Goal: Task Accomplishment & Management: Use online tool/utility

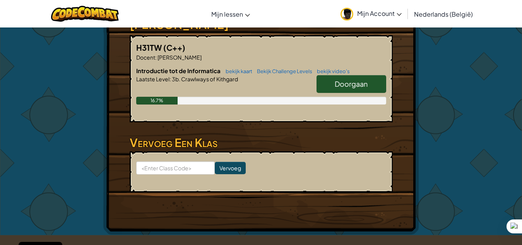
scroll to position [116, 0]
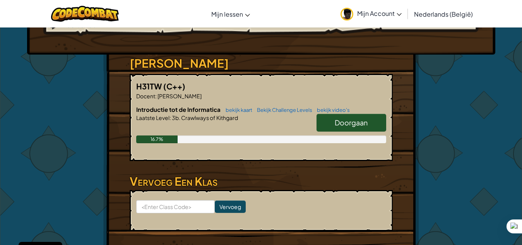
click at [346, 116] on link "Doorgaan" at bounding box center [351, 123] width 70 height 18
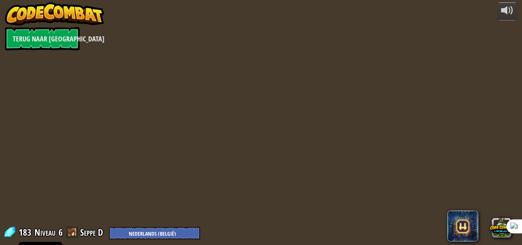
select select "nl-BE"
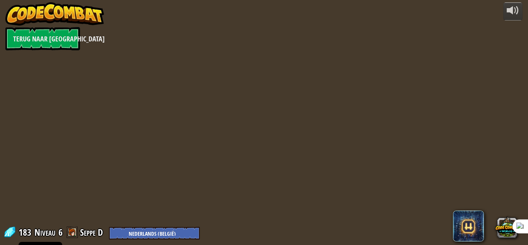
select select "nl-BE"
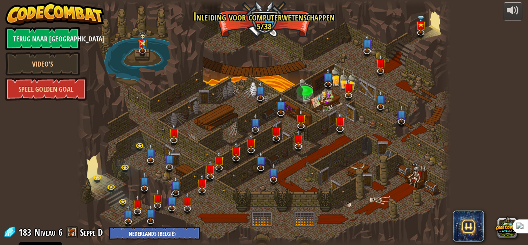
select select "nl-BE"
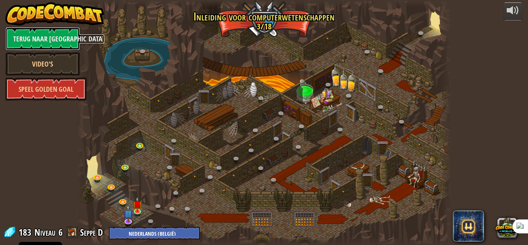
click at [58, 35] on link "Terug naar [GEOGRAPHIC_DATA]" at bounding box center [42, 38] width 75 height 23
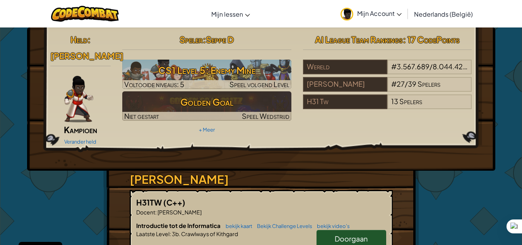
scroll to position [77, 0]
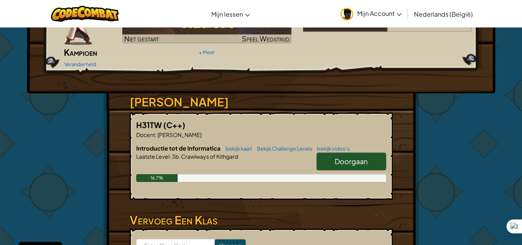
click at [328, 152] on link "Doorgaan" at bounding box center [351, 161] width 70 height 18
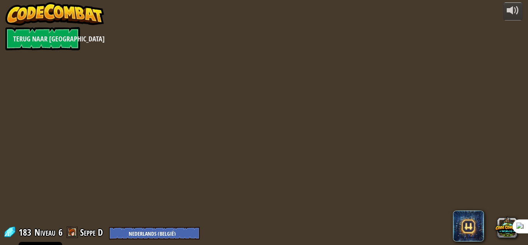
select select "nl-BE"
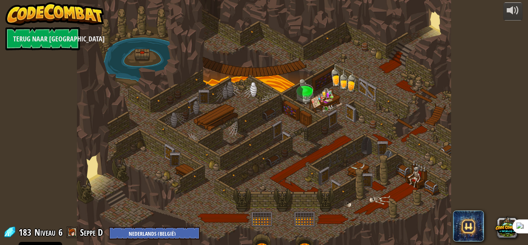
select select "nl-BE"
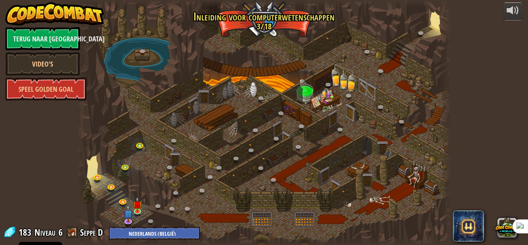
select select "nl-BE"
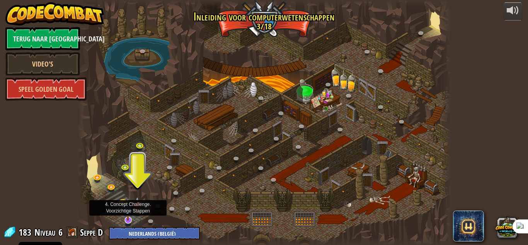
click at [127, 215] on img at bounding box center [128, 209] width 10 height 23
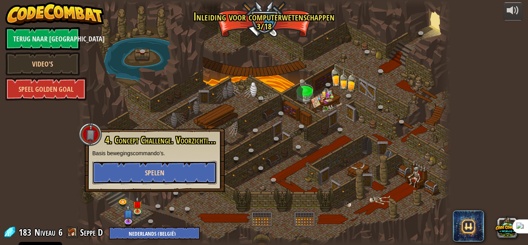
click at [163, 173] on span "Spelen" at bounding box center [154, 173] width 19 height 10
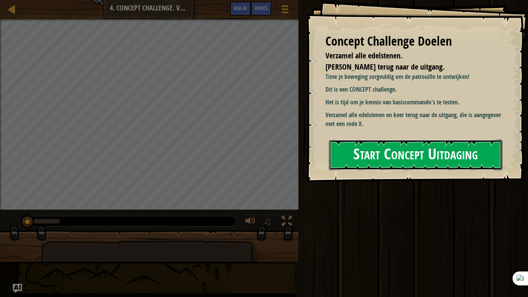
click at [428, 147] on button "Start Concept Uitdaging" at bounding box center [416, 155] width 174 height 31
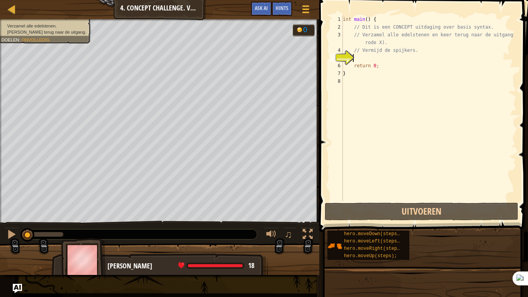
click at [364, 50] on div "int main ( ) { // Dit is een CONCEPT uitdaging over basis syntax. // Verzamel a…" at bounding box center [429, 115] width 175 height 201
type textarea "// Vermijd de spijkers."
click at [368, 59] on div "int main ( ) { // Dit is een CONCEPT uitdaging over basis syntax. // Verzamel a…" at bounding box center [429, 115] width 175 height 201
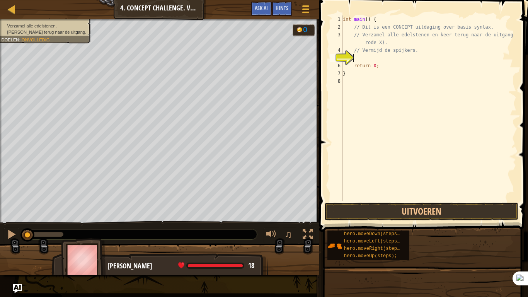
type textarea "s"
type textarea "d"
type textarea "h"
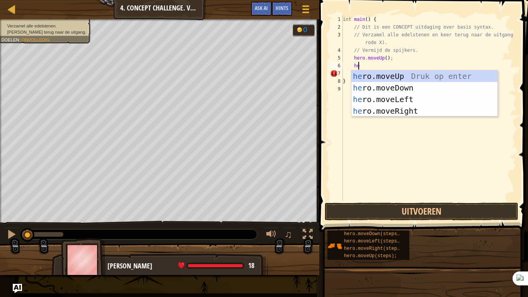
type textarea "he"
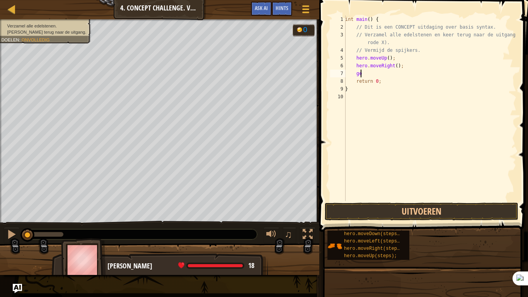
type textarea "g"
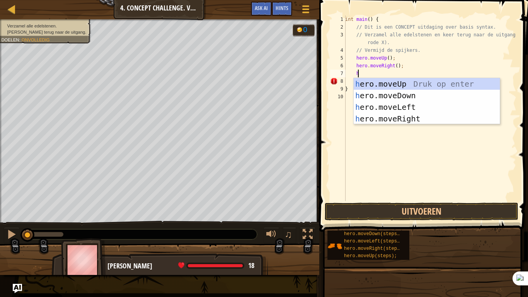
type textarea "he"
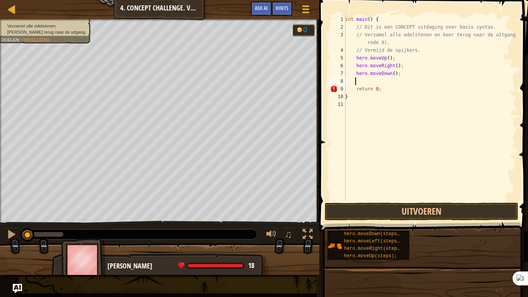
type textarea "he"
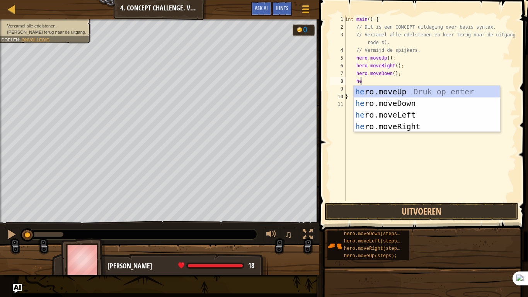
scroll to position [3, 1]
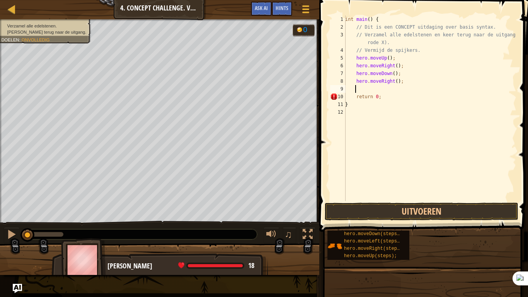
type textarea "he"
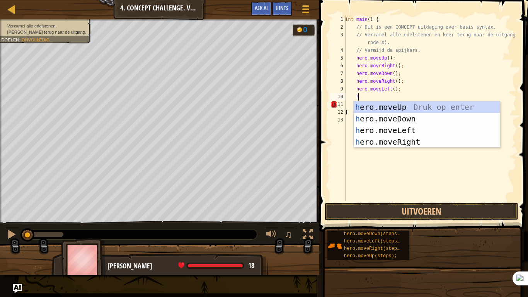
type textarea "he"
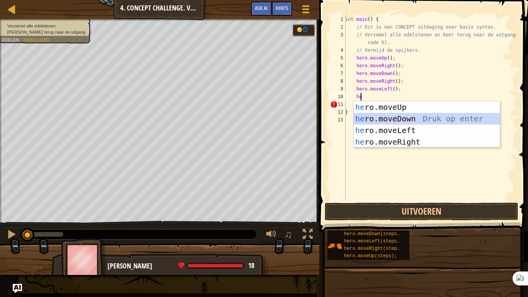
scroll to position [3, 0]
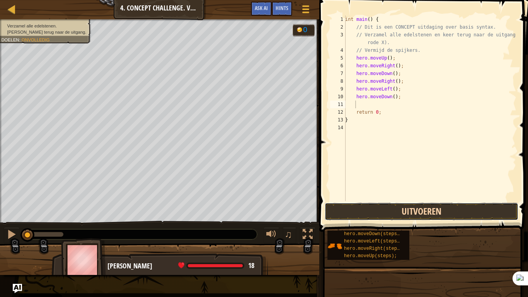
click at [435, 217] on button "Uitvoeren" at bounding box center [422, 212] width 194 height 18
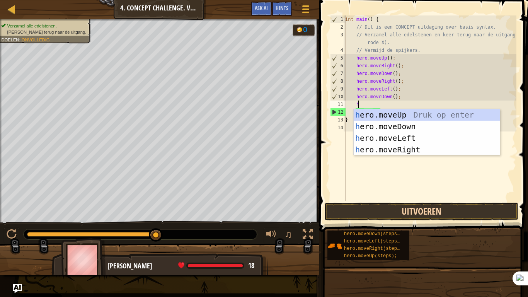
type textarea "he"
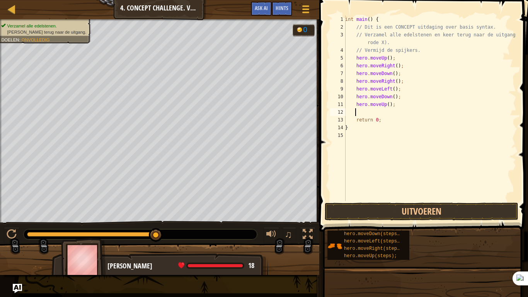
type textarea "he"
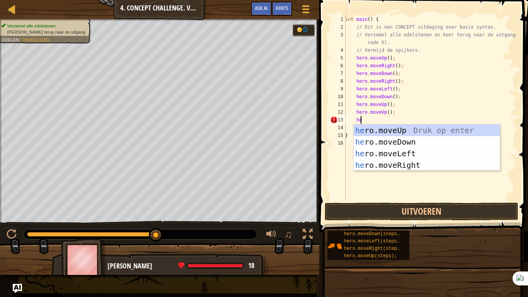
scroll to position [3, 1]
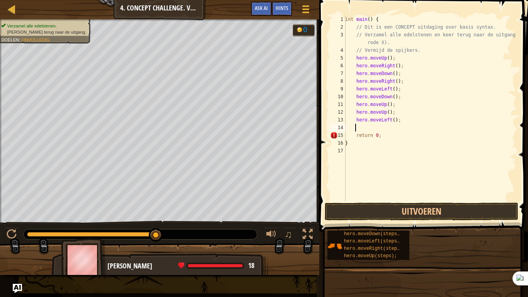
type textarea "he"
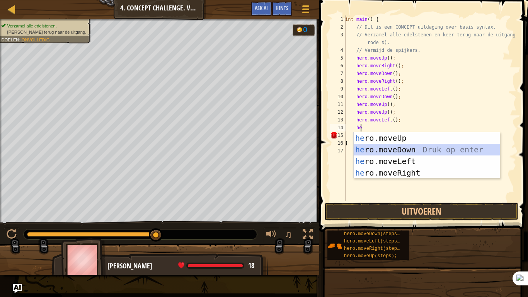
scroll to position [3, 0]
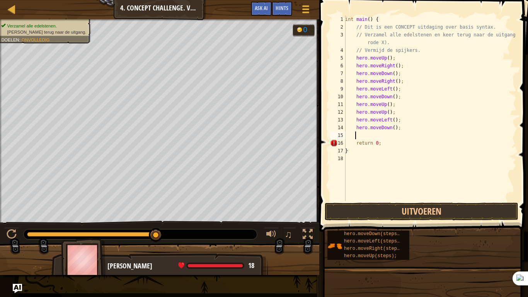
type textarea "he"
click at [471, 205] on button "Uitvoeren" at bounding box center [422, 212] width 194 height 18
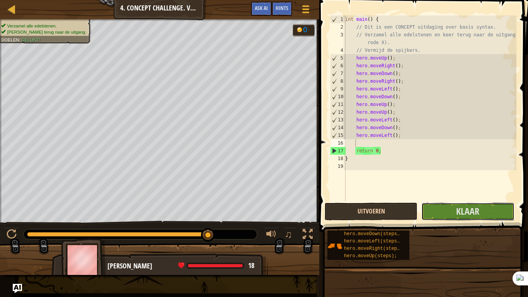
click at [471, 205] on span "Klaar" at bounding box center [468, 211] width 23 height 12
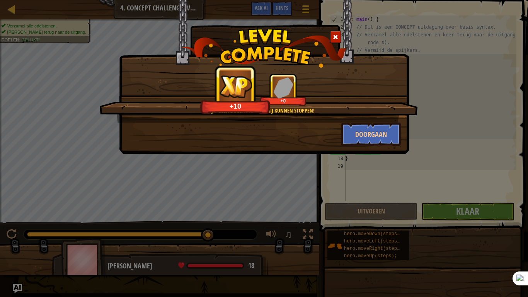
click at [157, 135] on div "Doorgaan" at bounding box center [264, 134] width 286 height 23
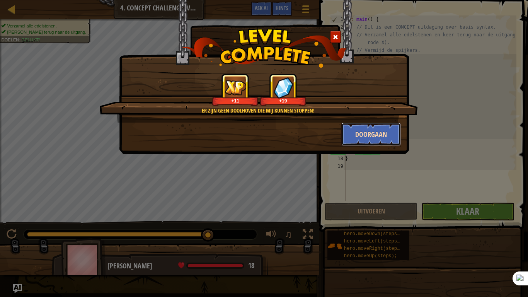
click at [351, 135] on button "Doorgaan" at bounding box center [372, 134] width 60 height 23
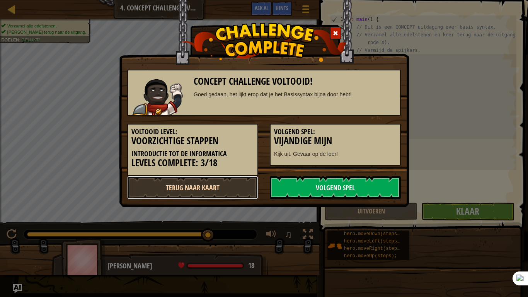
click at [179, 183] on link "Terug naar kaart" at bounding box center [192, 187] width 131 height 23
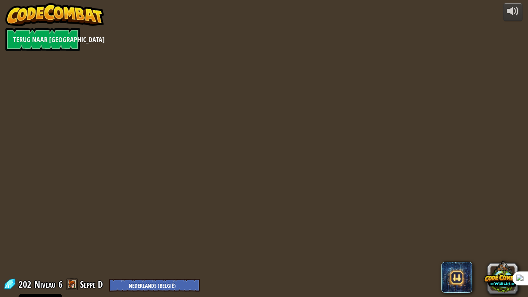
select select "nl-BE"
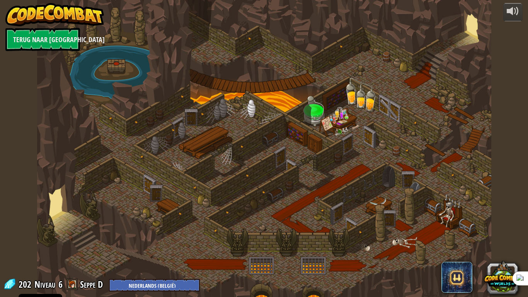
select select "nl-BE"
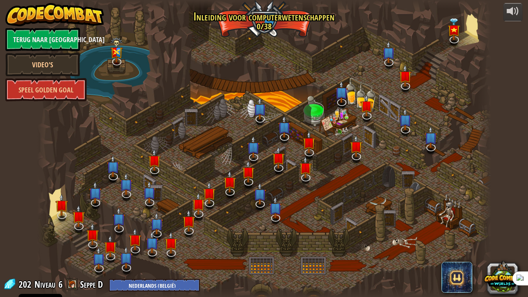
select select "nl-BE"
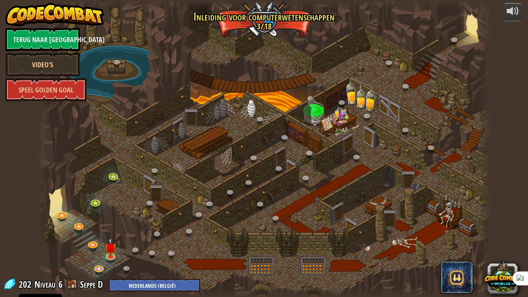
select select "nl-BE"
click at [108, 245] on link at bounding box center [110, 255] width 15 height 15
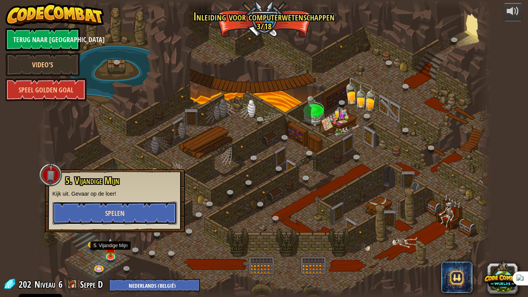
click at [142, 220] on button "Spelen" at bounding box center [115, 213] width 125 height 23
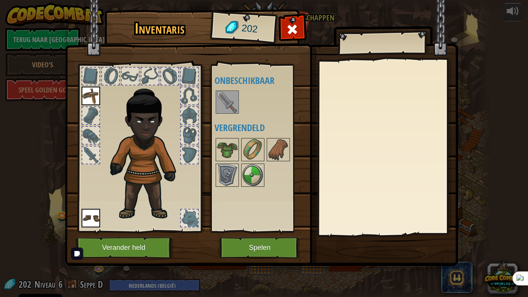
click at [225, 94] on img at bounding box center [228, 102] width 22 height 22
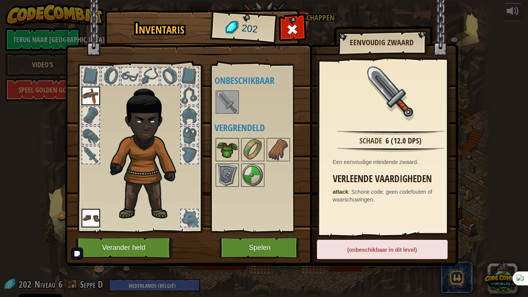
click at [227, 152] on img at bounding box center [228, 150] width 22 height 22
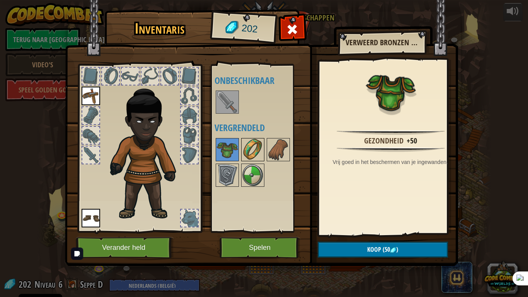
click at [244, 156] on img at bounding box center [253, 150] width 22 height 22
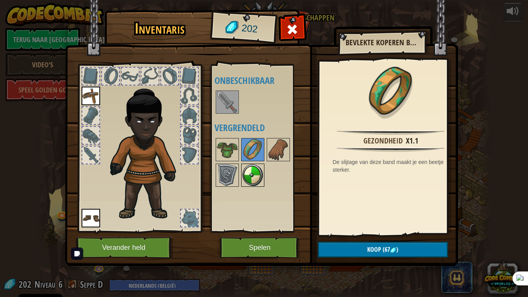
click at [243, 183] on img at bounding box center [253, 175] width 22 height 22
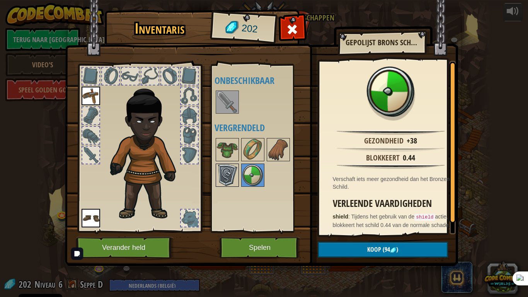
click at [229, 179] on img at bounding box center [228, 175] width 22 height 22
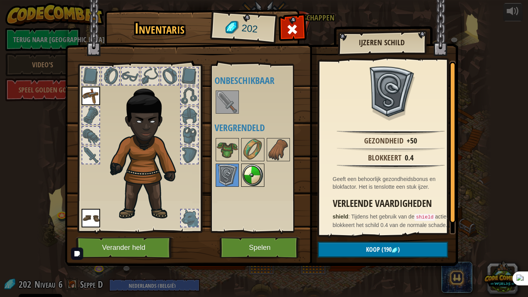
click at [249, 164] on div at bounding box center [252, 175] width 23 height 23
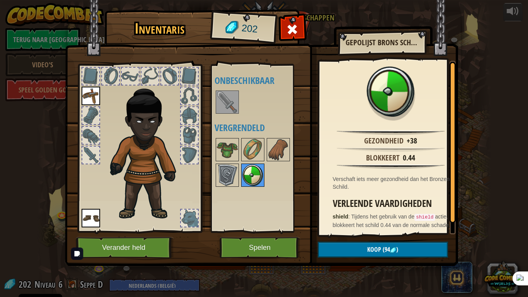
click at [248, 178] on img at bounding box center [253, 175] width 22 height 22
click at [251, 180] on img at bounding box center [253, 175] width 22 height 22
click at [260, 159] on img at bounding box center [253, 150] width 22 height 22
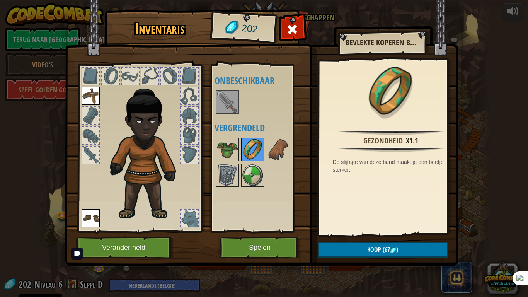
drag, startPoint x: 224, startPoint y: 149, endPoint x: 243, endPoint y: 145, distance: 19.8
click at [230, 147] on img at bounding box center [228, 150] width 22 height 22
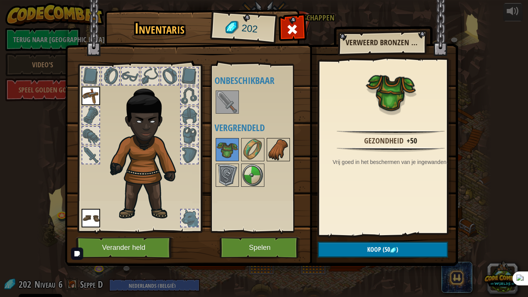
click at [279, 149] on img at bounding box center [279, 150] width 22 height 22
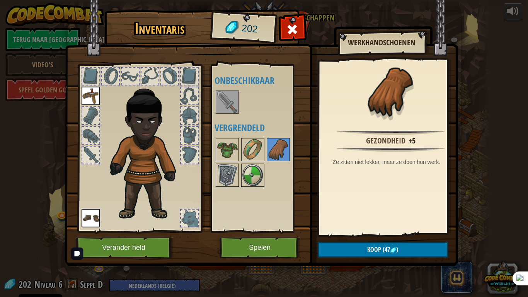
click at [266, 149] on div at bounding box center [264, 162] width 98 height 51
click at [252, 149] on img at bounding box center [253, 150] width 22 height 22
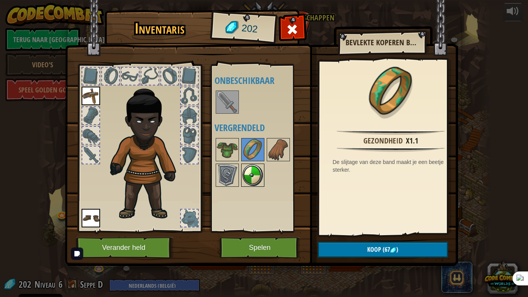
click at [246, 175] on img at bounding box center [253, 175] width 22 height 22
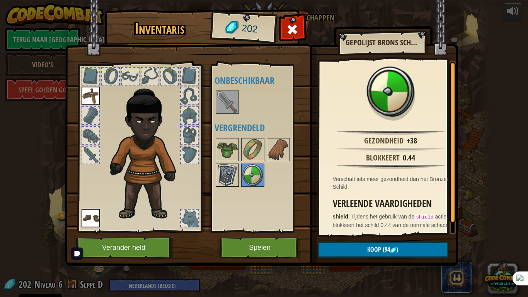
click at [227, 174] on img at bounding box center [228, 175] width 22 height 22
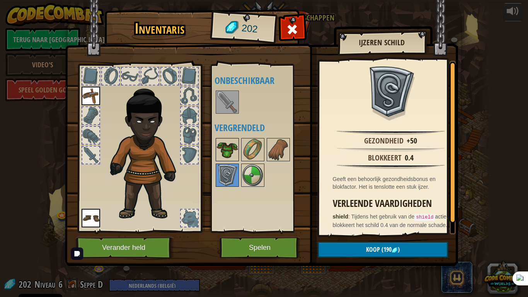
click at [227, 156] on img at bounding box center [228, 150] width 22 height 22
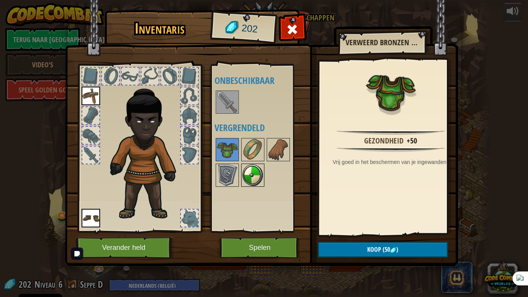
click at [241, 175] on div at bounding box center [252, 175] width 23 height 23
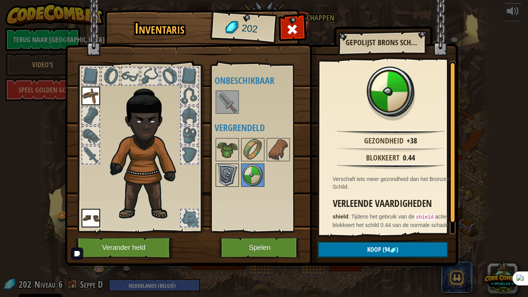
click at [229, 176] on img at bounding box center [228, 175] width 22 height 22
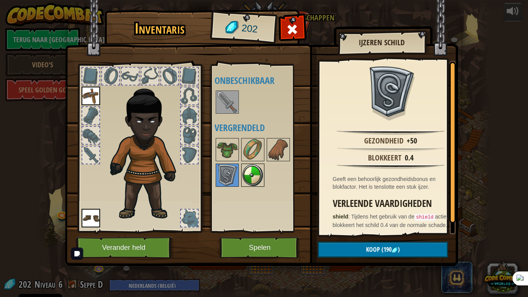
click at [245, 178] on img at bounding box center [253, 175] width 22 height 22
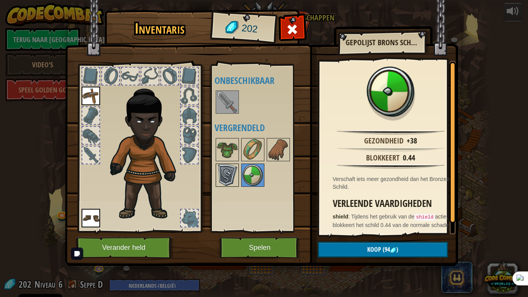
click at [229, 176] on img at bounding box center [228, 175] width 22 height 22
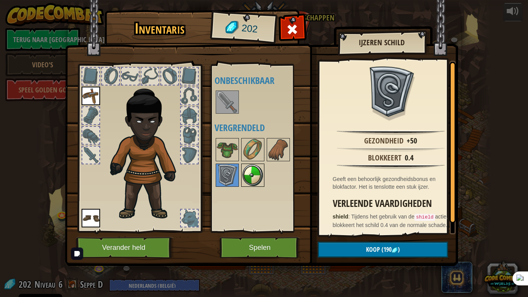
click at [249, 178] on img at bounding box center [253, 175] width 22 height 22
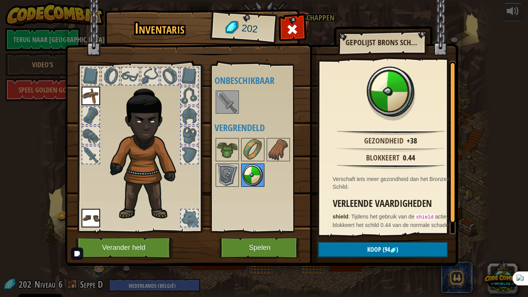
click at [246, 176] on img at bounding box center [253, 175] width 22 height 22
click at [248, 245] on button "Spelen" at bounding box center [260, 247] width 81 height 21
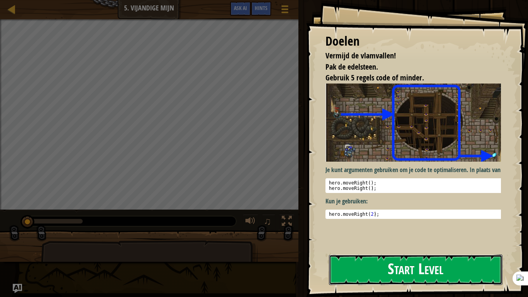
click at [421, 245] on button "Start Level" at bounding box center [416, 270] width 174 height 31
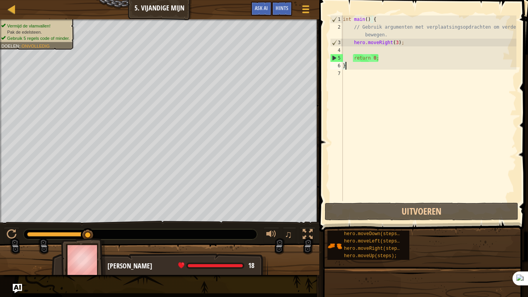
click at [371, 49] on div "int main ( ) { // Gebruik argumenten met verplaatsingsopdrachten om verder te b…" at bounding box center [429, 115] width 175 height 201
type textarea "he"
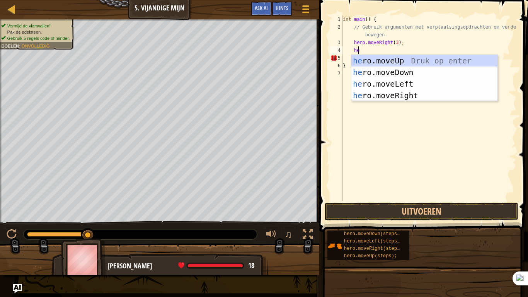
scroll to position [3, 0]
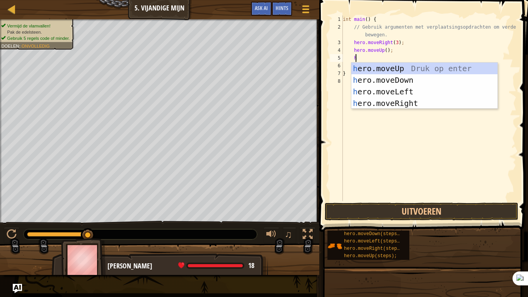
type textarea "he"
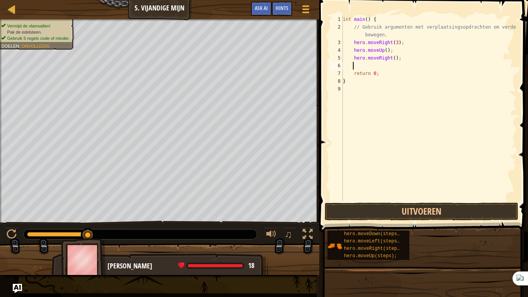
type textarea "he"
click at [392, 68] on div "int main ( ) { // Gebruik argumenten met verplaatsingsopdrachten om verder te b…" at bounding box center [430, 115] width 173 height 201
type textarea "hero.moveDown(3);"
click at [464, 70] on div "int main ( ) { // Gebruik argumenten met verplaatsingsopdrachten om verder te b…" at bounding box center [430, 115] width 173 height 201
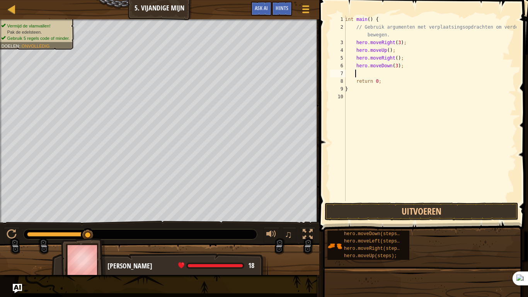
scroll to position [3, 0]
type textarea "he"
drag, startPoint x: 392, startPoint y: 74, endPoint x: 415, endPoint y: 70, distance: 23.5
click at [391, 74] on div "int main ( ) { // Gebruik argumenten met verplaatsingsopdrachten om verder te b…" at bounding box center [430, 115] width 173 height 201
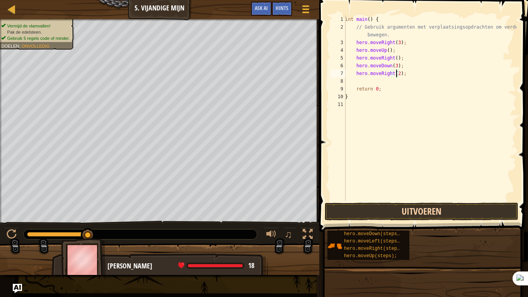
type textarea "hero.moveRight(2);"
click at [401, 205] on button "Uitvoeren" at bounding box center [422, 212] width 194 height 18
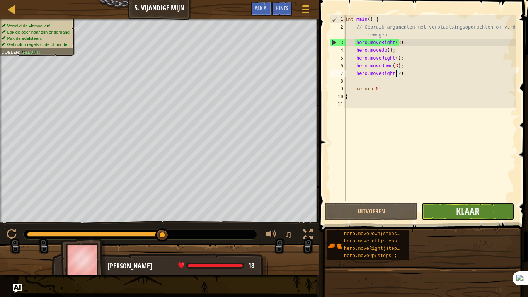
click at [459, 204] on button "Klaar" at bounding box center [468, 212] width 93 height 18
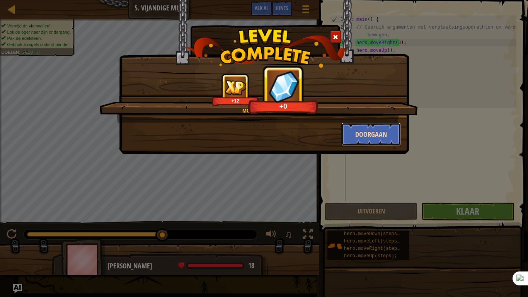
click at [362, 131] on button "Doorgaan" at bounding box center [372, 134] width 60 height 23
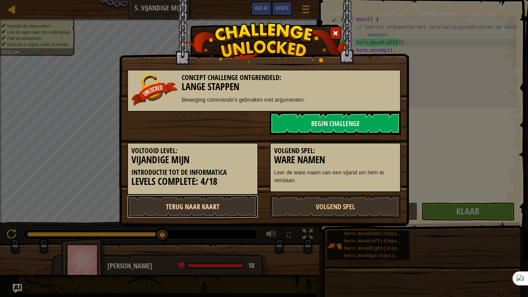
click at [173, 204] on link "Terug naar kaart" at bounding box center [192, 206] width 131 height 23
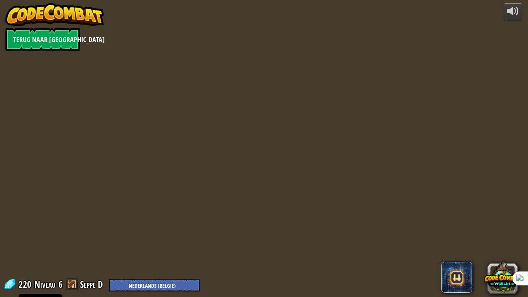
select select "nl-BE"
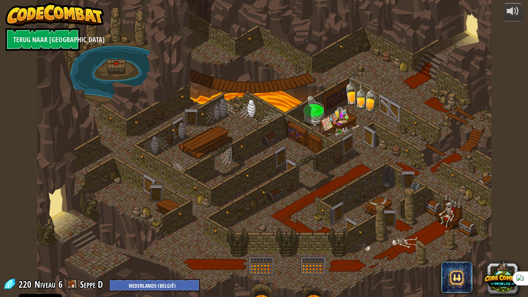
select select "nl-BE"
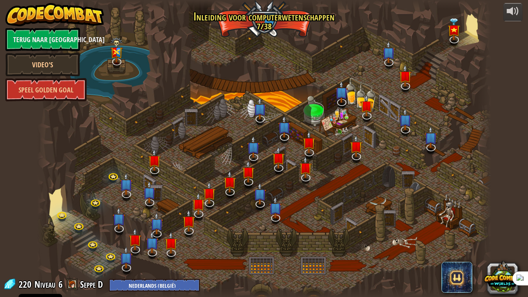
select select "nl-BE"
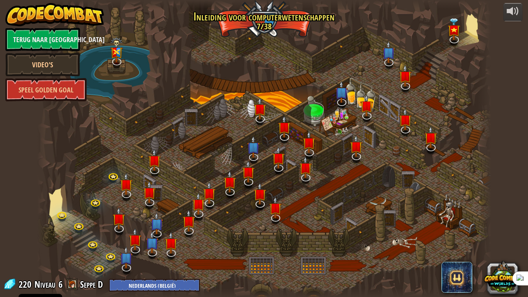
select select "nl-BE"
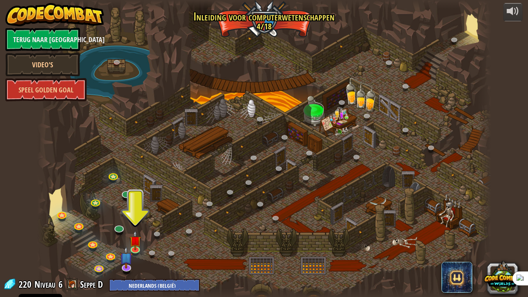
drag, startPoint x: 170, startPoint y: 261, endPoint x: 165, endPoint y: 262, distance: 5.2
click at [165, 245] on div at bounding box center [264, 148] width 455 height 297
drag, startPoint x: 164, startPoint y: 267, endPoint x: 188, endPoint y: 243, distance: 33.7
drag, startPoint x: 188, startPoint y: 243, endPoint x: 215, endPoint y: 238, distance: 27.6
click at [215, 238] on div at bounding box center [264, 148] width 455 height 297
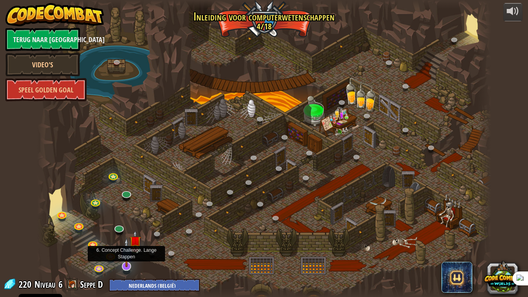
click at [126, 245] on img at bounding box center [126, 252] width 13 height 29
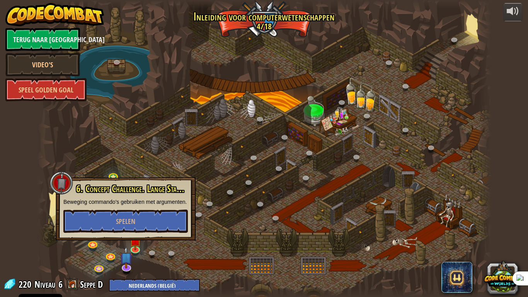
click at [185, 244] on div at bounding box center [264, 148] width 455 height 297
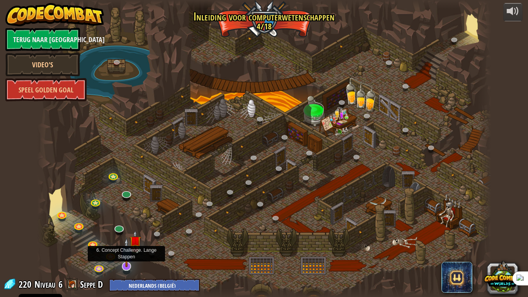
click at [130, 245] on img at bounding box center [126, 252] width 13 height 29
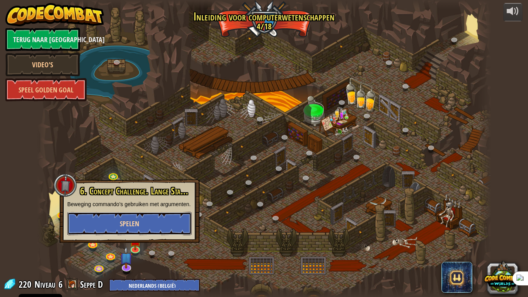
click at [138, 227] on span "Spelen" at bounding box center [129, 224] width 19 height 10
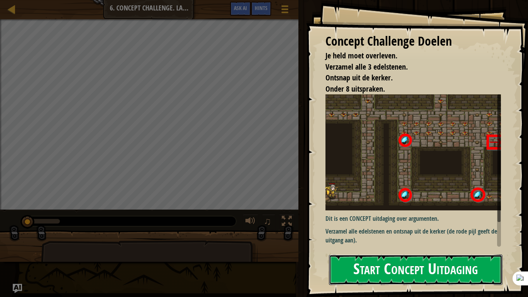
click at [366, 245] on button "Start Concept Uitdaging" at bounding box center [416, 270] width 174 height 31
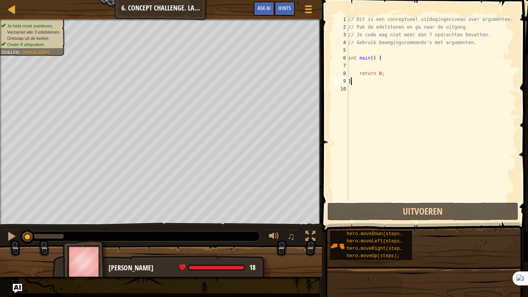
click at [376, 65] on div "// Dit is een conceptueel uitdagingeniveau over argumenten. // Pak de edelstene…" at bounding box center [432, 115] width 170 height 201
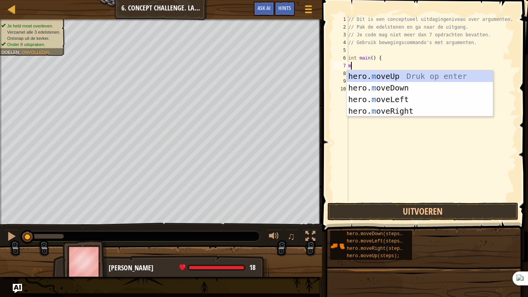
scroll to position [3, 0]
type textarea "m"
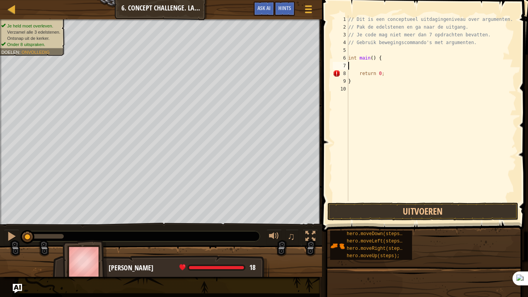
type textarea "he"
type textarea "hero.moveUp(3);"
click at [353, 85] on div "// Dit is een conceptueel uitdagingeniveau over argumenten. // Pak de edelstene…" at bounding box center [432, 115] width 170 height 201
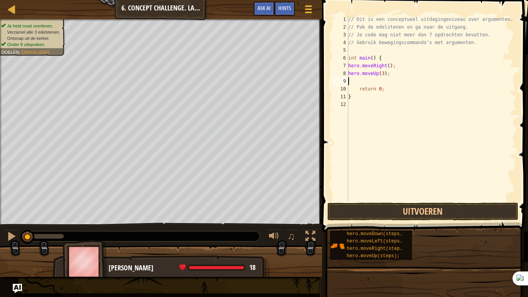
click at [39, 54] on span "Onvolledig" at bounding box center [36, 52] width 28 height 5
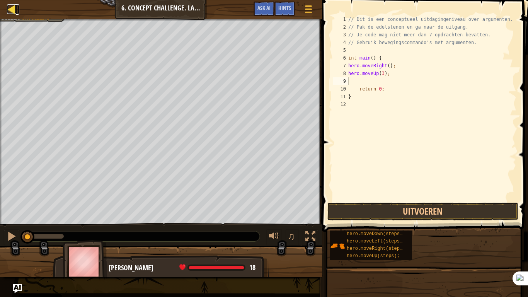
click at [14, 11] on div at bounding box center [12, 9] width 10 height 10
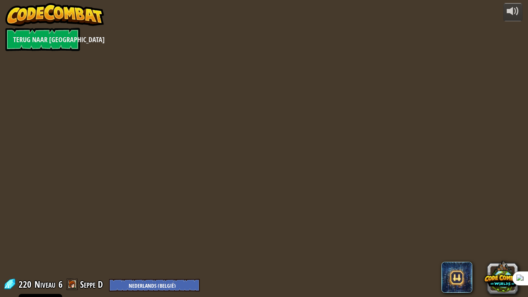
select select "nl-BE"
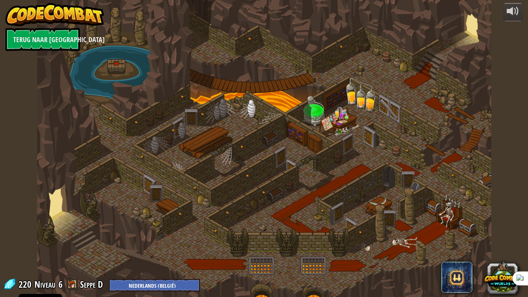
select select "nl-BE"
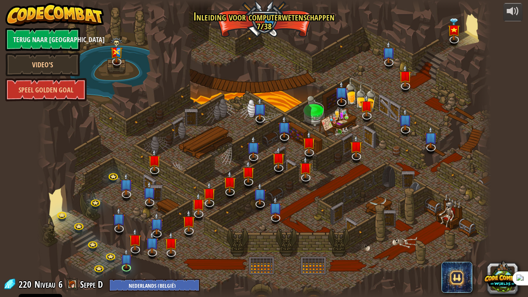
select select "nl-BE"
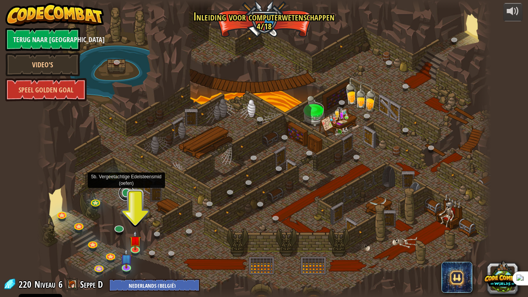
click at [128, 196] on link at bounding box center [126, 192] width 15 height 15
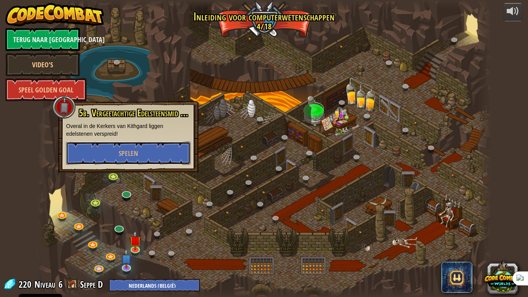
drag, startPoint x: 136, startPoint y: 159, endPoint x: 112, endPoint y: 226, distance: 71.5
click at [112, 226] on div "25. Kithgard Poorten (Vergrendeld) Ontsnap uit de Kithgard-kerkers en laat de b…" at bounding box center [264, 148] width 455 height 297
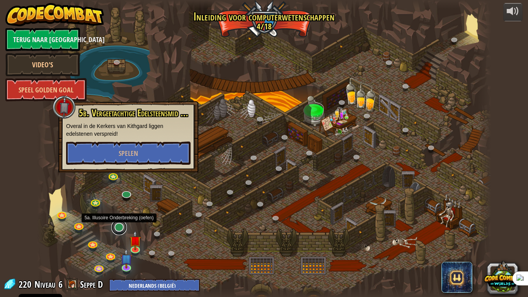
click at [116, 226] on link at bounding box center [118, 227] width 15 height 15
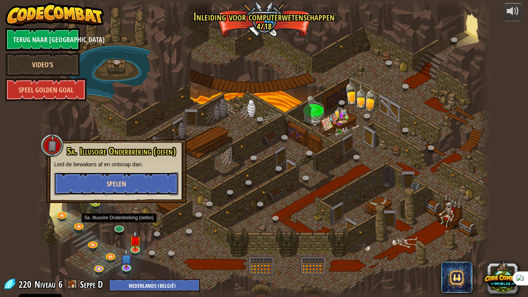
click at [136, 182] on button "Spelen" at bounding box center [116, 183] width 125 height 23
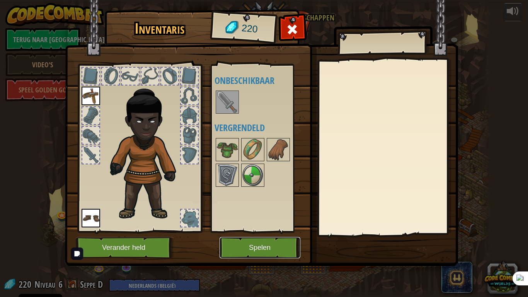
click at [252, 245] on button "Spelen" at bounding box center [260, 247] width 81 height 21
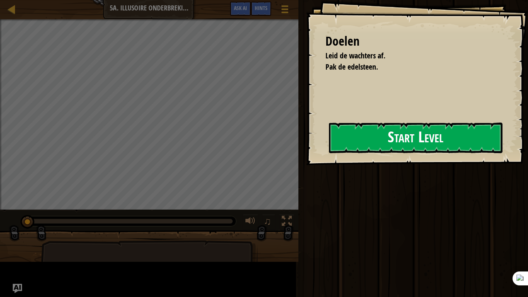
click at [332, 155] on div "Doelen Leid de wachters af. Pak de edelsteen. Start Level Fout bij het laden va…" at bounding box center [417, 82] width 222 height 165
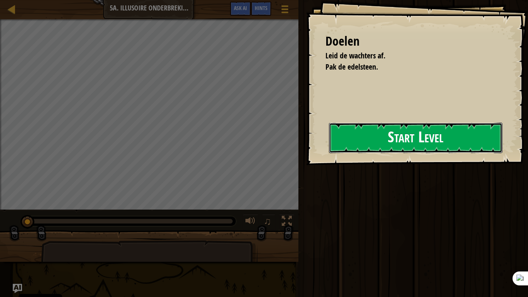
click at [358, 147] on button "Start Level" at bounding box center [416, 138] width 174 height 31
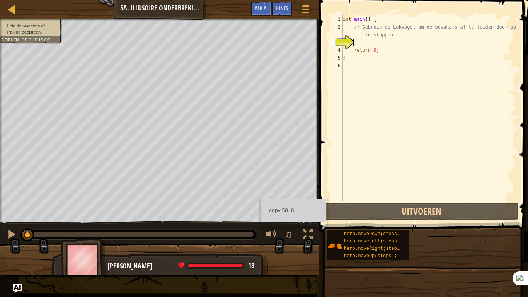
click at [354, 169] on div "int main ( ) { // Gebruik de Lokvogel om de bewakers af te leiden door op de X …" at bounding box center [429, 115] width 175 height 201
click at [373, 44] on div "int main ( ) { // Gebruik de Lokvogel om de bewakers af te leiden door op de X …" at bounding box center [429, 115] width 175 height 201
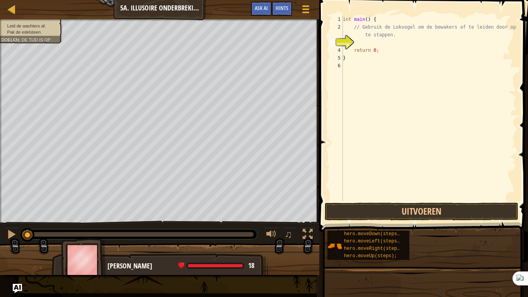
type textarea "s"
type textarea "he"
type textarea "hero.moveDown(2);"
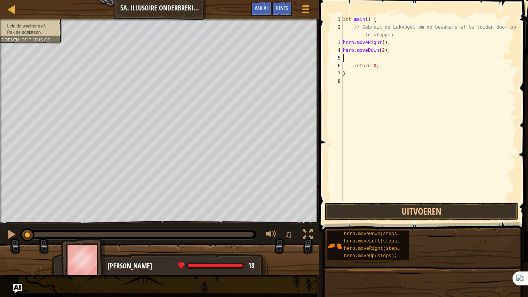
type textarea "return 0;"
type textarea "he"
type textarea "hero.moveUp(2);"
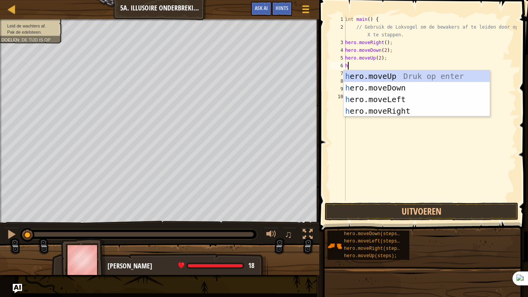
type textarea "he"
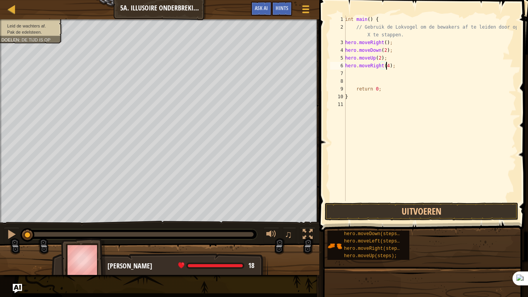
scroll to position [3, 3]
type textarea "hero.moveRight(4);"
click at [416, 209] on button "Uitvoeren" at bounding box center [422, 212] width 194 height 18
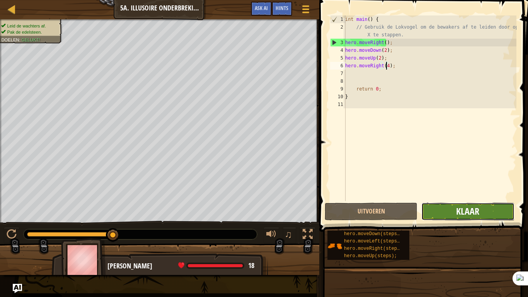
click at [466, 214] on span "Klaar" at bounding box center [468, 211] width 23 height 12
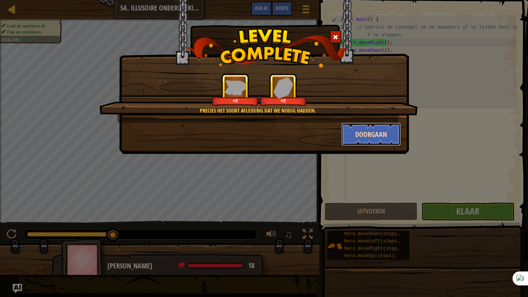
click at [362, 137] on button "Doorgaan" at bounding box center [372, 134] width 60 height 23
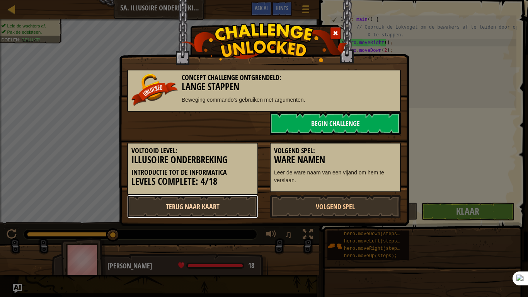
click at [214, 212] on link "Terug naar kaart" at bounding box center [192, 206] width 131 height 23
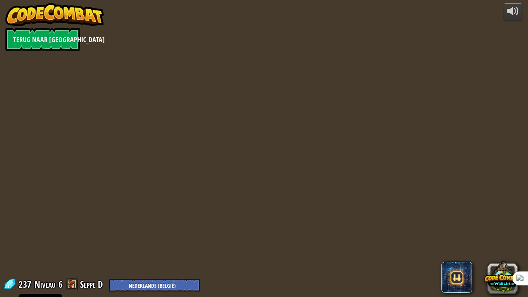
select select "nl-BE"
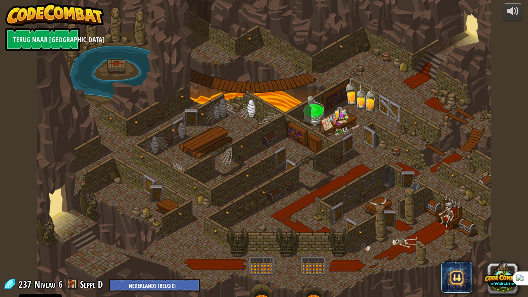
select select "nl-BE"
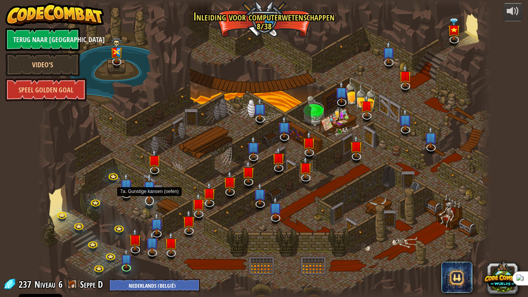
select select "nl-BE"
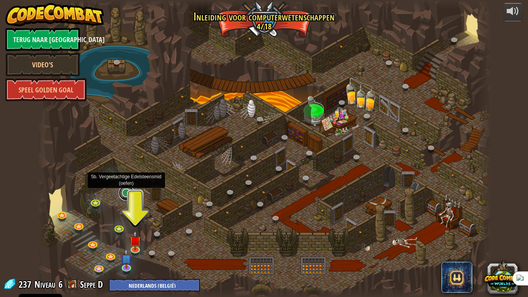
click at [129, 198] on link at bounding box center [126, 192] width 15 height 15
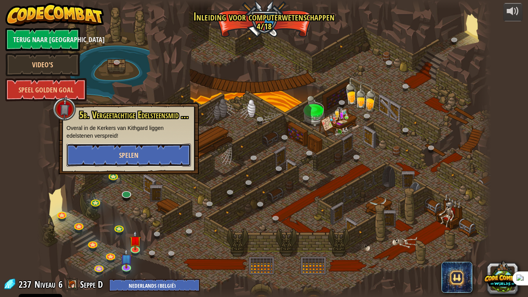
click at [140, 156] on button "Spelen" at bounding box center [129, 155] width 125 height 23
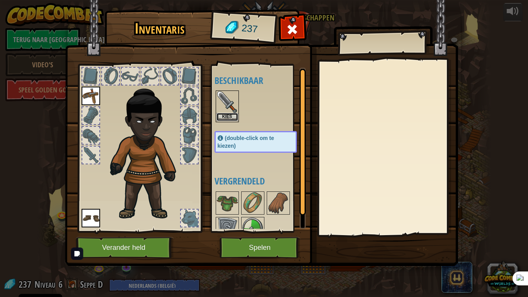
click at [227, 115] on button "Kies" at bounding box center [228, 117] width 22 height 8
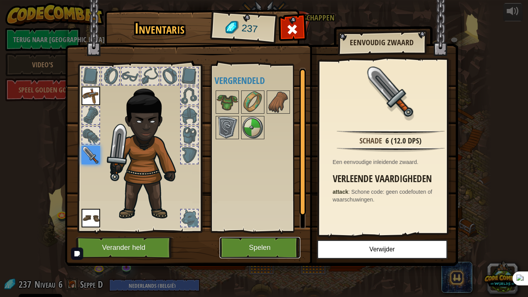
click at [261, 245] on button "Spelen" at bounding box center [260, 247] width 81 height 21
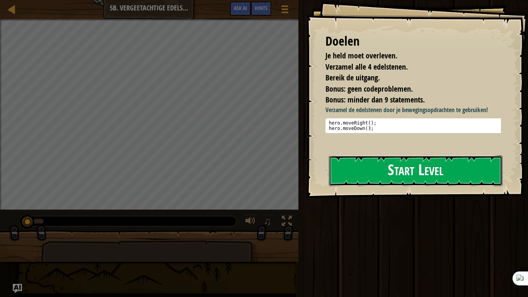
click at [389, 164] on button "Start Level" at bounding box center [416, 171] width 174 height 31
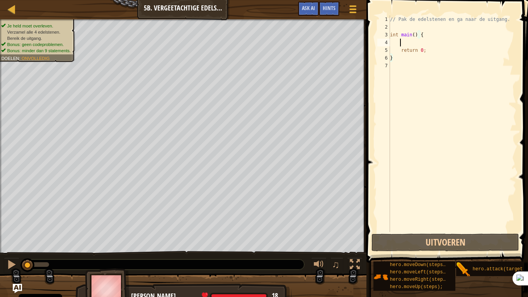
click at [404, 45] on div "// Pak de edelstenen en ga naar de uitgang. int main ( ) { return 0 ; }" at bounding box center [453, 131] width 128 height 232
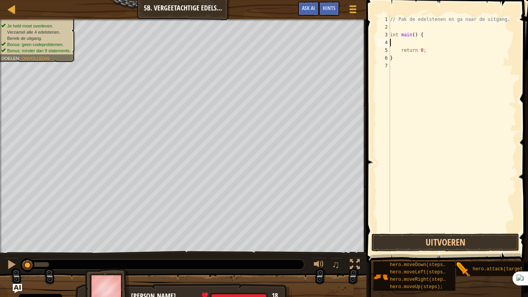
type textarea "he"
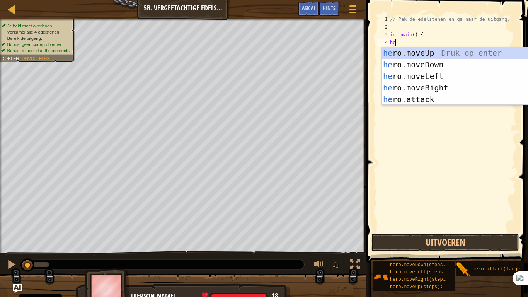
scroll to position [3, 0]
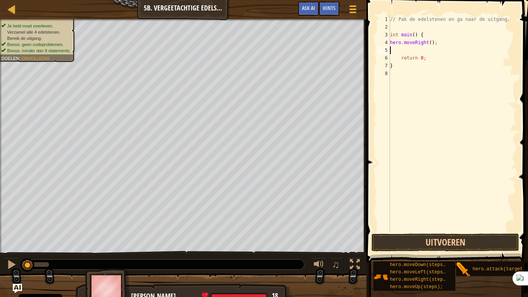
type textarea "he"
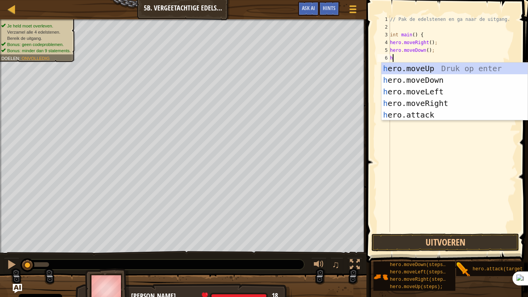
type textarea "he"
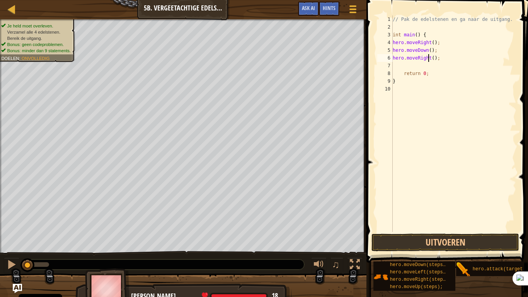
click at [429, 59] on div "// Pak de edelstenen en ga naar de uitgang. int main ( ) { hero . moveRight ( )…" at bounding box center [454, 131] width 125 height 232
click at [430, 59] on div "// Pak de edelstenen en ga naar de uitgang. int main ( ) { hero . moveRight ( )…" at bounding box center [454, 131] width 125 height 232
type textarea "hero.moveRight(2);"
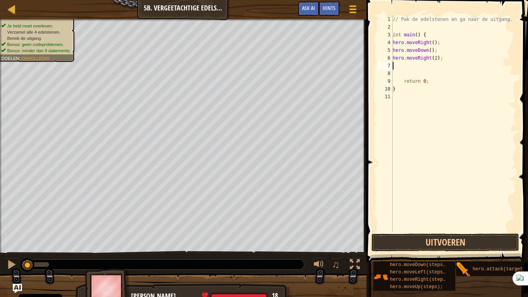
type textarea "hero.moveRight(2);"
click at [410, 63] on div "// Pak de edelstenen en ga naar de uitgang. int main ( ) { hero . moveRight ( )…" at bounding box center [454, 131] width 125 height 232
type textarea "he"
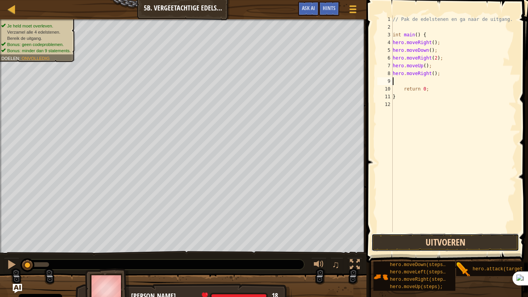
click at [436, 241] on button "Uitvoeren" at bounding box center [446, 243] width 148 height 18
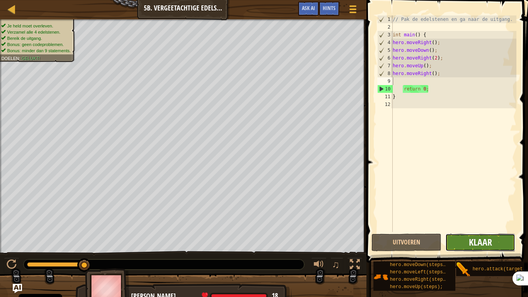
click at [473, 239] on span "Klaar" at bounding box center [480, 242] width 23 height 12
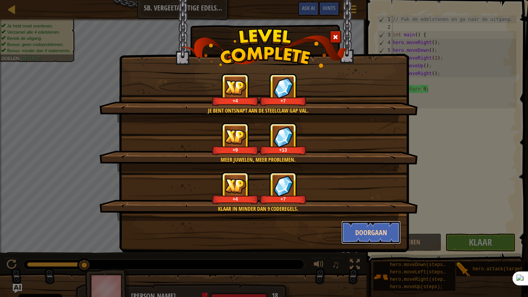
click at [358, 232] on button "Doorgaan" at bounding box center [372, 232] width 60 height 23
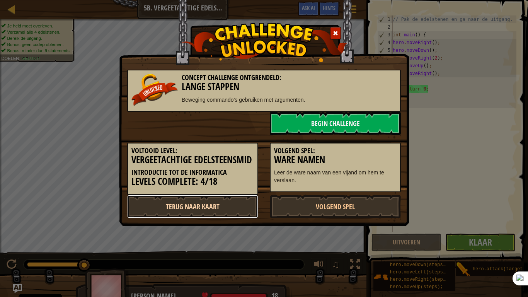
click at [195, 203] on link "Terug naar kaart" at bounding box center [192, 206] width 131 height 23
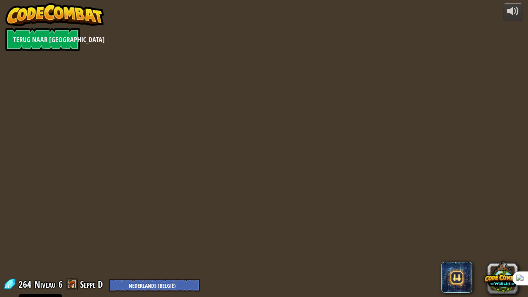
select select "nl-BE"
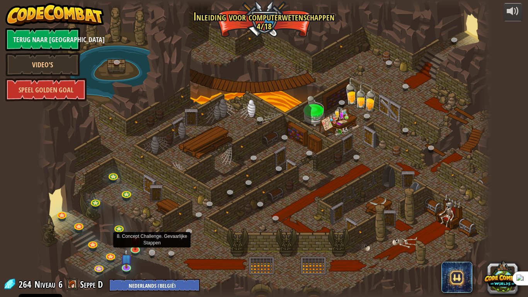
select select "nl-BE"
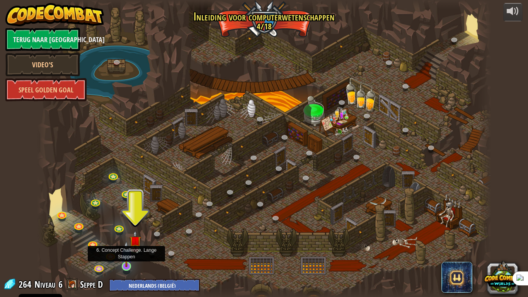
click at [123, 245] on img at bounding box center [127, 254] width 12 height 26
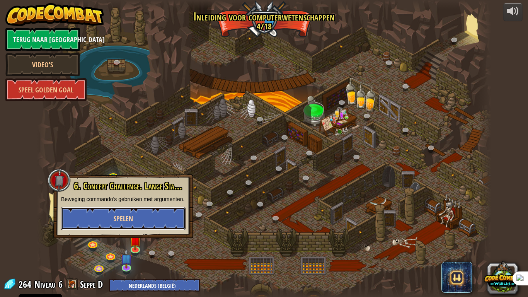
click at [140, 227] on button "Spelen" at bounding box center [123, 218] width 125 height 23
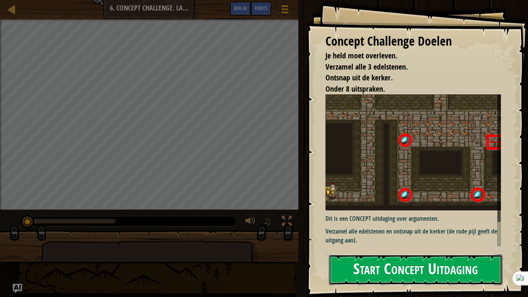
click at [446, 245] on button "Start Concept Uitdaging" at bounding box center [416, 270] width 174 height 31
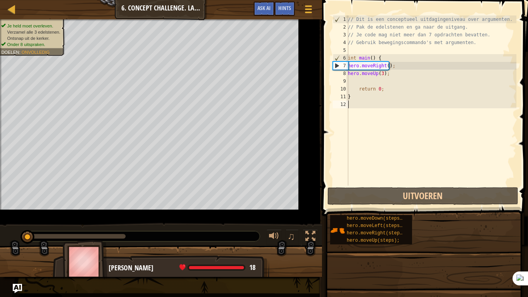
click at [375, 89] on div "// Dit is een conceptueel uitdagingeniveau over argumenten. // Pak de edelstene…" at bounding box center [444, 108] width 194 height 186
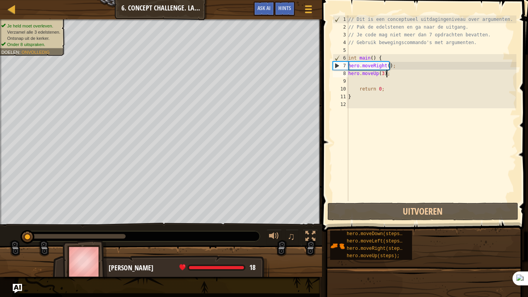
click at [386, 72] on div "// Dit is een conceptueel uitdagingeniveau over argumenten. // Pak de edelstene…" at bounding box center [432, 115] width 170 height 201
type textarea "hero.moveUp(3);"
click at [356, 78] on div "// Dit is een conceptueel uitdagingeniveau over argumenten. // Pak de edelstene…" at bounding box center [432, 115] width 170 height 201
type textarea "he"
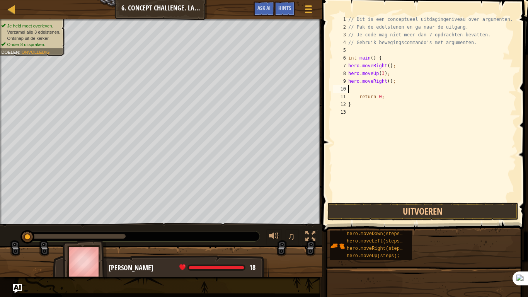
click at [385, 81] on div "// Dit is een conceptueel uitdagingeniveau over argumenten. // Pak de edelstene…" at bounding box center [432, 115] width 170 height 201
type textarea "hero.moveRight(2);"
click at [354, 94] on div "// Dit is een conceptueel uitdagingeniveau over argumenten. // Pak de edelstene…" at bounding box center [432, 115] width 170 height 201
type textarea "return 0;"
click at [373, 86] on div "// Dit is een conceptueel uitdagingeniveau over argumenten. // Pak de edelstene…" at bounding box center [432, 115] width 170 height 201
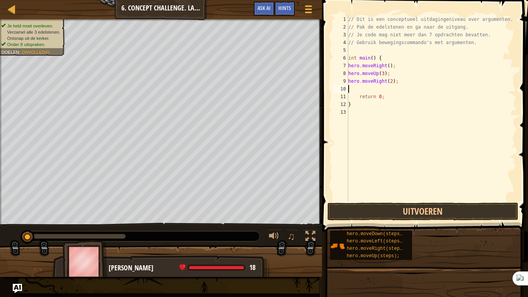
type textarea "h"
click at [385, 90] on div "// Dit is een conceptueel uitdagingeniveau over argumenten. // Pak de edelstene…" at bounding box center [432, 115] width 170 height 201
type textarea "hero.moveDown(3);"
click at [365, 93] on div "// Dit is een conceptueel uitdagingeniveau over argumenten. // Pak de edelstene…" at bounding box center [432, 115] width 170 height 201
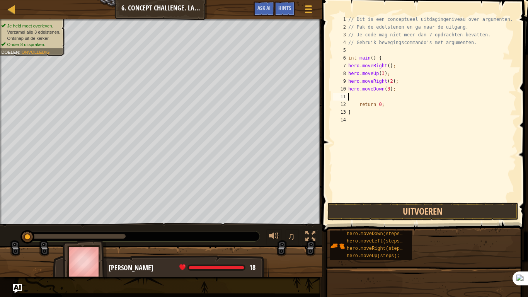
scroll to position [3, 0]
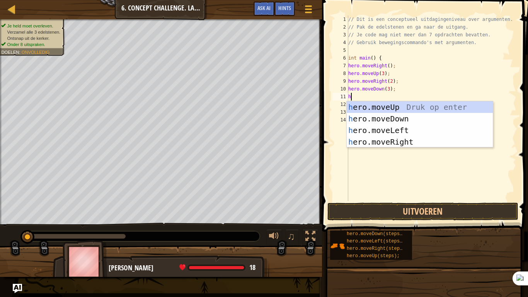
type textarea "he"
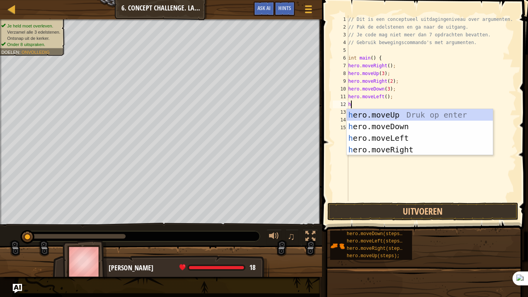
type textarea "he"
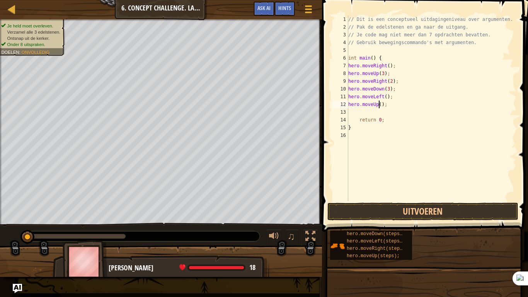
click at [379, 104] on div "// Dit is een conceptueel uitdagingeniveau over argumenten. // Pak de edelstene…" at bounding box center [432, 115] width 170 height 201
type textarea "hero.moveUp(2);"
click at [358, 108] on div "// Dit is een conceptueel uitdagingeniveau over argumenten. // Pak de edelstene…" at bounding box center [432, 115] width 170 height 201
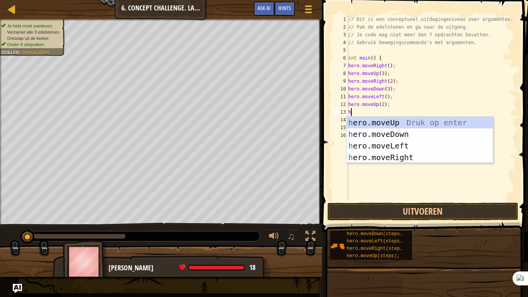
type textarea "he"
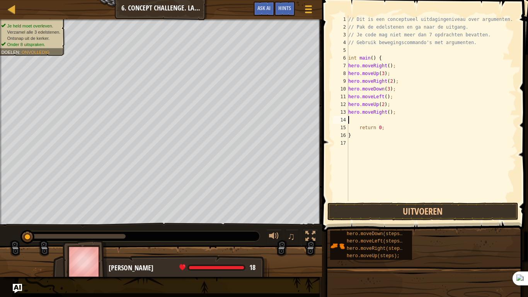
click at [387, 115] on div "// Dit is een conceptueel uitdagingeniveau over argumenten. // Pak de edelstene…" at bounding box center [432, 115] width 170 height 201
click at [417, 211] on button "Uitvoeren" at bounding box center [423, 212] width 191 height 18
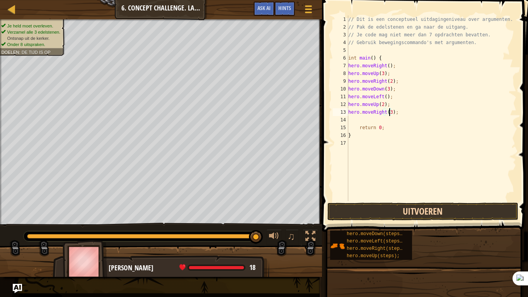
type textarea "hero.moveRight(3);"
click at [389, 214] on button "Uitvoeren" at bounding box center [423, 212] width 191 height 18
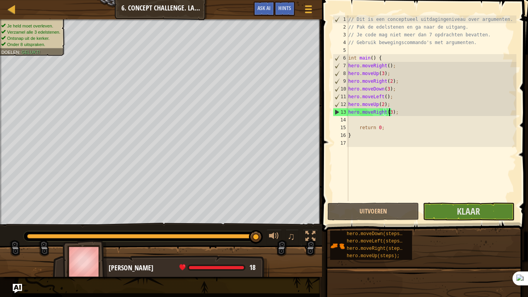
click at [465, 202] on span at bounding box center [426, 105] width 212 height 255
click at [484, 215] on button "Klaar" at bounding box center [469, 212] width 92 height 18
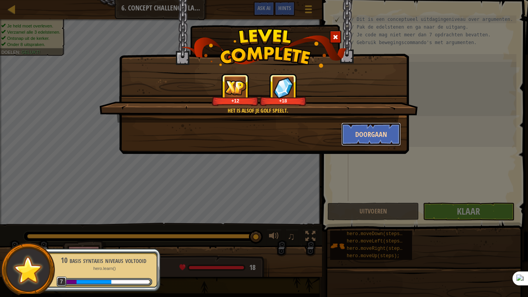
click at [365, 142] on button "Doorgaan" at bounding box center [372, 134] width 60 height 23
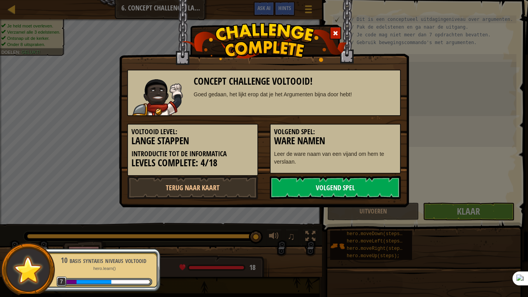
click at [313, 189] on link "Volgend spel" at bounding box center [335, 187] width 131 height 23
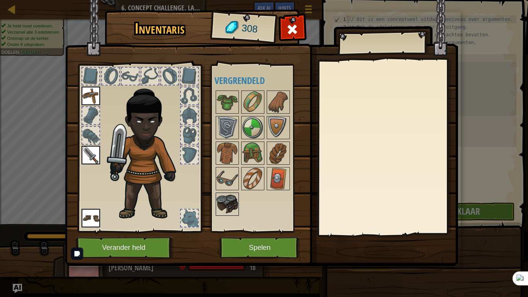
click at [224, 200] on img at bounding box center [228, 204] width 22 height 22
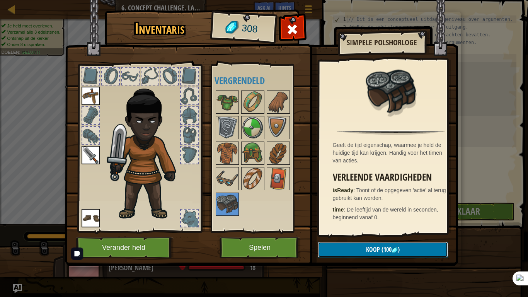
click at [378, 245] on span "Koop" at bounding box center [373, 249] width 14 height 9
click at [362, 245] on button "Bevestigen" at bounding box center [383, 250] width 130 height 16
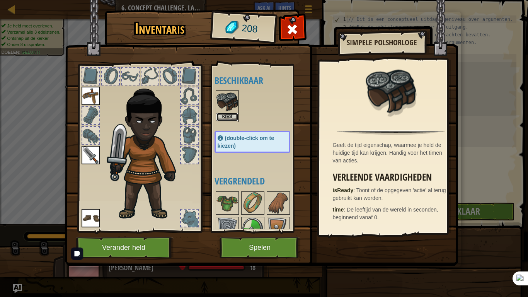
click at [231, 116] on button "Kies" at bounding box center [228, 117] width 22 height 8
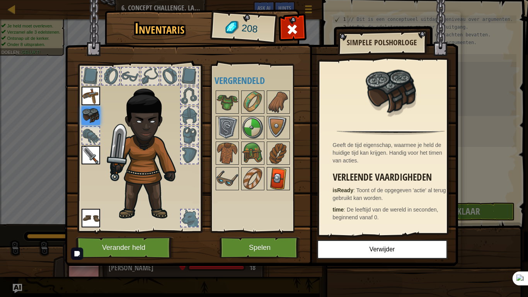
click at [271, 175] on img at bounding box center [279, 179] width 22 height 22
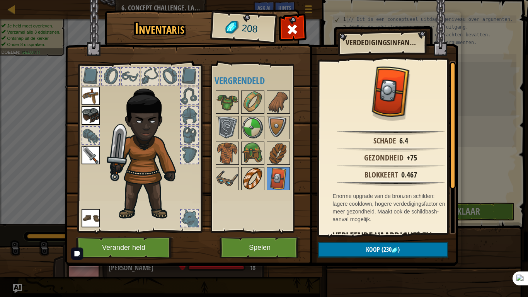
click at [257, 178] on img at bounding box center [253, 179] width 22 height 22
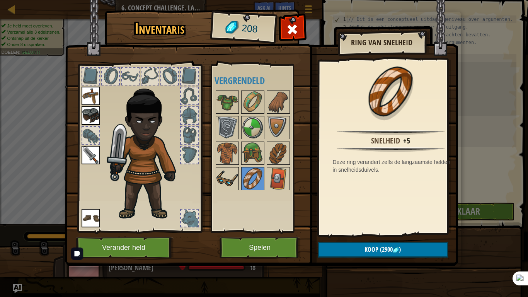
click at [234, 186] on img at bounding box center [228, 179] width 22 height 22
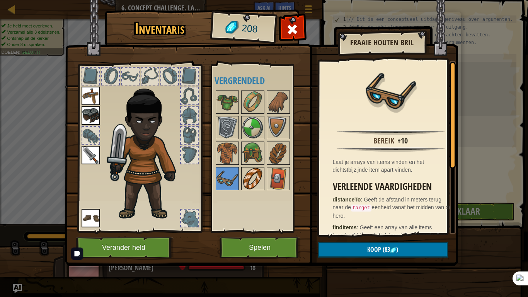
click at [253, 183] on img at bounding box center [253, 179] width 22 height 22
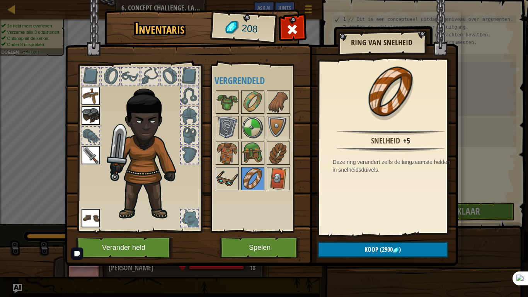
click at [229, 176] on img at bounding box center [228, 179] width 22 height 22
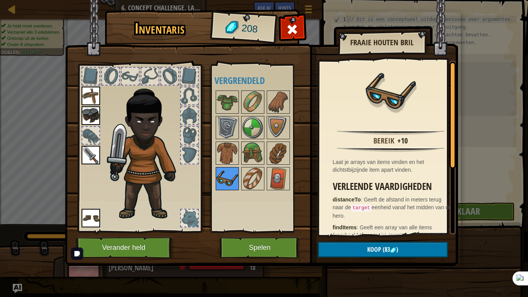
click at [236, 181] on img at bounding box center [228, 179] width 22 height 22
click at [233, 181] on img at bounding box center [228, 179] width 22 height 22
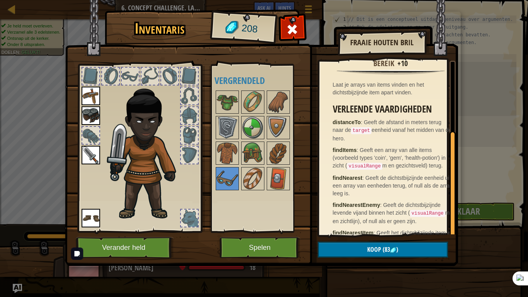
scroll to position [108, 0]
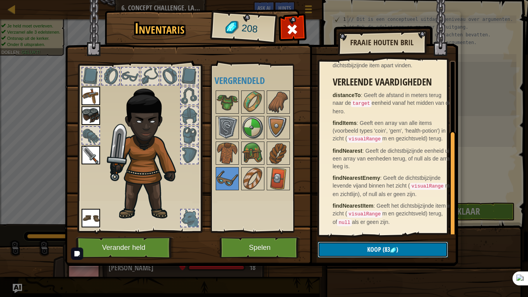
click at [386, 245] on button "Koop (83 )" at bounding box center [383, 250] width 130 height 16
click at [342, 245] on button "Bevestigen" at bounding box center [383, 250] width 130 height 16
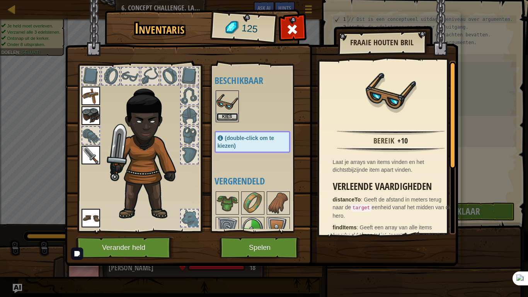
click at [233, 116] on button "Kies" at bounding box center [228, 117] width 22 height 8
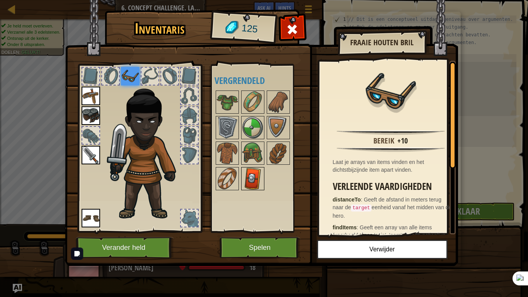
click at [241, 179] on div at bounding box center [252, 178] width 23 height 23
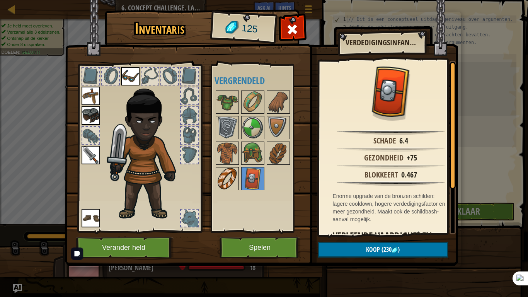
click at [234, 179] on img at bounding box center [228, 179] width 22 height 22
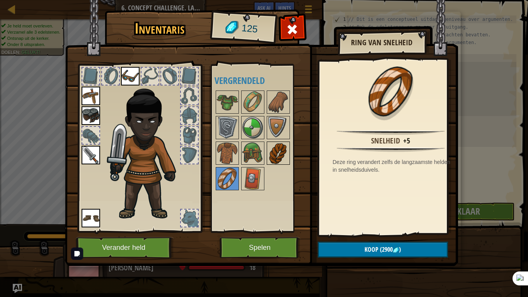
click at [284, 149] on img at bounding box center [279, 153] width 22 height 22
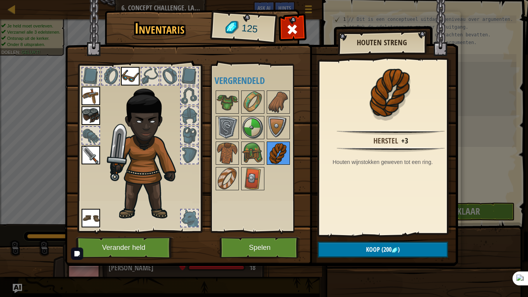
click at [276, 148] on img at bounding box center [279, 153] width 22 height 22
click at [260, 148] on img at bounding box center [253, 153] width 22 height 22
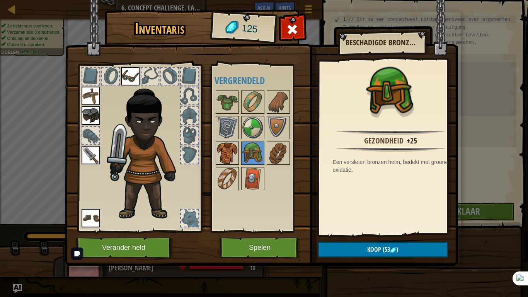
click at [231, 145] on img at bounding box center [228, 153] width 22 height 22
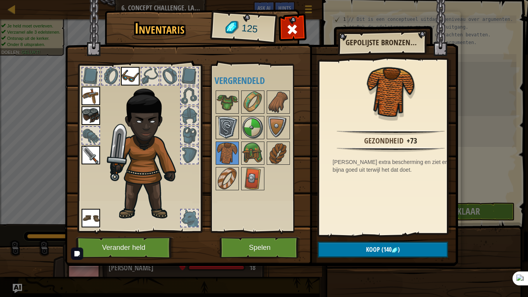
click at [230, 129] on img at bounding box center [228, 128] width 22 height 22
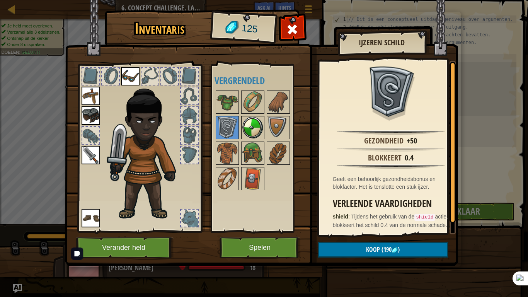
click at [246, 127] on img at bounding box center [253, 128] width 22 height 22
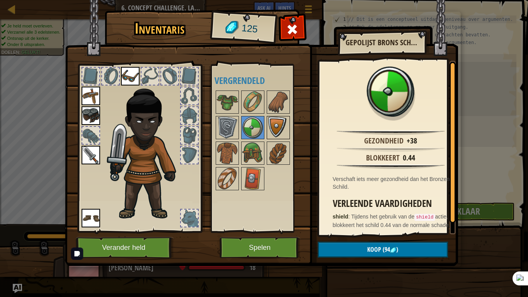
click at [269, 127] on img at bounding box center [279, 128] width 22 height 22
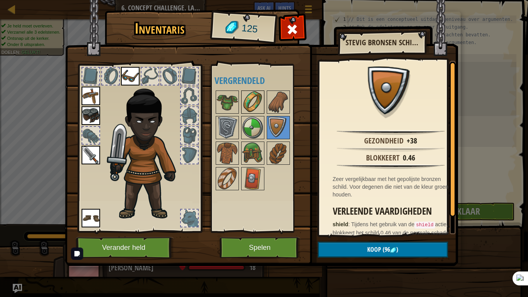
drag, startPoint x: 285, startPoint y: 102, endPoint x: 256, endPoint y: 99, distance: 29.6
click at [284, 101] on img at bounding box center [279, 102] width 22 height 22
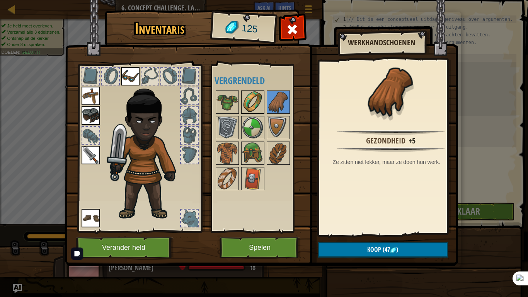
click at [255, 99] on img at bounding box center [253, 102] width 22 height 22
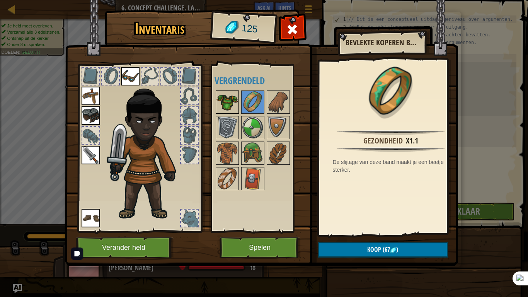
click at [228, 99] on img at bounding box center [228, 102] width 22 height 22
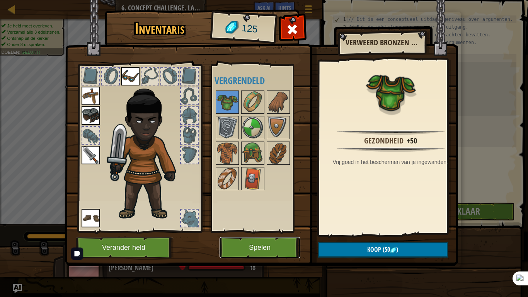
click at [261, 245] on button "Spelen" at bounding box center [260, 247] width 81 height 21
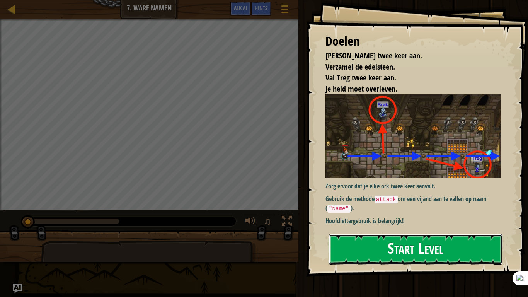
click at [357, 234] on button "Start Level" at bounding box center [416, 249] width 174 height 31
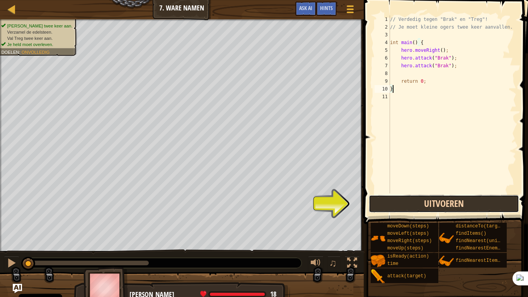
click at [427, 202] on button "Uitvoeren" at bounding box center [444, 204] width 151 height 18
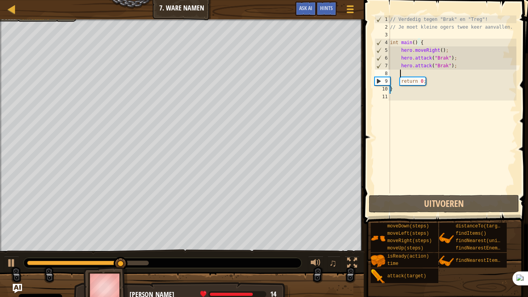
click at [416, 72] on div "// Verdedig tegen "Brak" en "Treg"! // Je moet kleine ogers twee keer aanvallen…" at bounding box center [453, 111] width 128 height 193
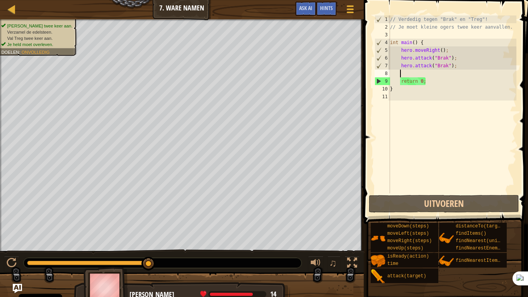
type textarea "h"
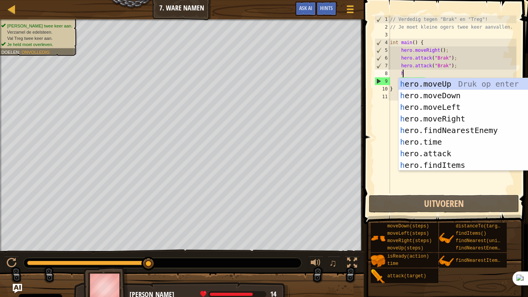
scroll to position [3, 0]
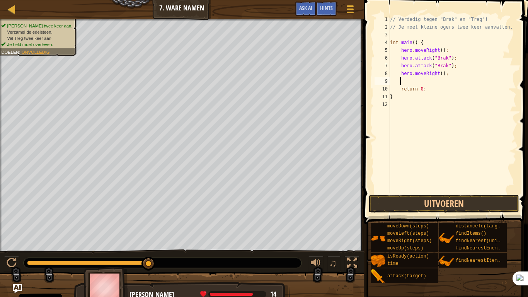
click at [437, 75] on div "// Verdedig tegen "Brak" en "Treg"! // Je moet kleine ogers twee keer aanvallen…" at bounding box center [453, 111] width 128 height 193
click at [440, 75] on div "// Verdedig tegen "Brak" en "Treg"! // Je moet kleine ogers twee keer aanvallen…" at bounding box center [453, 111] width 128 height 193
type textarea "hero.moveRight(2);"
click at [409, 84] on div "// Verdedig tegen "Brak" en "Treg"! // Je moet kleine ogers twee keer aanvallen…" at bounding box center [453, 111] width 128 height 193
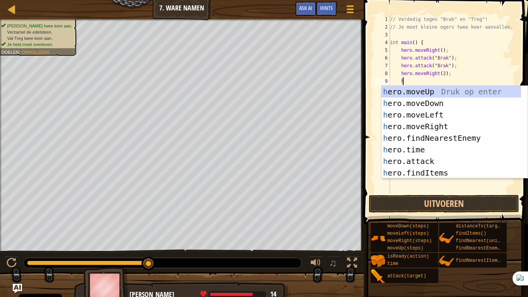
scroll to position [3, 1]
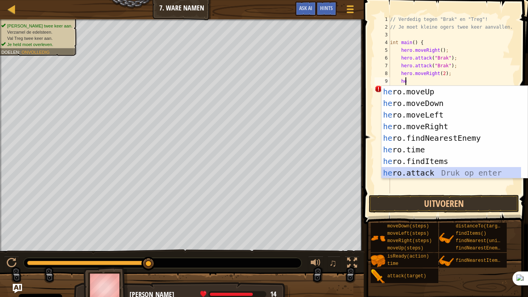
type textarea "hero.attack(enemy);"
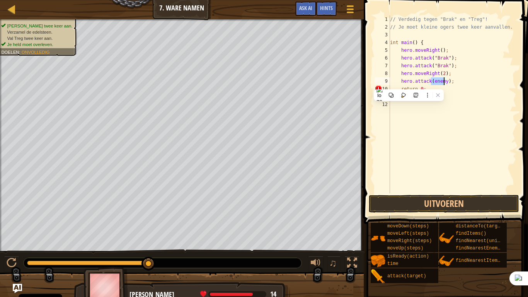
click at [460, 173] on div "// Verdedig tegen "Brak" en "Treg"! // Je moet kleine ogers twee keer aanvallen…" at bounding box center [453, 111] width 128 height 193
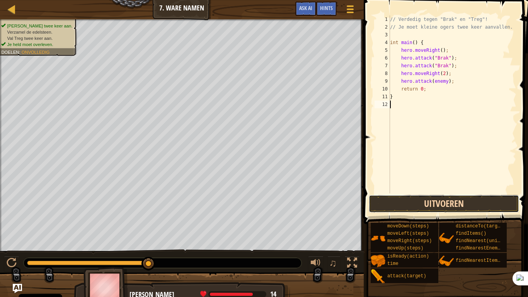
click at [446, 196] on button "Uitvoeren" at bounding box center [444, 204] width 151 height 18
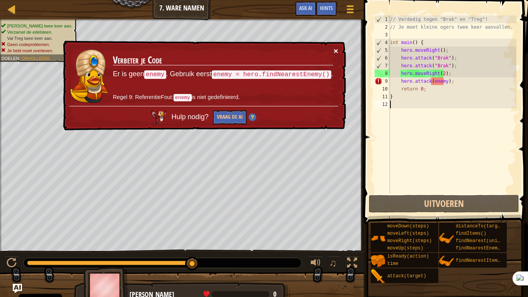
click at [338, 52] on button "×" at bounding box center [336, 51] width 5 height 8
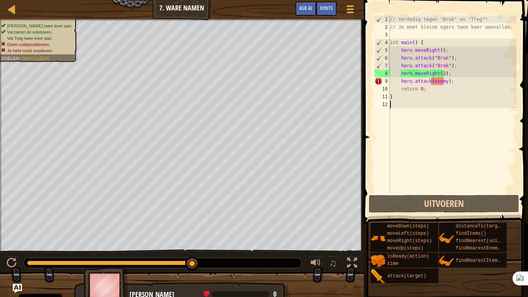
click at [444, 83] on div "// Verdedig tegen "Brak" en "Treg"! // Je moet kleine ogers twee keer aanvallen…" at bounding box center [453, 111] width 128 height 193
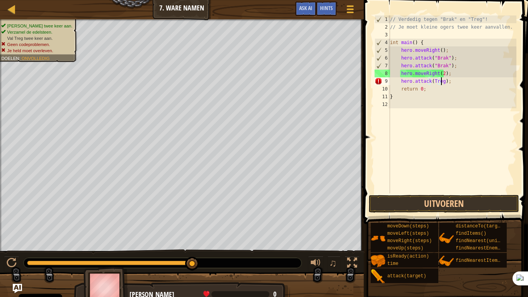
scroll to position [3, 4]
type textarea "hero.attack(Treg);"
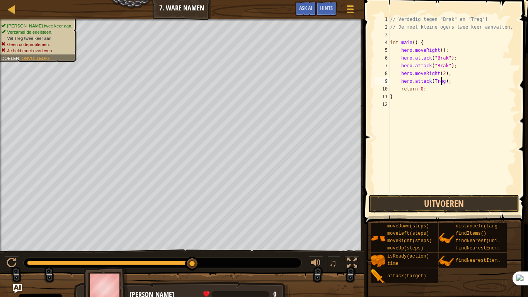
click at [474, 81] on div "// Verdedig tegen "Brak" en "Treg"! // Je moet kleine ogers twee keer aanvallen…" at bounding box center [453, 111] width 128 height 193
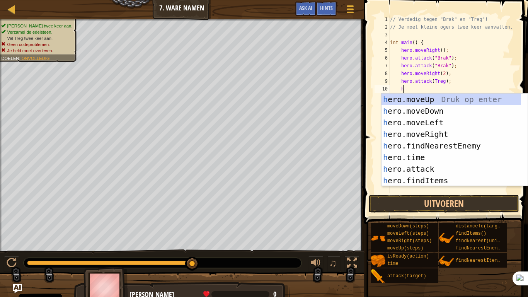
scroll to position [3, 1]
click at [374, 128] on div "he 1 2 3 4 5 6 7 8 9 10 11 12 13 // Verdedig tegen "Brak" en "Treg"! // Je moet…" at bounding box center [445, 104] width 144 height 178
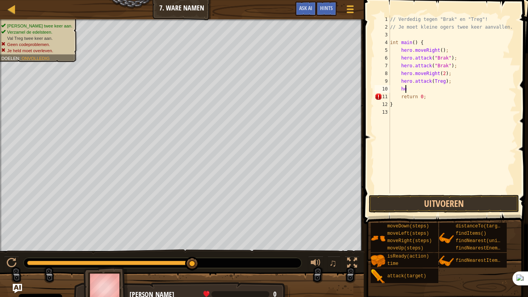
type textarea "h"
drag, startPoint x: 439, startPoint y: 191, endPoint x: 439, endPoint y: 198, distance: 7.4
click at [439, 192] on div "// Verdedig tegen "Brak" en "Treg"! // Je moet kleine ogers twee keer aanvallen…" at bounding box center [453, 111] width 128 height 193
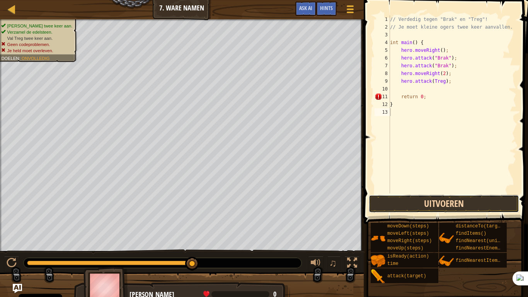
click at [439, 198] on button "Uitvoeren" at bounding box center [444, 204] width 151 height 18
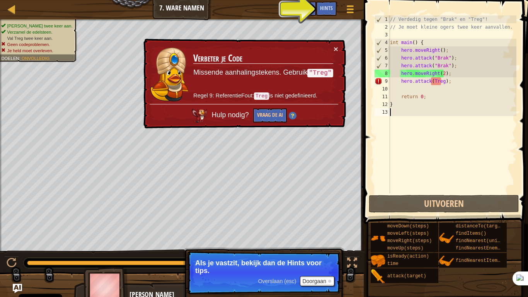
drag, startPoint x: 432, startPoint y: 82, endPoint x: 528, endPoint y: 101, distance: 97.3
click at [434, 82] on div "// Verdedig tegen "Brak" en "Treg"! // Je moet kleine ogers twee keer aanvallen…" at bounding box center [453, 111] width 128 height 193
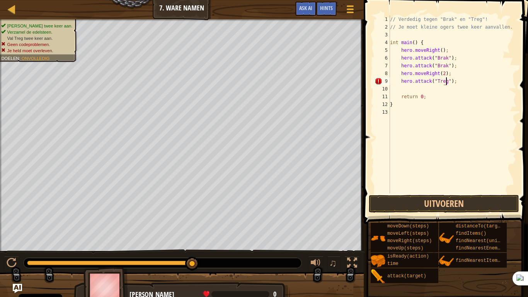
scroll to position [3, 5]
click at [444, 201] on button "Uitvoeren" at bounding box center [444, 204] width 151 height 18
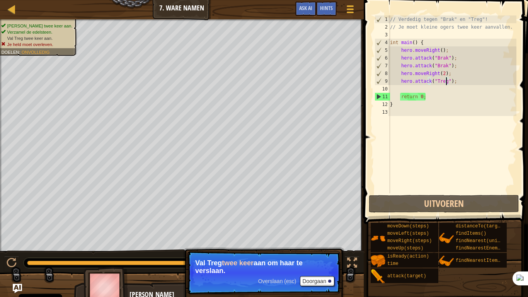
click at [453, 70] on div "// Verdedig tegen "Brak" en "Treg"! // Je moet kleine ogers twee keer aanvallen…" at bounding box center [453, 111] width 128 height 193
click at [464, 67] on div "// Verdedig tegen "Brak" en "Treg"! // Je moet kleine ogers twee keer aanvallen…" at bounding box center [453, 111] width 128 height 193
click at [457, 83] on div "// Verdedig tegen "Brak" en "Treg"! // Je moet kleine ogers twee keer aanvallen…" at bounding box center [453, 111] width 128 height 193
type textarea "hero.attack("Treg");"
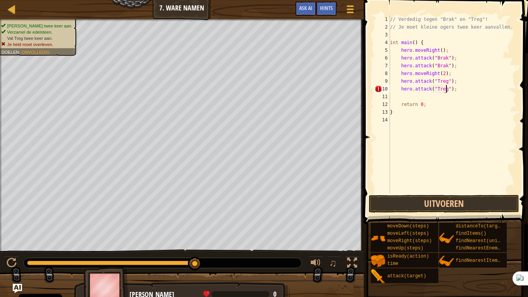
scroll to position [3, 5]
type textarea "hero.attack("Treg");"
click at [474, 205] on button "Uitvoeren" at bounding box center [444, 204] width 151 height 18
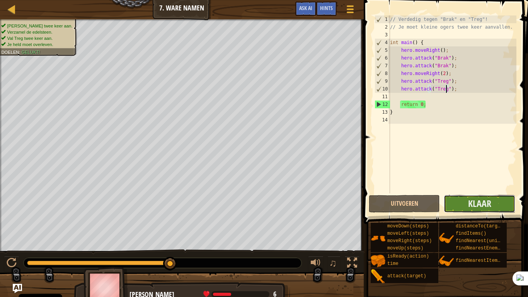
click at [477, 212] on button "Klaar" at bounding box center [480, 204] width 72 height 18
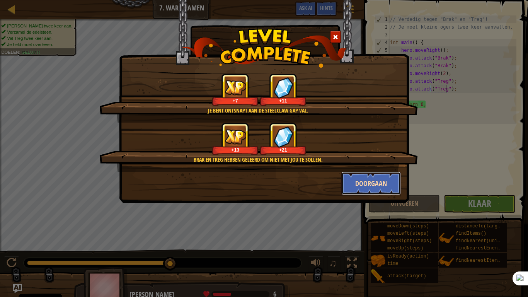
click at [384, 184] on button "Doorgaan" at bounding box center [372, 183] width 60 height 23
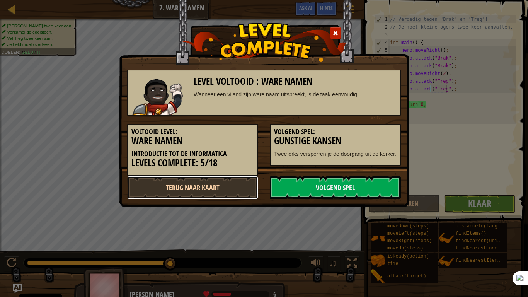
click at [205, 186] on link "Terug naar kaart" at bounding box center [192, 187] width 131 height 23
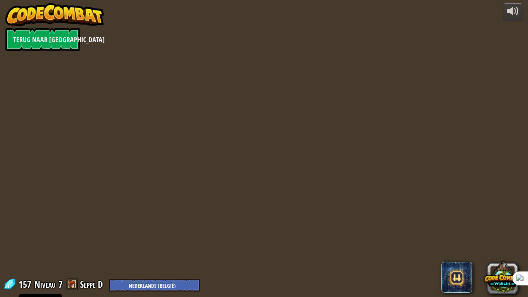
select select "nl-BE"
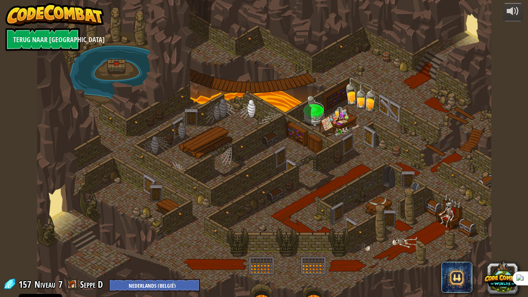
select select "nl-BE"
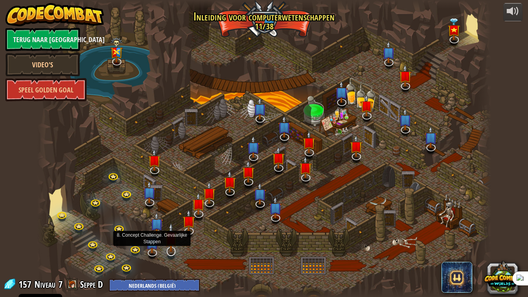
select select "nl-BE"
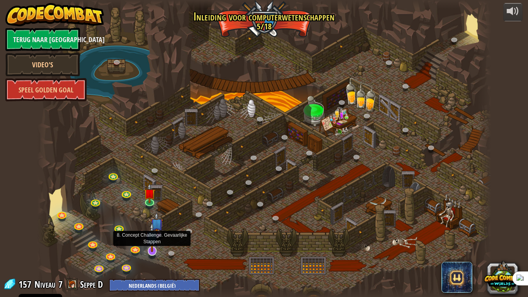
click at [151, 245] on img at bounding box center [152, 236] width 13 height 29
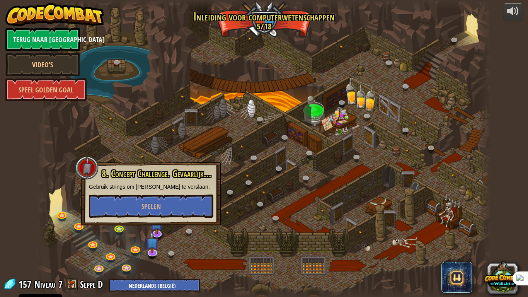
click at [156, 167] on div "8. Concept Challenge. Gevaarlijke Stappen Gebruik strings om ogres te verslaan.…" at bounding box center [151, 193] width 140 height 63
click at [190, 154] on div at bounding box center [264, 148] width 455 height 297
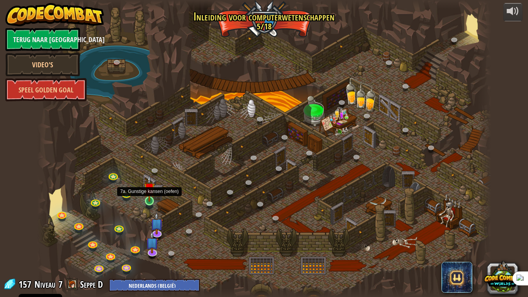
click at [144, 199] on img at bounding box center [150, 188] width 12 height 26
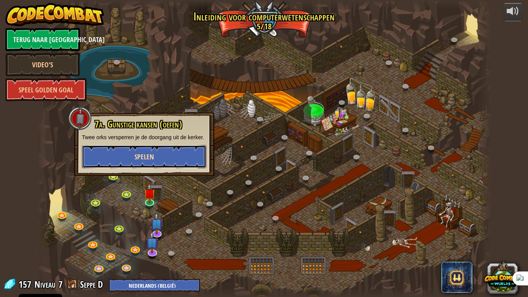
click at [150, 153] on span "Spelen" at bounding box center [144, 157] width 19 height 10
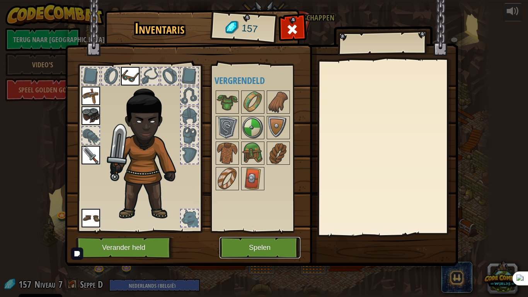
click at [265, 245] on button "Spelen" at bounding box center [260, 247] width 81 height 21
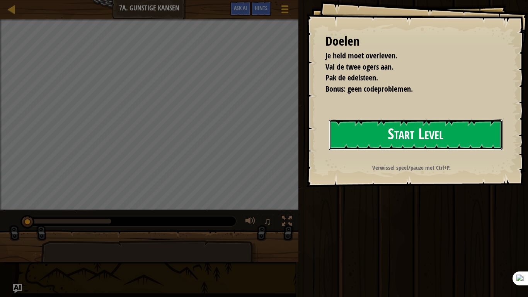
click at [446, 122] on button "Start Level" at bounding box center [416, 135] width 174 height 31
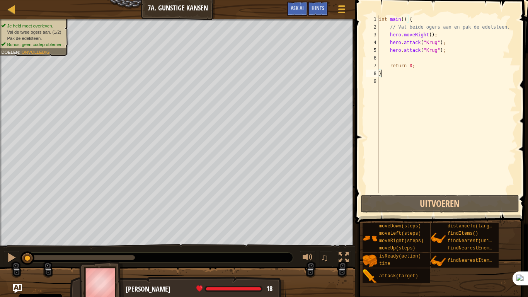
click at [448, 58] on div "int main ( ) { // Val beide ogers aan en pak de edelsteen. hero . moveRight ( )…" at bounding box center [447, 111] width 139 height 193
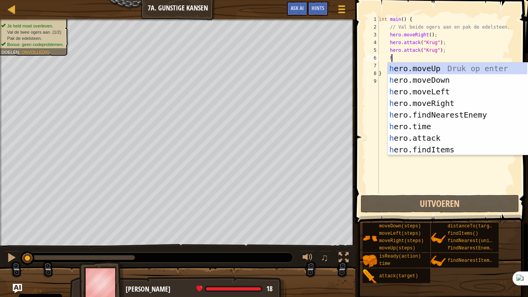
type textarea "he"
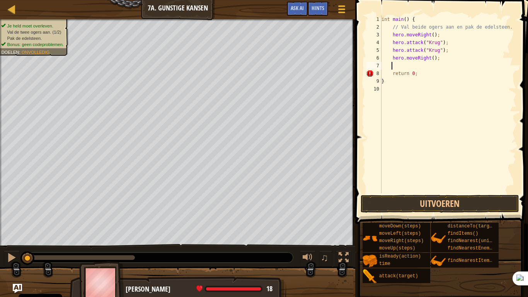
scroll to position [3, 0]
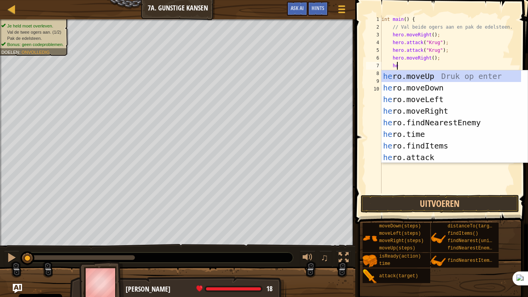
type textarea "he"
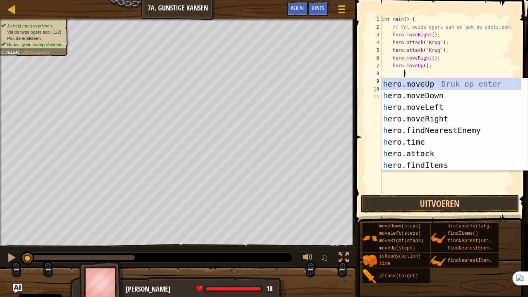
type textarea "he"
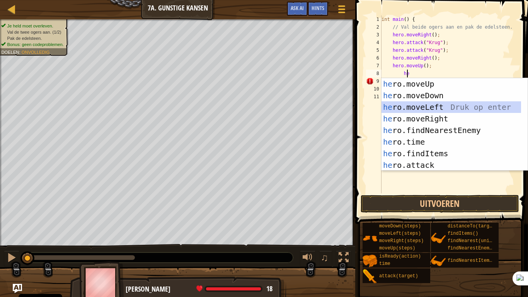
scroll to position [3, 1]
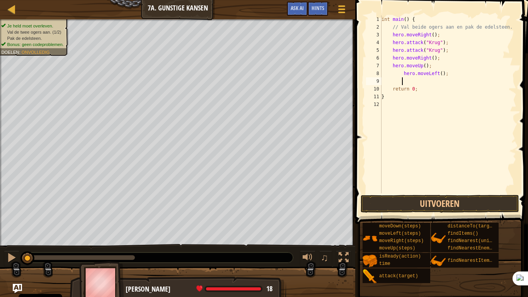
click at [400, 79] on div "int main ( ) { // Val beide ogers aan en pak de edelsteen. hero . moveRight ( )…" at bounding box center [448, 111] width 137 height 193
click at [405, 73] on div "int main ( ) { // Val beide ogers aan en pak de edelsteen. hero . moveRight ( )…" at bounding box center [448, 111] width 137 height 193
type textarea "hero.moveLeft();"
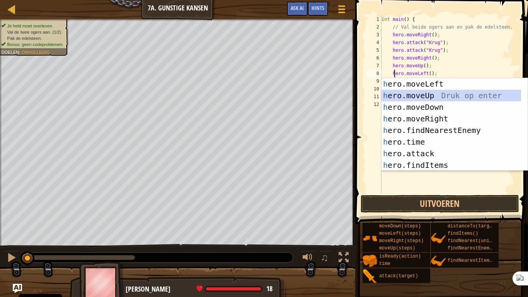
click at [462, 62] on div "int main ( ) { // Val beide ogers aan en pak de edelsteen. hero . moveRight ( )…" at bounding box center [448, 111] width 137 height 193
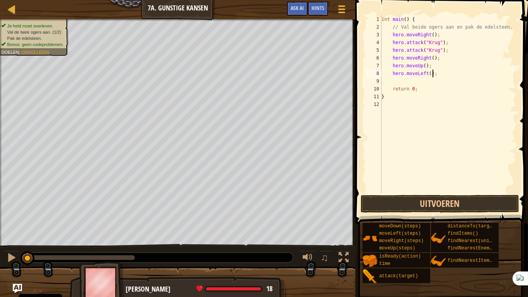
click at [445, 76] on div "int main ( ) { // Val beide ogers aan en pak de edelsteen. hero . moveRight ( )…" at bounding box center [448, 111] width 137 height 193
type textarea "hero.moveLeft();"
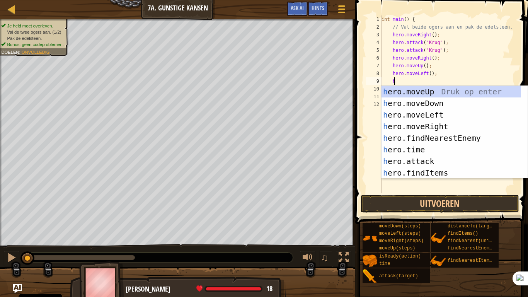
type textarea "he"
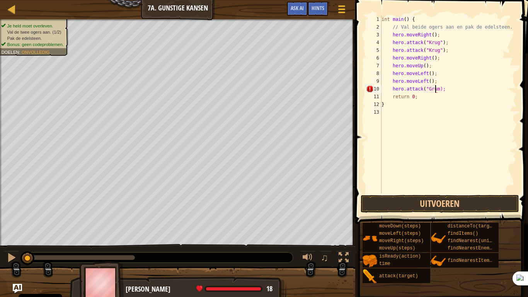
scroll to position [3, 5]
click at [396, 94] on div "int main ( ) { // Val beide ogers aan en pak de edelsteen. hero . moveRight ( )…" at bounding box center [448, 111] width 137 height 193
type textarea "hero.attack("Grump");"
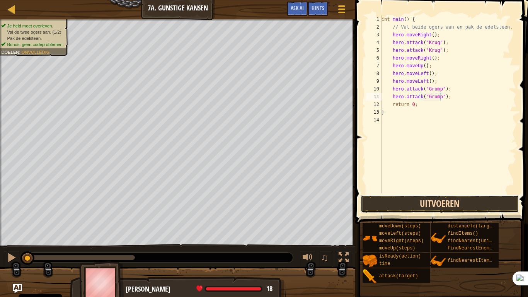
click at [428, 202] on button "Uitvoeren" at bounding box center [440, 204] width 159 height 18
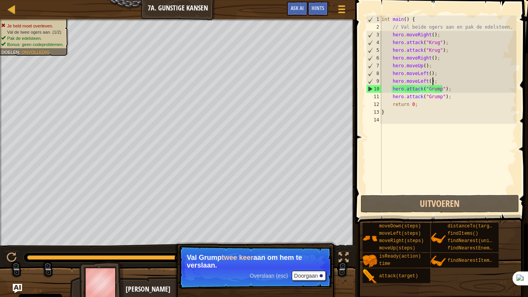
click at [440, 80] on div "int main ( ) { // Val beide ogers aan en pak de edelsteen. hero . moveRight ( )…" at bounding box center [448, 111] width 137 height 193
type textarea "hero.moveLeft();"
click at [440, 80] on div "int main ( ) { // Val beide ogers aan en pak de edelsteen. hero . moveRight ( )…" at bounding box center [448, 111] width 137 height 193
click at [440, 80] on div "int main ( ) { // Val beide ogers aan en pak de edelsteen. hero . moveRight ( )…" at bounding box center [448, 104] width 137 height 178
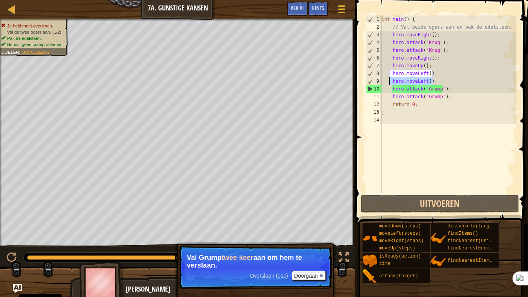
drag, startPoint x: 434, startPoint y: 84, endPoint x: 388, endPoint y: 84, distance: 46.0
click at [388, 84] on div "int main ( ) { // Val beide ogers aan en pak de edelsteen. hero . moveRight ( )…" at bounding box center [448, 111] width 137 height 193
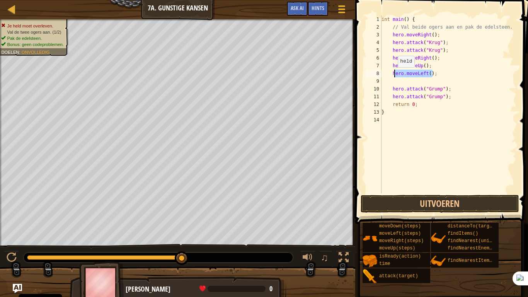
drag, startPoint x: 440, startPoint y: 75, endPoint x: 394, endPoint y: 75, distance: 45.3
click at [394, 75] on div "int main ( ) { // Val beide ogers aan en pak de edelsteen. hero . moveRight ( )…" at bounding box center [448, 111] width 137 height 193
type textarea "h"
type textarea "hero.moveUp();"
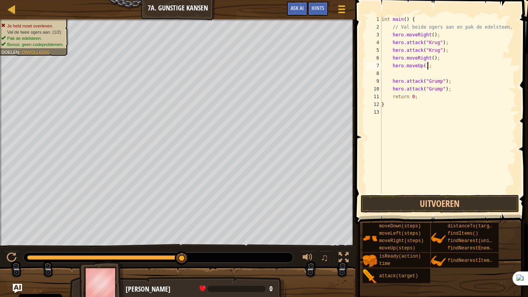
click at [400, 74] on div "int main ( ) { // Val beide ogers aan en pak de edelsteen. hero . moveRight ( )…" at bounding box center [448, 111] width 137 height 193
click at [449, 82] on div "int main ( ) { // Val beide ogers aan en pak de edelsteen. hero . moveRight ( )…" at bounding box center [448, 111] width 137 height 193
type textarea "hero.attack("Grump");"
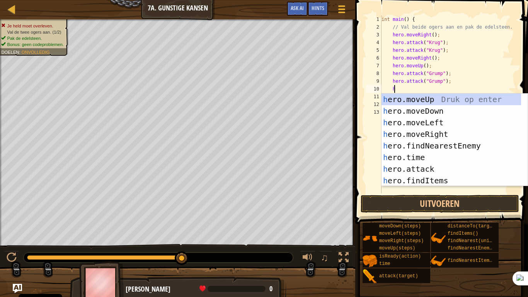
type textarea "he"
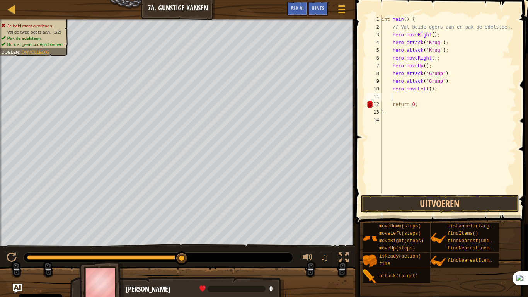
scroll to position [3, 0]
click at [426, 91] on div "int main ( ) { // Val beide ogers aan en pak de edelsteen. hero . moveRight ( )…" at bounding box center [448, 111] width 137 height 193
type textarea "hero.moveLeft(2);"
click at [440, 201] on button "Uitvoeren" at bounding box center [440, 204] width 159 height 18
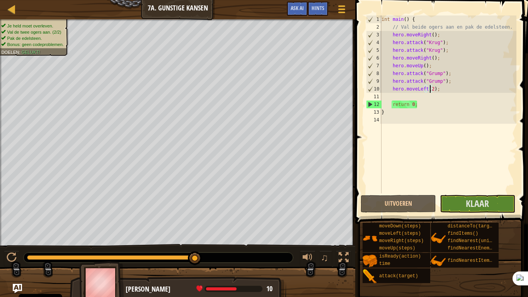
click at [477, 214] on span at bounding box center [442, 101] width 179 height 247
click at [479, 212] on button "Klaar" at bounding box center [477, 204] width 75 height 18
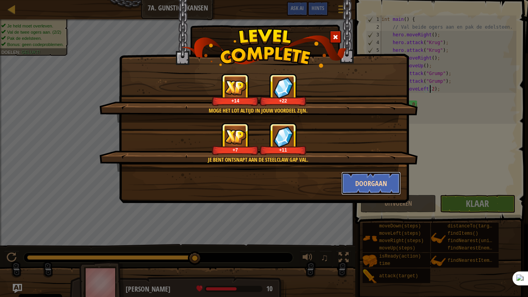
click at [369, 184] on button "Doorgaan" at bounding box center [372, 183] width 60 height 23
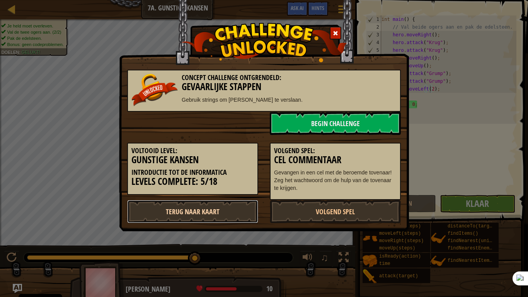
click at [188, 219] on link "Terug naar kaart" at bounding box center [192, 211] width 131 height 23
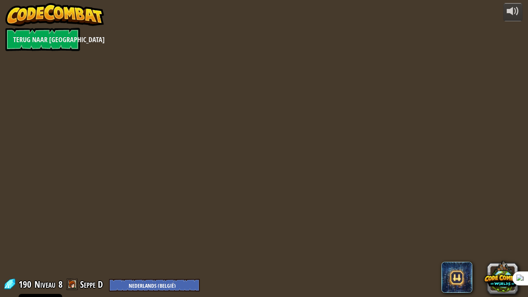
select select "nl-BE"
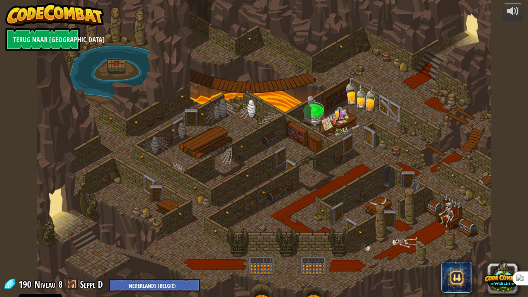
select select "nl-BE"
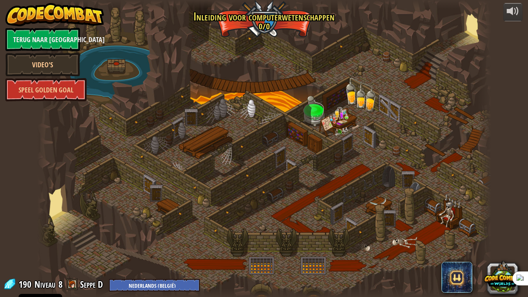
select select "nl-BE"
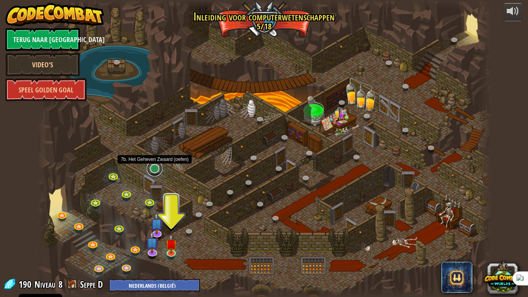
click at [149, 169] on link at bounding box center [154, 168] width 15 height 15
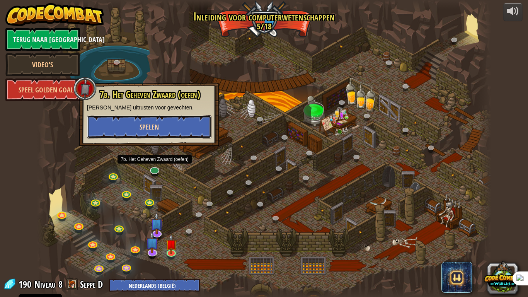
click at [161, 133] on button "Spelen" at bounding box center [149, 126] width 125 height 23
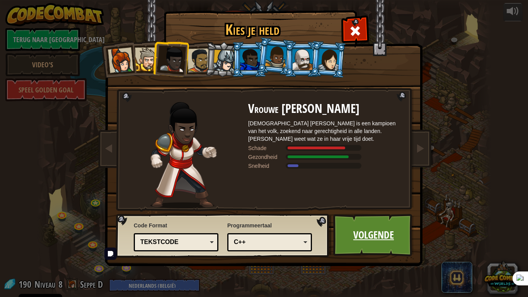
click at [362, 237] on link "Volgende" at bounding box center [374, 235] width 81 height 43
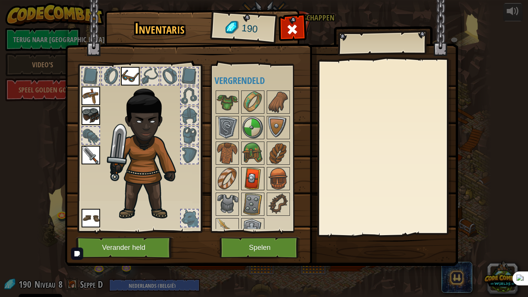
scroll to position [14, 0]
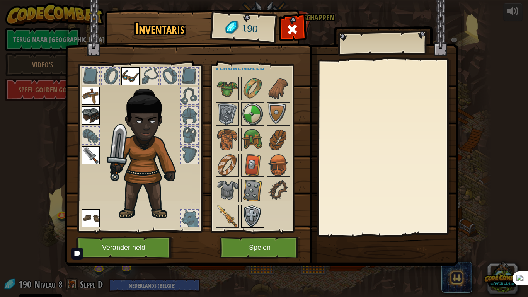
click at [255, 211] on img at bounding box center [253, 216] width 22 height 22
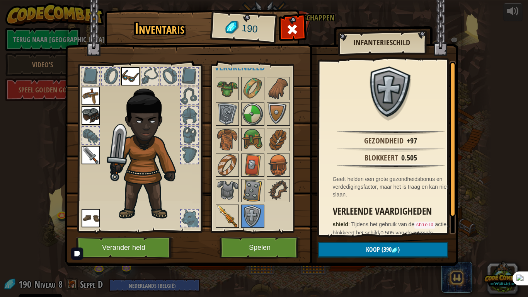
click at [234, 215] on img at bounding box center [228, 216] width 22 height 22
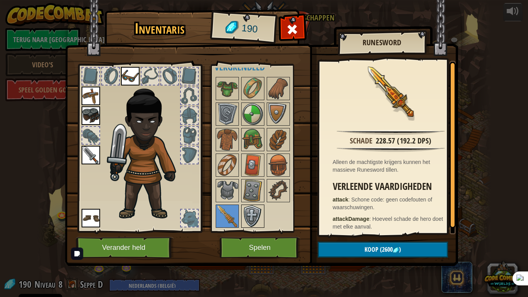
click at [242, 215] on div at bounding box center [252, 216] width 23 height 23
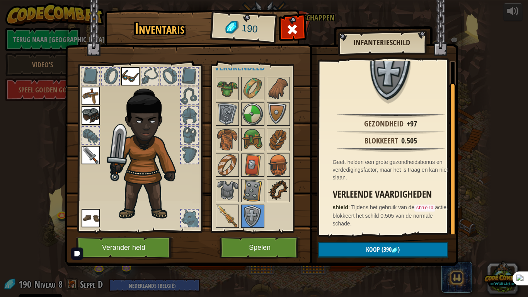
scroll to position [0, 0]
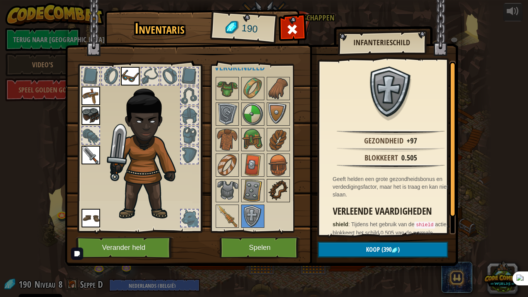
click at [276, 202] on div at bounding box center [278, 190] width 23 height 23
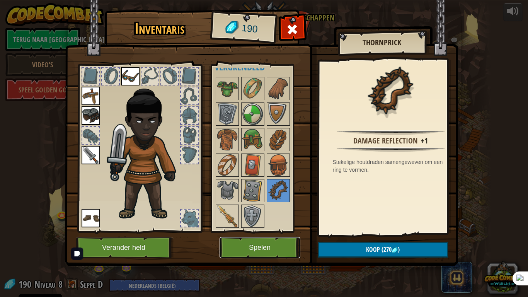
click at [269, 245] on button "Spelen" at bounding box center [260, 247] width 81 height 21
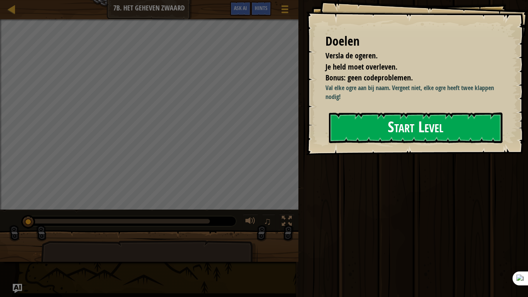
click at [381, 155] on div "Doelen Versla de ogeren. Je held moet overleven. Bonus: geen codeproblemen. Val…" at bounding box center [417, 77] width 222 height 155
click at [414, 129] on button "Start Level" at bounding box center [416, 128] width 174 height 31
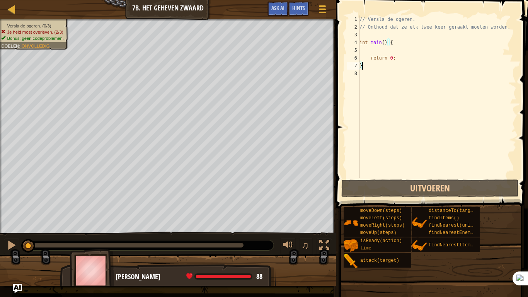
click at [401, 47] on div "// Versla de ogeren. // Onthoud dat ze elk twee keer geraakt moeten worden. int…" at bounding box center [437, 104] width 159 height 178
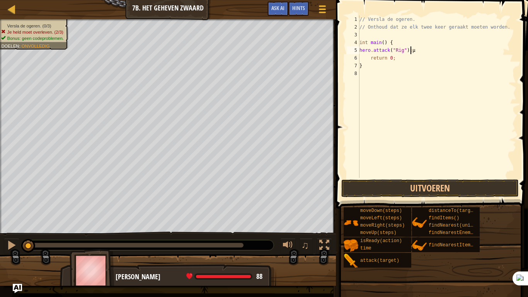
scroll to position [3, 4]
type textarea "hero.attack("Rig");"
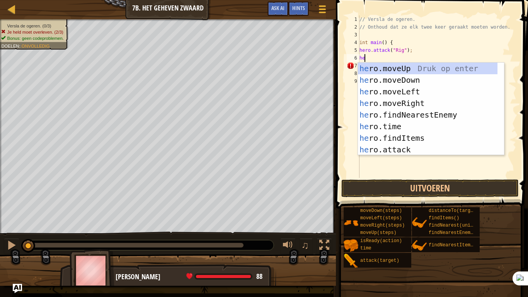
type textarea "h"
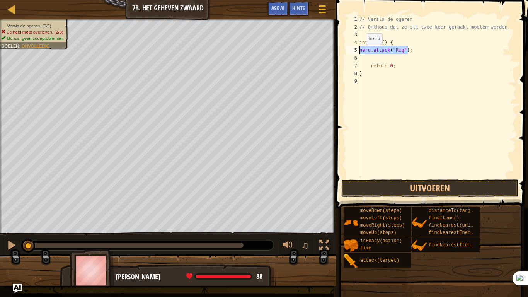
drag, startPoint x: 412, startPoint y: 48, endPoint x: 359, endPoint y: 53, distance: 52.8
click at [359, 53] on div "1 2 3 4 5 6 7 8 9 // Versla de ogeren. // Onthoud dat ze elk twee keer geraakt …" at bounding box center [430, 96] width 171 height 162
type textarea "hero.attack("Rig");"
click at [421, 50] on div "// Versla de ogeren. // Onthoud dat ze elk twee keer geraakt moeten worden. int…" at bounding box center [437, 96] width 159 height 162
click at [368, 62] on div "// Versla de ogeren. // Onthoud dat ze elk twee keer geraakt moeten worden. int…" at bounding box center [437, 104] width 159 height 178
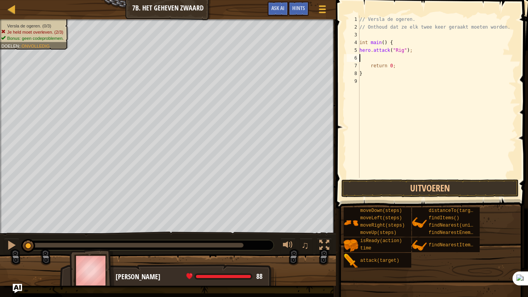
paste textarea "hero.attack("Rig");"
type textarea "hero.attack("Rig");"
paste textarea "hero.attack("Rig");"
type textarea "hero.attack("Rig");"
paste textarea "hero.attack("Rig");"
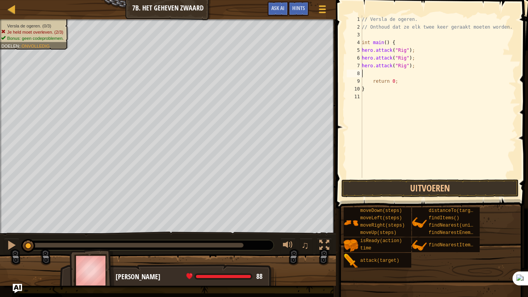
type textarea "hero.attack("Rig");"
paste textarea "hero.attack("Rig");"
type textarea "hero.attack("Rig");"
paste textarea "hero.attack("Rig");"
click at [401, 65] on div "// Versla de ogeren. // Onthoud dat ze elk twee keer geraakt moeten worden. int…" at bounding box center [439, 104] width 156 height 178
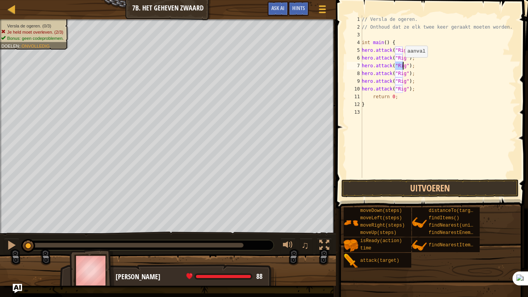
click at [401, 65] on div "// Versla de ogeren. // Onthoud dat ze elk twee keer geraakt moeten worden. int…" at bounding box center [439, 104] width 156 height 178
click at [398, 73] on div "// Versla de ogeren. // Onthoud dat ze elk twee keer geraakt moeten worden. int…" at bounding box center [439, 104] width 156 height 178
click at [402, 88] on div "// Versla de ogeren. // Onthoud dat ze elk twee keer geraakt moeten worden. int…" at bounding box center [439, 104] width 156 height 178
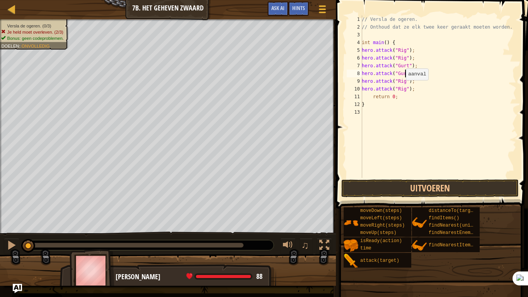
click at [402, 88] on div "// Versla de ogeren. // Onthoud dat ze elk twee keer geraakt moeten worden. int…" at bounding box center [439, 104] width 156 height 178
click at [401, 80] on div "// Versla de ogeren. // Onthoud dat ze elk twee keer geraakt moeten worden. int…" at bounding box center [439, 104] width 156 height 178
type textarea "hero.attack("Ack");"
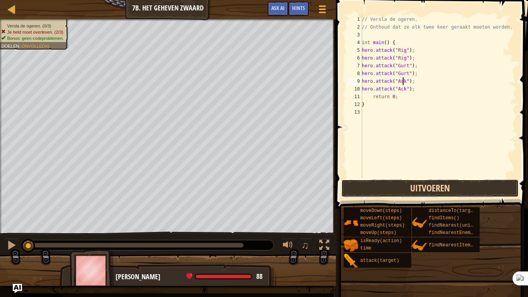
click at [445, 186] on button "Uitvoeren" at bounding box center [431, 189] width 178 height 18
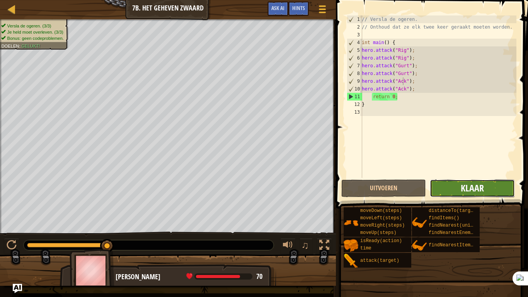
click at [463, 188] on span "Klaar" at bounding box center [472, 188] width 23 height 12
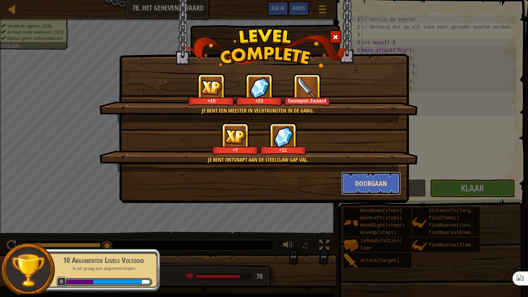
click at [383, 181] on button "Doorgaan" at bounding box center [372, 183] width 60 height 23
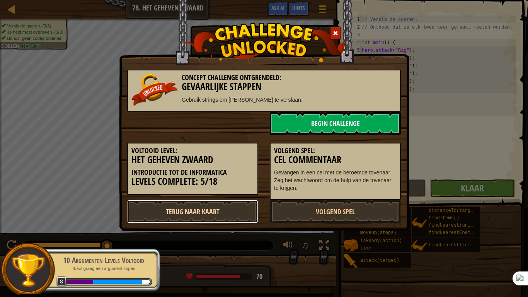
click at [188, 217] on link "Terug naar kaart" at bounding box center [192, 211] width 131 height 23
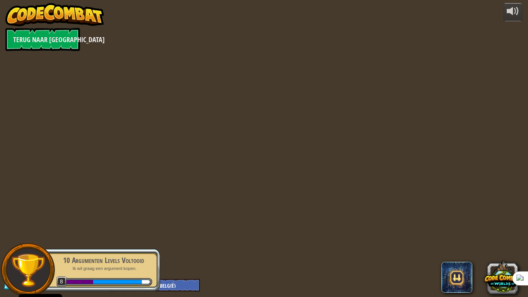
select select "nl-BE"
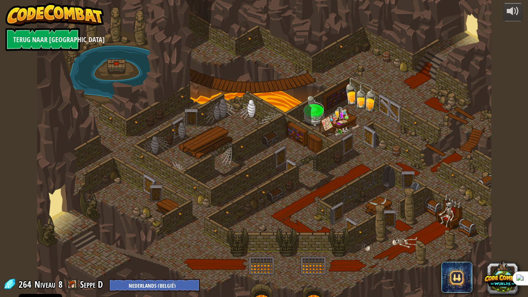
select select "nl-BE"
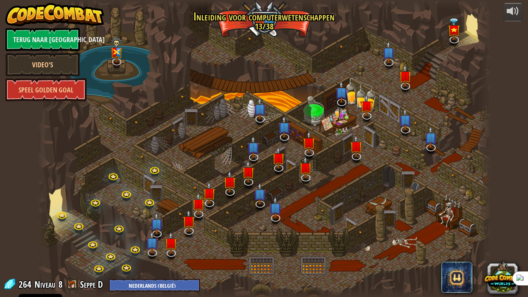
select select "nl-BE"
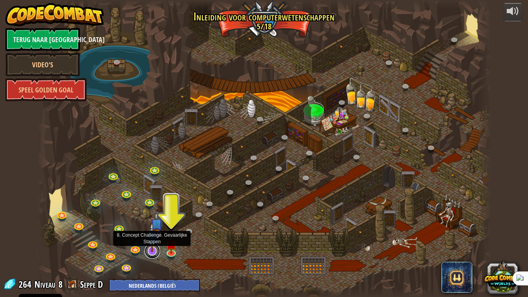
click at [157, 245] on link at bounding box center [152, 250] width 15 height 15
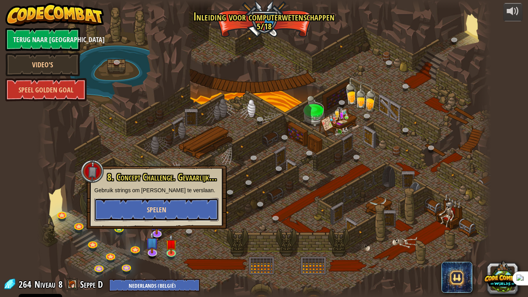
click at [161, 215] on button "Spelen" at bounding box center [156, 209] width 125 height 23
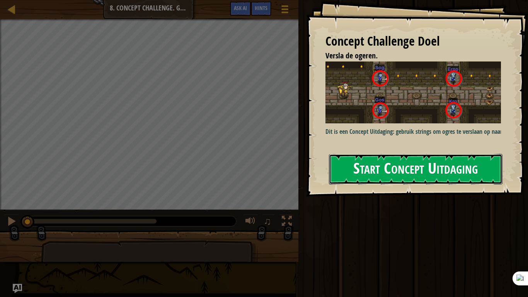
click at [406, 168] on button "Start Concept Uitdaging" at bounding box center [416, 169] width 174 height 31
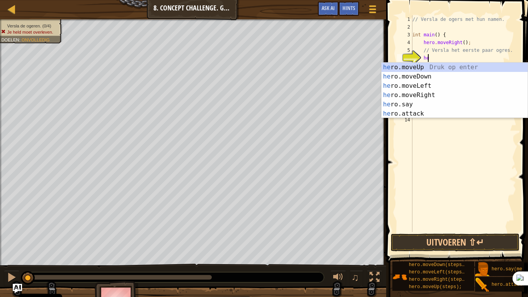
type textarea "h"
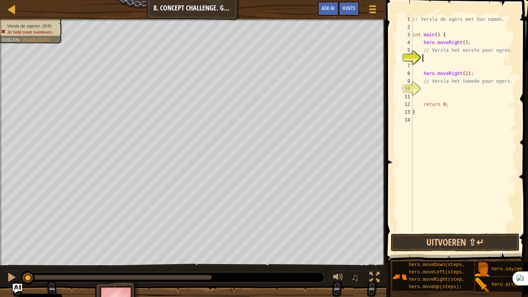
scroll to position [3, 0]
type textarea "hero.attack("Rig");"
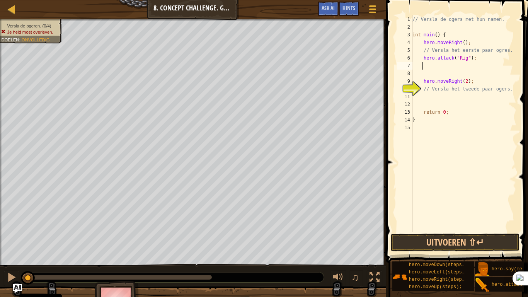
type textarea "hero.attack("Rig");"
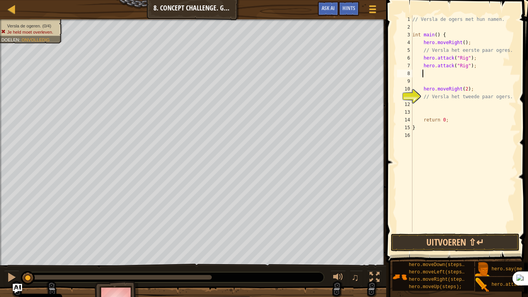
type textarea "hero.attack("Rig");"
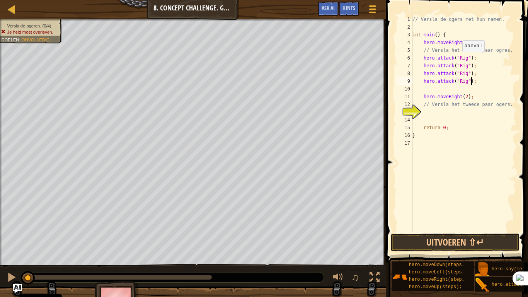
click at [458, 58] on div "// Versla de ogers met hun namen. int main ( ) { hero . moveRight ( ) ; // Vers…" at bounding box center [464, 131] width 106 height 232
click at [459, 65] on div "// Versla de ogers met hun namen. int main ( ) { hero . moveRight ( ) ; // Vers…" at bounding box center [464, 131] width 106 height 232
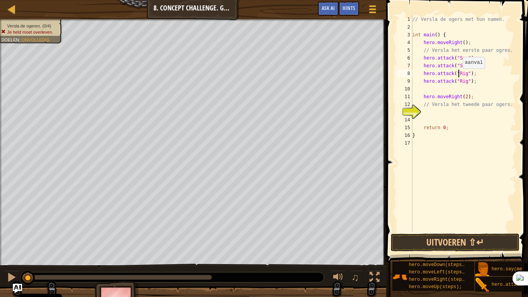
click at [459, 76] on div "// Versla de ogers met hun namen. int main ( ) { hero . moveRight ( ) ; // Vers…" at bounding box center [464, 131] width 106 height 232
click at [460, 82] on div "// Versla de ogers met hun namen. int main ( ) { hero . moveRight ( ) ; // Vers…" at bounding box center [464, 131] width 106 height 232
type textarea "hero.attack("Gos");"
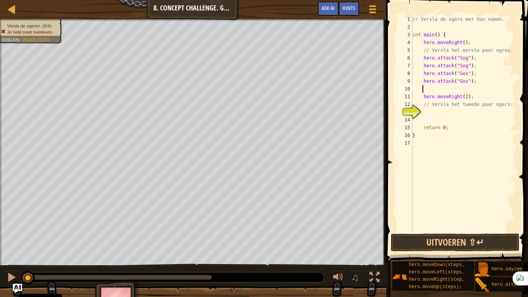
click at [445, 91] on div "// Versla de ogers met hun namen. int main ( ) { hero . moveRight ( ) ; // Vers…" at bounding box center [464, 131] width 106 height 232
type textarea "hero.attack("Gos");"
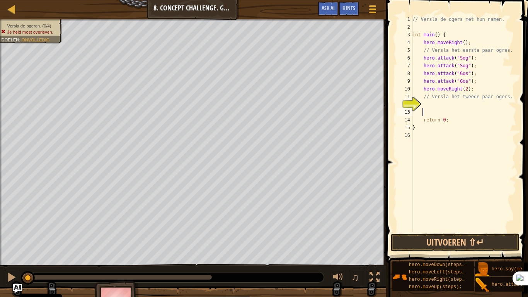
click at [429, 109] on div "// Versla de ogers met hun namen. int main ( ) { hero . moveRight ( ) ; // Vers…" at bounding box center [464, 131] width 106 height 232
click at [438, 102] on div "// Versla de ogers met hun namen. int main ( ) { hero . moveRight ( ) ; // Vers…" at bounding box center [464, 131] width 106 height 232
type textarea "hero.attack("Rig");hero.attack("Rig");hero.attack("Rig");"
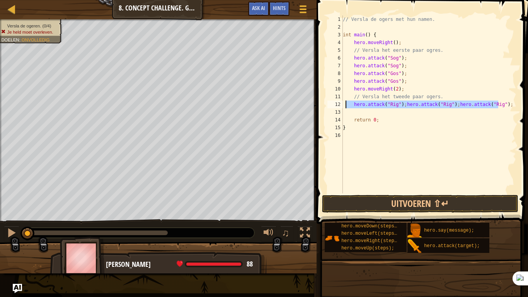
drag, startPoint x: 436, startPoint y: 114, endPoint x: 346, endPoint y: 103, distance: 90.7
click at [346, 103] on div "// Versla de ogers met hun namen. int main ( ) { hero . moveRight ( ) ; // Vers…" at bounding box center [429, 111] width 175 height 193
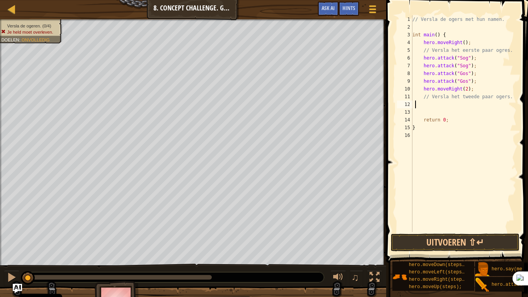
type textarea "hero.attack("Rig");"
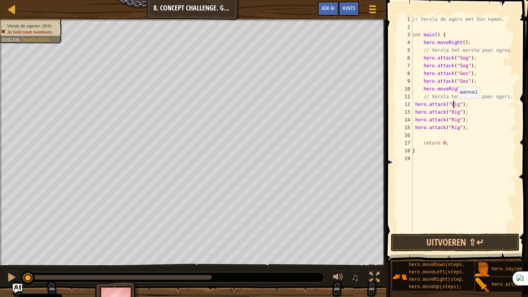
click at [454, 106] on div "// Versla de ogers met hun namen. int main ( ) { hero . moveRight ( ) ; // Vers…" at bounding box center [464, 131] width 106 height 232
click at [451, 112] on div "// Versla de ogers met hun namen. int main ( ) { hero . moveRight ( ) ; // Vers…" at bounding box center [464, 131] width 106 height 232
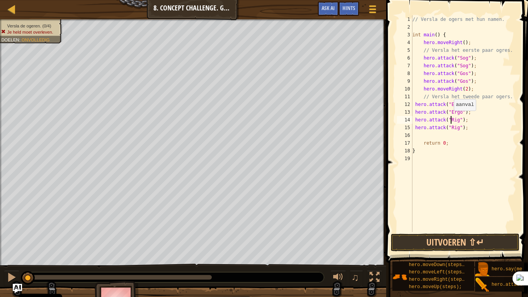
click at [450, 118] on div "// Versla de ogers met hun namen. int main ( ) { hero . moveRight ( ) ; // Vers…" at bounding box center [464, 131] width 106 height 232
click at [454, 128] on div "// Versla de ogers met hun namen. int main ( ) { hero . moveRight ( ) ; // Vers…" at bounding box center [464, 131] width 106 height 232
click at [470, 245] on button "Uitvoeren ⇧↵" at bounding box center [455, 243] width 129 height 18
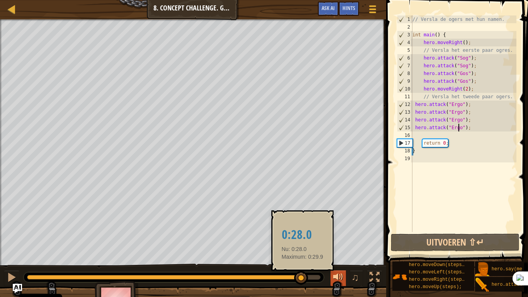
drag, startPoint x: 229, startPoint y: 275, endPoint x: 340, endPoint y: 273, distance: 110.7
click at [338, 245] on div "♫" at bounding box center [193, 275] width 387 height 23
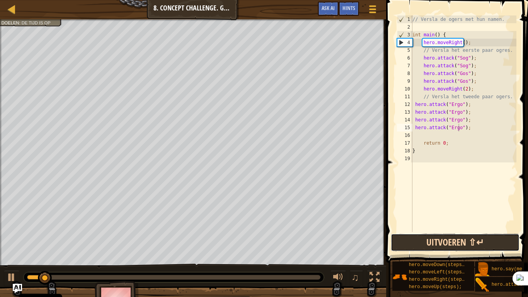
click at [452, 245] on button "Uitvoeren ⇧↵" at bounding box center [455, 243] width 129 height 18
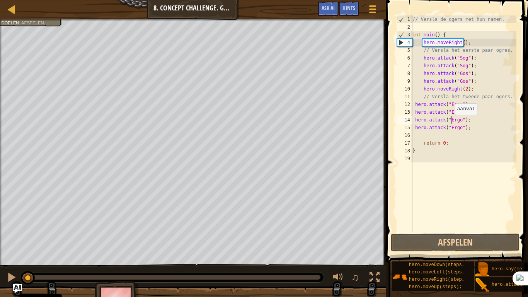
click at [452, 123] on div "// Versla de ogers met hun namen. int main ( ) { hero . moveRight ( ) ; // Vers…" at bounding box center [464, 131] width 106 height 232
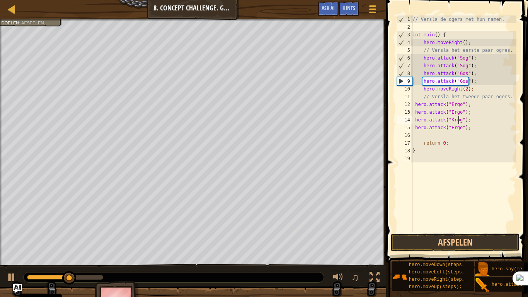
type textarea "hero.attack("Kro");"
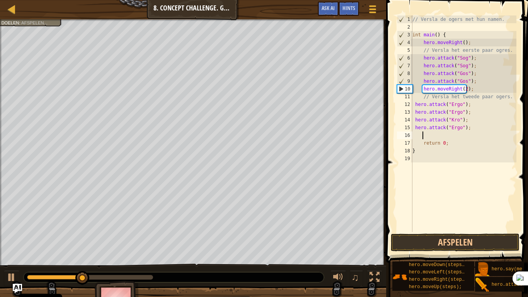
click at [453, 132] on div "// Versla de ogers met hun namen. int main ( ) { hero . moveRight ( ) ; // Vers…" at bounding box center [464, 131] width 106 height 232
click at [454, 128] on div "// Versla de ogers met hun namen. int main ( ) { hero . moveRight ( ) ; // Vers…" at bounding box center [464, 131] width 106 height 232
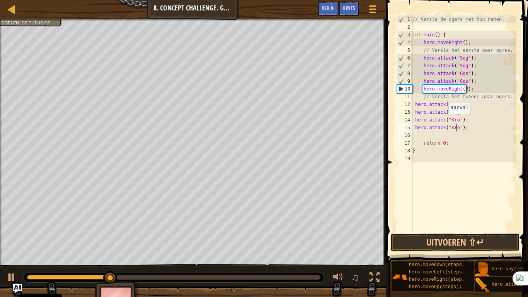
scroll to position [3, 3]
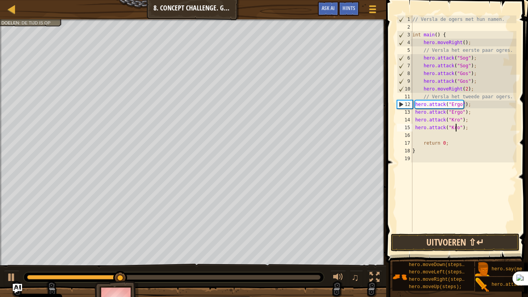
type textarea "hero.attack("Kro");"
click at [470, 245] on button "Uitvoeren ⇧↵" at bounding box center [455, 243] width 129 height 18
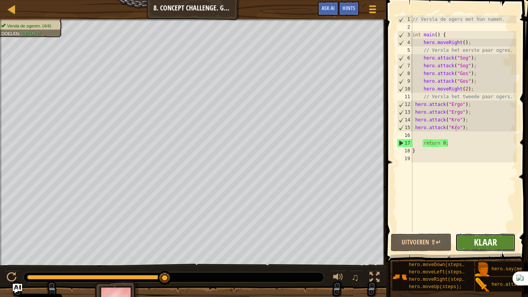
click at [477, 245] on span "Klaar" at bounding box center [485, 242] width 23 height 12
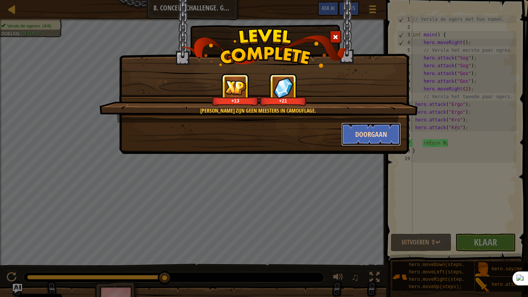
click at [364, 134] on button "Doorgaan" at bounding box center [372, 134] width 60 height 23
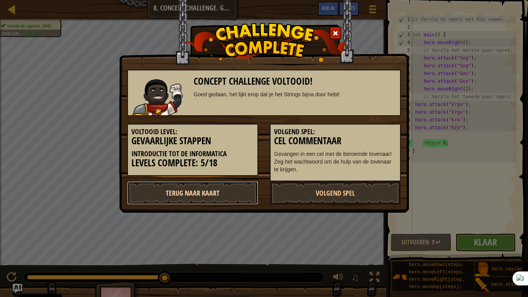
click at [221, 193] on link "Terug naar kaart" at bounding box center [192, 192] width 131 height 23
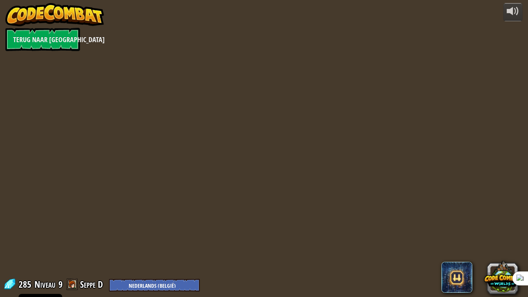
select select "nl-BE"
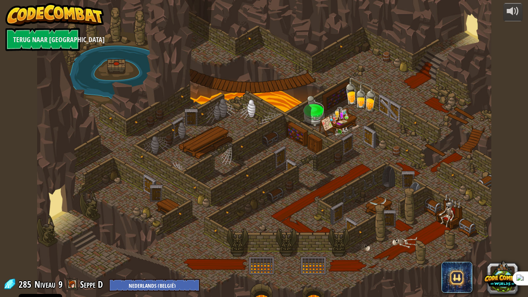
select select "nl-BE"
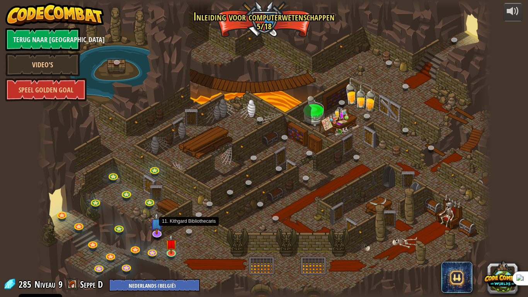
select select "nl-BE"
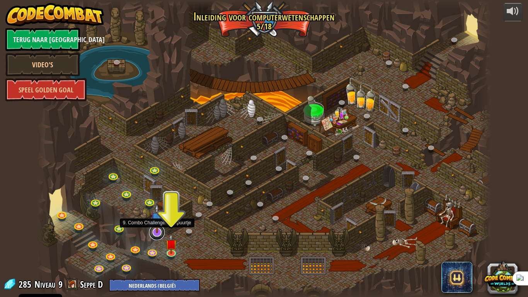
click at [153, 236] on link at bounding box center [156, 232] width 15 height 15
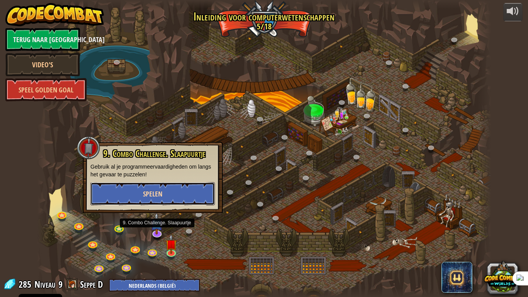
click at [208, 200] on button "Spelen" at bounding box center [153, 193] width 125 height 23
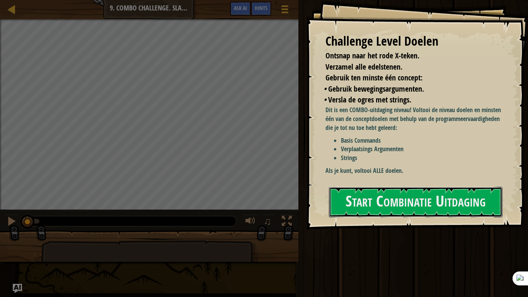
click at [425, 187] on button "Start Combinatie Uitdaging" at bounding box center [416, 202] width 174 height 31
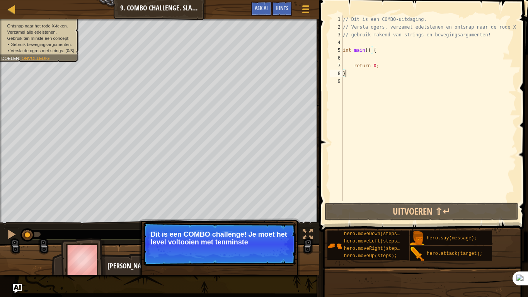
click at [370, 59] on div "// Dit is een COMBO-uitdaging. // Versla ogers, verzamel edelstenen en ontsnap …" at bounding box center [429, 115] width 175 height 201
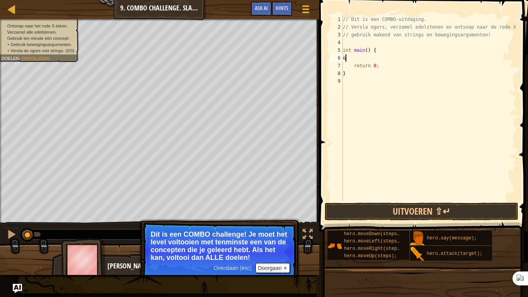
scroll to position [3, 0]
type textarea "ù"
type textarea "m"
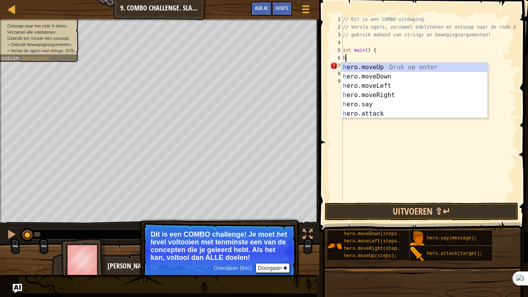
type textarea "he"
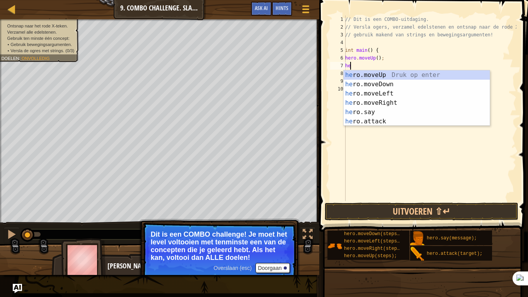
type textarea "h"
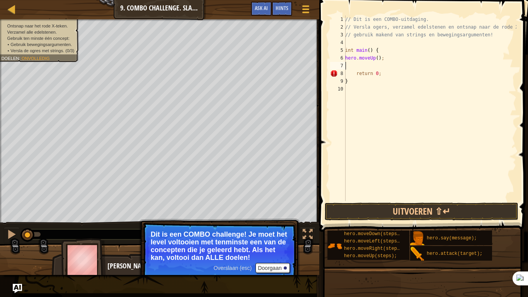
paste textarea "hero.attack("Rig");"
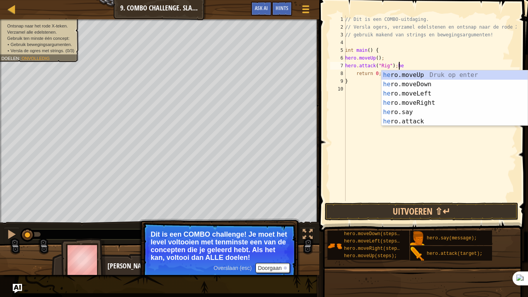
type textarea "hero.attack("Rig");"
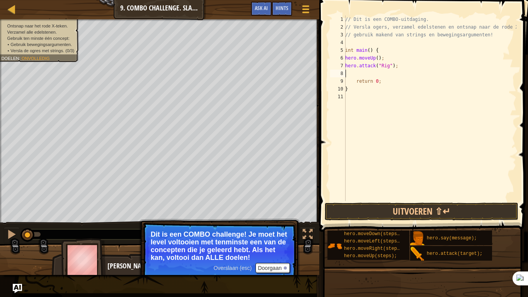
paste textarea "hero.attack("Rig");"
click at [384, 66] on div "// Dit is een COMBO-uitdaging. // Versla ogers, verzamel edelstenen en ontsnap …" at bounding box center [430, 115] width 173 height 201
click at [43, 50] on span "Versla de ogres met strings. (0/3)" at bounding box center [42, 50] width 64 height 5
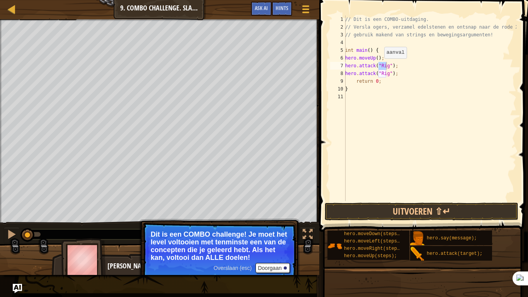
click at [380, 66] on div "// Dit is een COMBO-uitdaging. // Versla ogers, verzamel edelstenen en ontsnap …" at bounding box center [430, 108] width 173 height 186
click at [383, 65] on div "// Dit is een COMBO-uitdaging. // Versla ogers, verzamel edelstenen en ontsnap …" at bounding box center [430, 115] width 173 height 201
click at [383, 72] on div "// Dit is een COMBO-uitdaging. // Versla ogers, verzamel edelstenen en ontsnap …" at bounding box center [430, 115] width 173 height 201
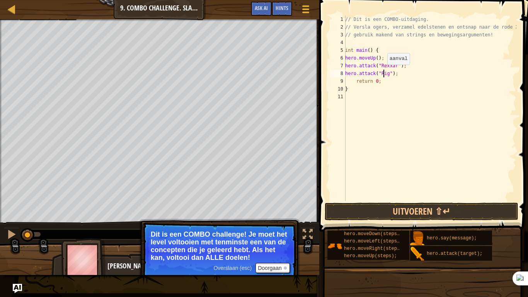
click at [383, 72] on div "// Dit is een COMBO-uitdaging. // Versla ogers, verzamel edelstenen en ontsnap …" at bounding box center [430, 115] width 173 height 201
type textarea "hero.attack("Rexxar");"
click at [416, 74] on div "// Dit is een COMBO-uitdaging. // Versla ogers, verzamel edelstenen en ontsnap …" at bounding box center [430, 115] width 173 height 201
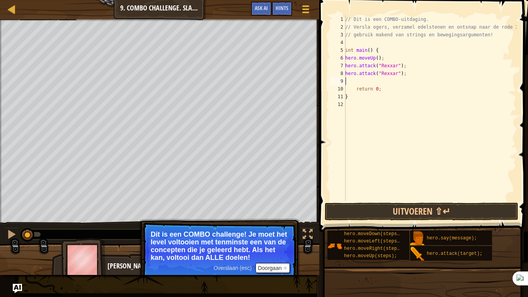
scroll to position [3, 0]
type textarea "he"
click at [383, 81] on div "// Dit is een COMBO-uitdaging. // Versla ogers, verzamel edelstenen en ontsnap …" at bounding box center [430, 115] width 173 height 201
type textarea "hero.moveRight(2);"
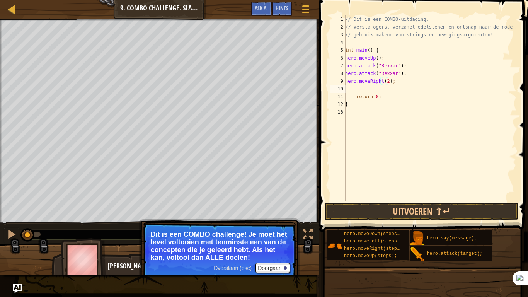
click at [418, 91] on div "// Dit is een COMBO-uitdaging. // Versla ogers, verzamel edelstenen en ontsnap …" at bounding box center [430, 115] width 173 height 201
click at [405, 84] on div "// Dit is een COMBO-uitdaging. // Versla ogers, verzamel edelstenen en ontsnap …" at bounding box center [430, 115] width 173 height 201
click at [402, 88] on div "// Dit is een COMBO-uitdaging. // Versla ogers, verzamel edelstenen en ontsnap …" at bounding box center [430, 115] width 173 height 201
type textarea "hero.attack("Brack");"
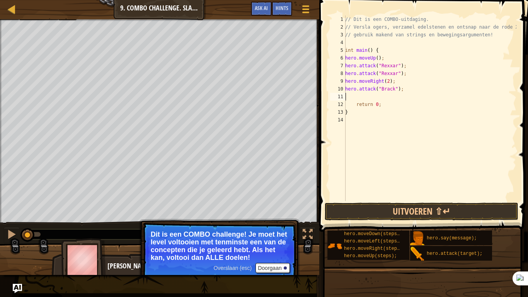
scroll to position [3, 0]
click at [401, 205] on button "Uitvoeren ⇧↵" at bounding box center [422, 212] width 194 height 18
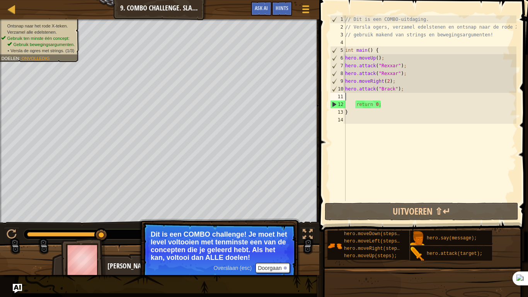
click at [408, 75] on div "// Dit is een COMBO-uitdaging. // Versla ogers, verzamel edelstenen en ontsnap …" at bounding box center [430, 115] width 173 height 201
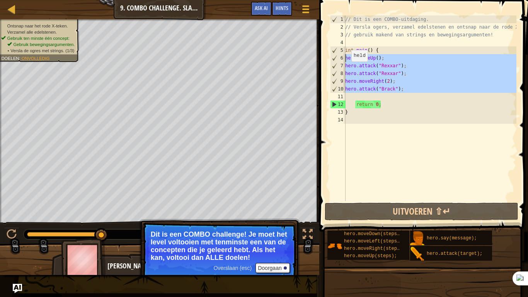
drag, startPoint x: 406, startPoint y: 95, endPoint x: 413, endPoint y: 66, distance: 30.3
click at [341, 57] on div "hero.attack("Rexxar"); 1 2 3 4 5 6 7 8 9 10 11 12 13 14 // Dit is een COMBO-uit…" at bounding box center [423, 108] width 188 height 186
type textarea "hero.moveUp(); hero.attack("Rexxar");"
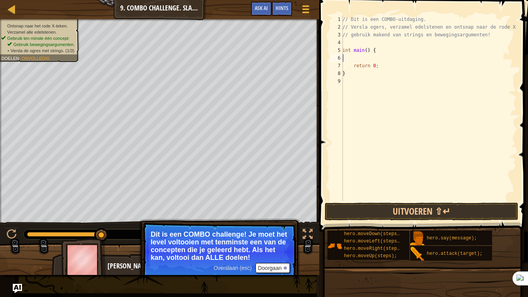
type textarea "he"
click at [383, 68] on div "// Dit is een COMBO-uitdaging. // Versla ogers, verzamel edelstenen en ontsnap …" at bounding box center [430, 115] width 173 height 201
type textarea "hero.moveRight(2);"
type textarea "he"
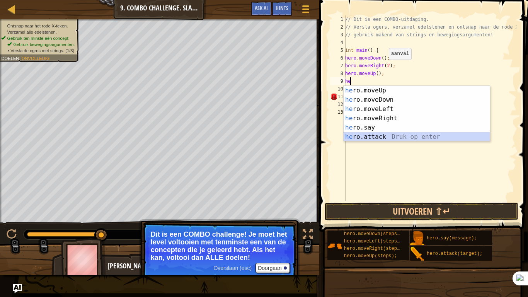
click at [365, 133] on div "he ro.moveUp [PERSON_NAME] op enter he ro.moveDown Druk op enter he ro.moveLeft…" at bounding box center [417, 123] width 146 height 74
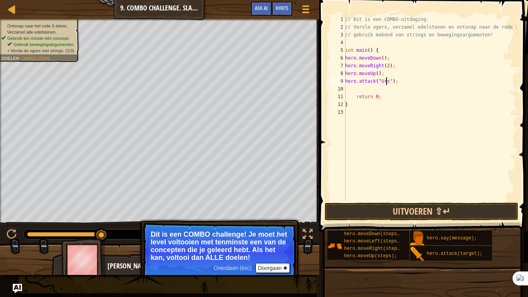
type textarea "hero.attack("Ursa");"
click at [411, 83] on div "// Dit is een COMBO-uitdaging. // Versla ogers, verzamel edelstenen en ontsnap …" at bounding box center [430, 115] width 173 height 201
type textarea "hero.attack("Ursa");"
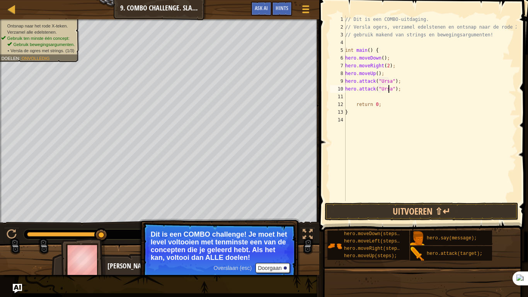
scroll to position [3, 3]
click at [405, 92] on div "// Dit is een COMBO-uitdaging. // Versla ogers, verzamel edelstenen en ontsnap …" at bounding box center [430, 115] width 173 height 201
type textarea "he"
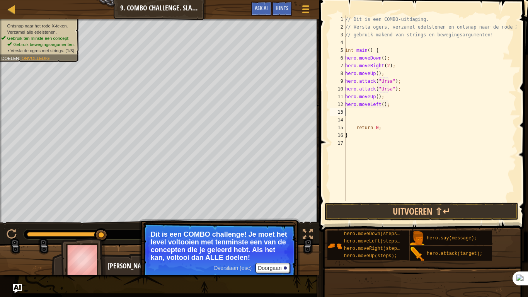
paste textarea "hero.attack("Rig");"
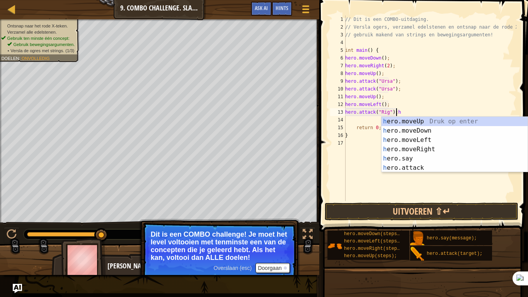
type textarea "hero.attack("Rig");"
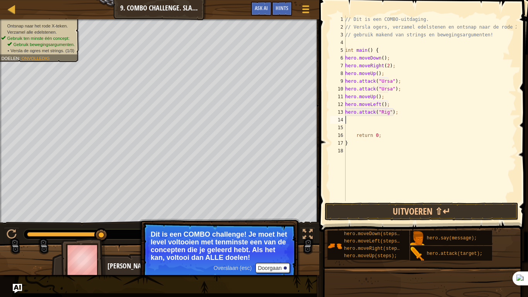
paste textarea "hero.attack("Rig");"
click at [382, 112] on div "// Dit is een COMBO-uitdaging. // Versla ogers, verzamel edelstenen en ontsnap …" at bounding box center [430, 115] width 173 height 201
click at [381, 121] on div "// Dit is een COMBO-uitdaging. // Versla ogers, verzamel edelstenen en ontsnap …" at bounding box center [430, 115] width 173 height 201
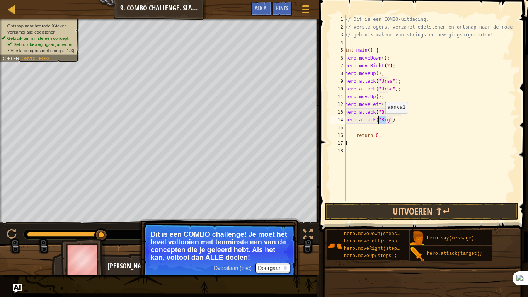
click at [381, 121] on div "// Dit is een COMBO-uitdaging. // Versla ogers, verzamel edelstenen en ontsnap …" at bounding box center [430, 115] width 173 height 201
type textarea "hero.attack("Brack");"
click at [408, 122] on div "// Dit is een COMBO-uitdaging. // Versla ogers, verzamel edelstenen en ontsnap …" at bounding box center [430, 115] width 173 height 201
type textarea "he"
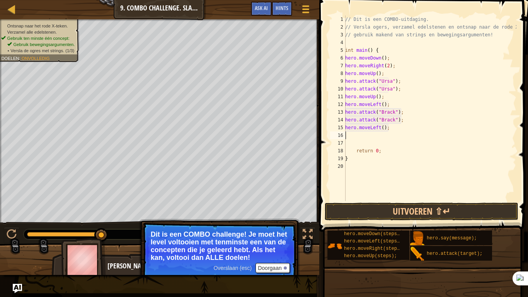
paste textarea "hero.attack("Rig");"
type textarea "hero.attack("Rig");"
paste textarea "hero.attack("Rig");"
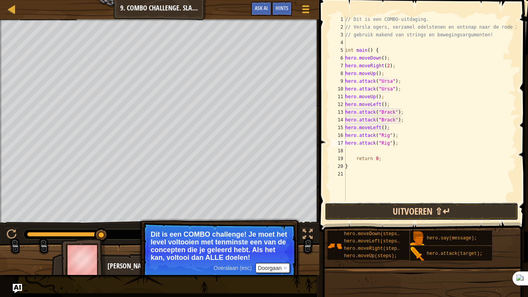
click at [380, 209] on button "Uitvoeren ⇧↵" at bounding box center [422, 212] width 194 height 18
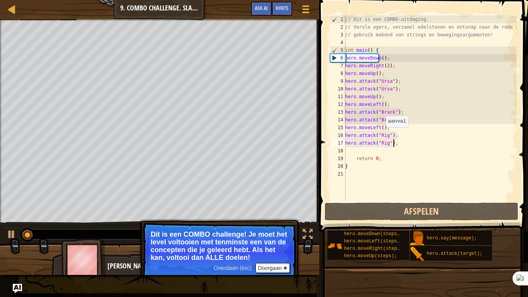
click at [382, 135] on div "// Dit is een COMBO-uitdaging. // Versla ogers, verzamel edelstenen en ontsnap …" at bounding box center [430, 115] width 173 height 201
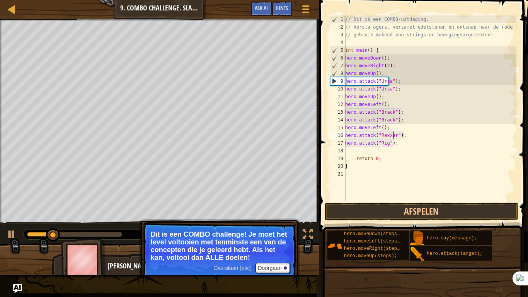
scroll to position [3, 4]
click at [381, 142] on div "// Dit is een COMBO-uitdaging. // Versla ogers, verzamel edelstenen en ontsnap …" at bounding box center [430, 115] width 173 height 201
click at [403, 134] on div "// Dit is een COMBO-uitdaging. // Versla ogers, verzamel edelstenen en ontsnap …" at bounding box center [430, 115] width 173 height 201
click at [386, 143] on div "// Dit is een COMBO-uitdaging. // Versla ogers, verzamel edelstenen en ontsnap …" at bounding box center [430, 115] width 173 height 201
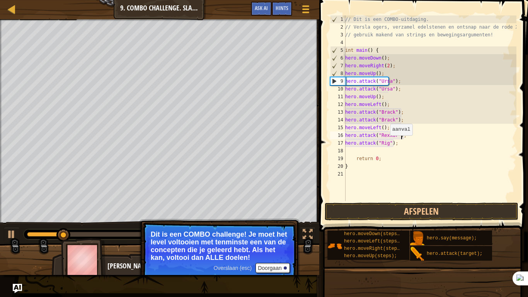
click at [386, 143] on div "// Dit is een COMBO-uitdaging. // Versla ogers, verzamel edelstenen en ontsnap …" at bounding box center [430, 115] width 173 height 201
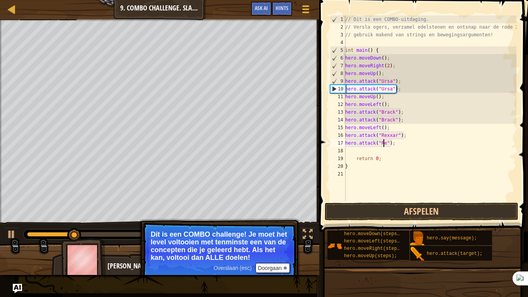
scroll to position [3, 3]
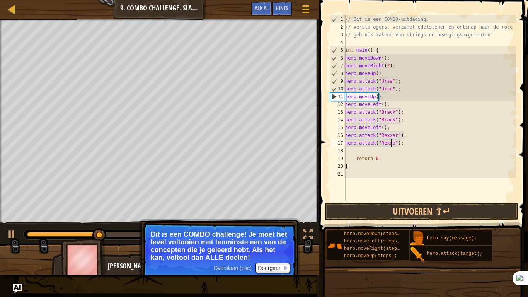
type textarea "hero.attack("Rexxar");"
click at [411, 143] on div "// Dit is een COMBO-uitdaging. // Versla ogers, verzamel edelstenen en ontsnap …" at bounding box center [430, 115] width 173 height 201
type textarea "he"
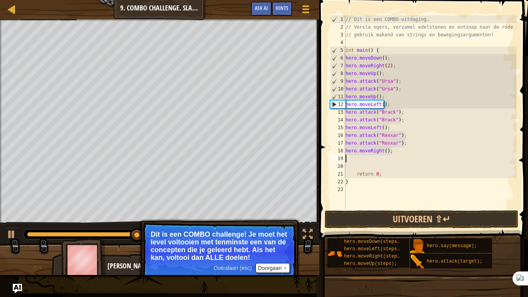
click at [382, 151] on div "// Dit is een COMBO-uitdaging. // Versla ogers, verzamel edelstenen en ontsnap …" at bounding box center [430, 119] width 173 height 209
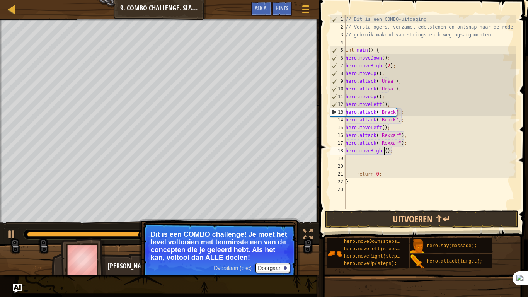
scroll to position [3, 3]
click at [403, 217] on button "Uitvoeren ⇧↵" at bounding box center [422, 219] width 194 height 18
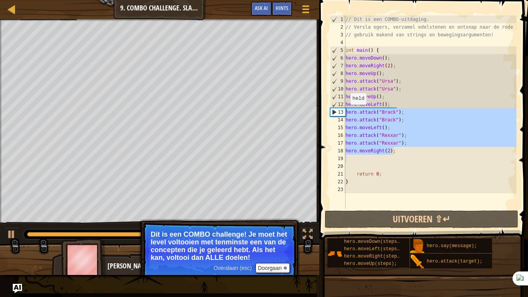
drag, startPoint x: 398, startPoint y: 154, endPoint x: 347, endPoint y: 112, distance: 66.3
click at [347, 112] on div "// Dit is een COMBO-uitdaging. // Versla ogers, verzamel edelstenen en ontsnap …" at bounding box center [430, 119] width 173 height 209
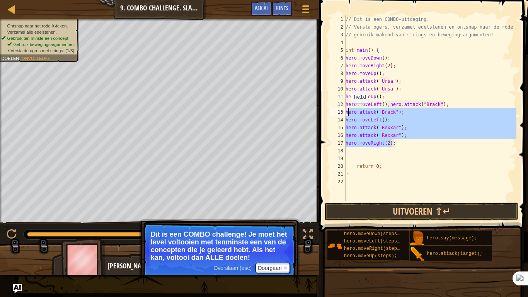
drag, startPoint x: 402, startPoint y: 147, endPoint x: 348, endPoint y: 111, distance: 64.2
click at [348, 111] on div "// Dit is een COMBO-uitdaging. // Versla ogers, verzamel edelstenen en ontsnap …" at bounding box center [430, 115] width 173 height 201
type textarea "h"
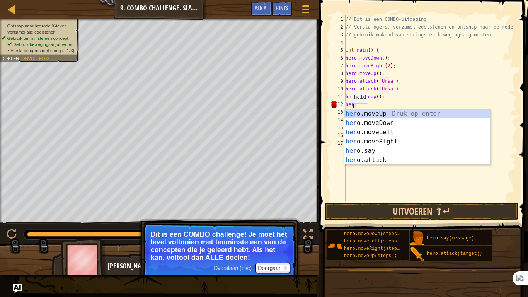
type textarea "h"
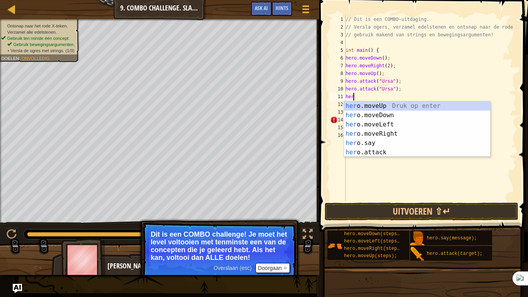
type textarea "h"
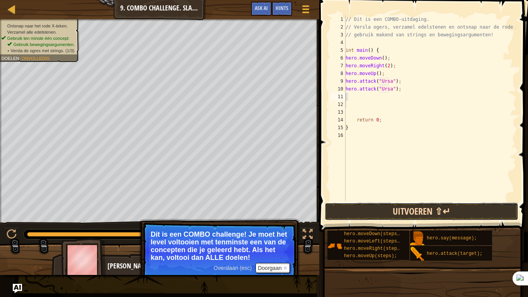
click at [452, 217] on button "Uitvoeren ⇧↵" at bounding box center [422, 212] width 194 height 18
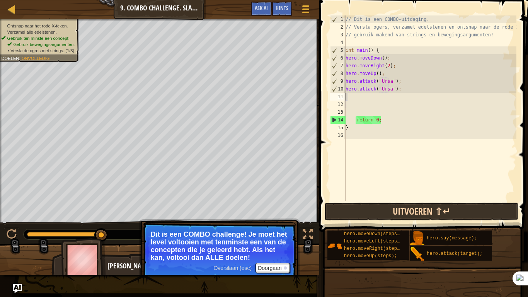
type textarea "he"
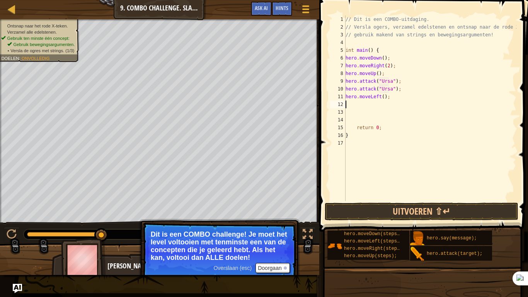
click at [380, 97] on div "// Dit is een COMBO-uitdaging. // Versla ogers, verzamel edelstenen en ontsnap …" at bounding box center [430, 115] width 173 height 201
type textarea "hero.moveLeft(2);"
type textarea "g"
type textarea "hero.moveLeft(2);"
click at [349, 104] on div "// Dit is een COMBO-uitdaging. // Versla ogers, verzamel edelstenen en ontsnap …" at bounding box center [430, 115] width 173 height 201
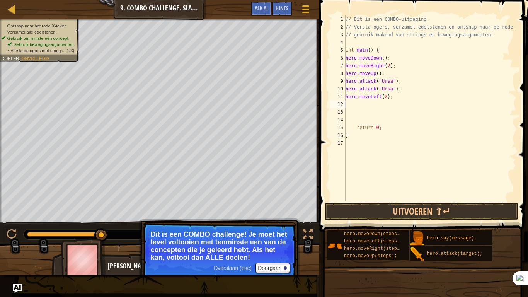
type textarea "he"
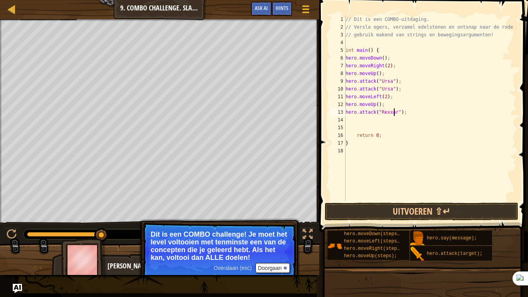
type textarea "hero.attack("Rexxar");"
type textarea "h"
type textarea "hero.attack("Rexxar");"
click at [355, 119] on div "// Dit is een COMBO-uitdaging. // Versla ogers, verzamel edelstenen en ontsnap …" at bounding box center [430, 115] width 173 height 201
type textarea "hero.attack("Rexxar");"
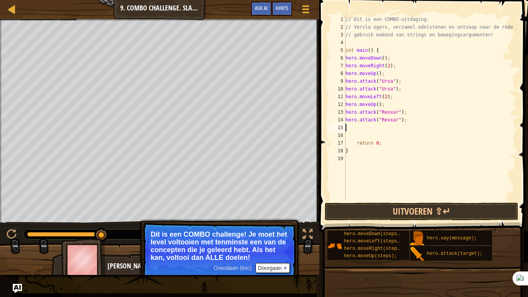
type textarea "hero.attack("Rexxar");"
click at [352, 127] on div "// Dit is een COMBO-uitdaging. // Versla ogers, verzamel edelstenen en ontsnap …" at bounding box center [430, 115] width 173 height 201
type textarea "he"
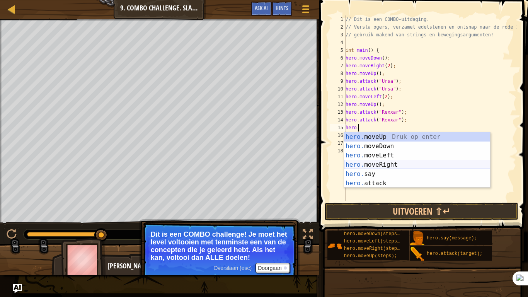
click at [380, 184] on div "hero. moveUp [PERSON_NAME] op enter hero. moveDown Druk op enter hero. moveLeft…" at bounding box center [417, 169] width 146 height 74
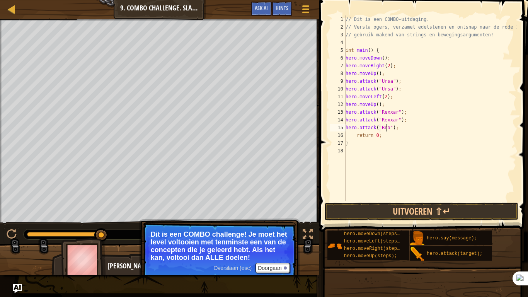
type textarea "hero.attack("Brack");"
type textarea "he"
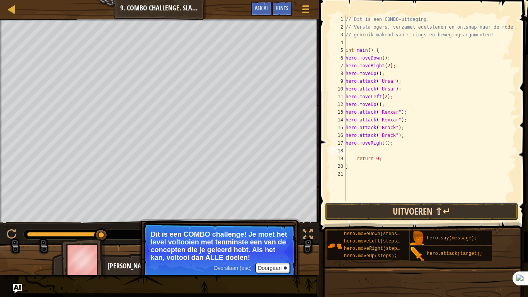
click at [421, 209] on button "Uitvoeren ⇧↵" at bounding box center [422, 212] width 194 height 18
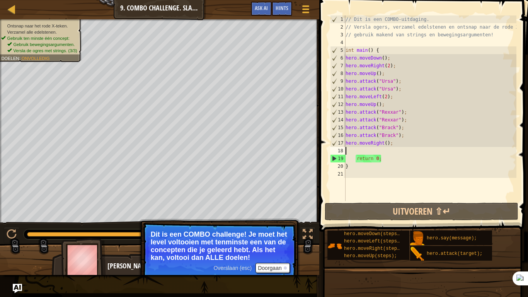
click at [385, 145] on div "// Dit is een COMBO-uitdaging. // Versla ogers, verzamel edelstenen en ontsnap …" at bounding box center [430, 115] width 173 height 201
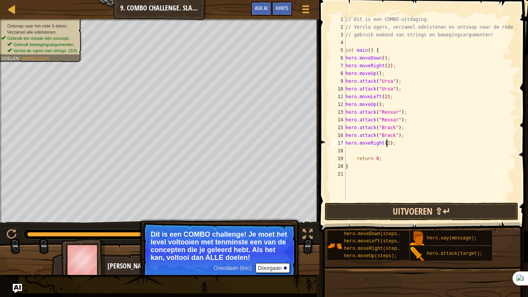
type textarea "hero.moveRight(2);"
click at [391, 216] on button "Uitvoeren ⇧↵" at bounding box center [422, 212] width 194 height 18
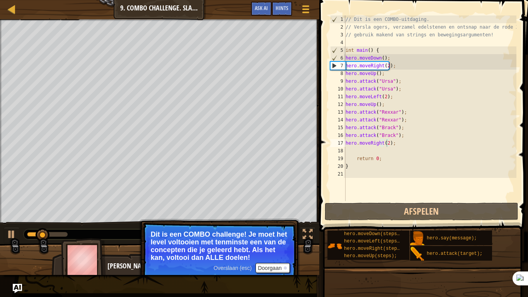
click at [109, 233] on div at bounding box center [141, 234] width 234 height 10
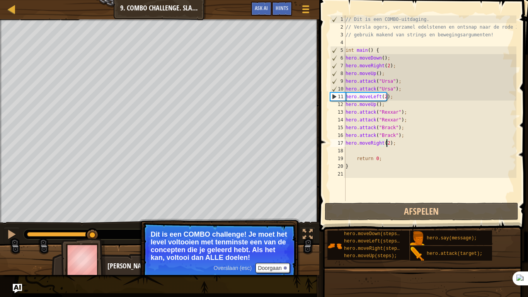
drag, startPoint x: 98, startPoint y: 233, endPoint x: 140, endPoint y: 233, distance: 42.2
click at [140, 233] on div "Ontsnap naar het rode X-teken. Verzamel alle edelstenen. Gebruik ten minste één…" at bounding box center [264, 147] width 528 height 256
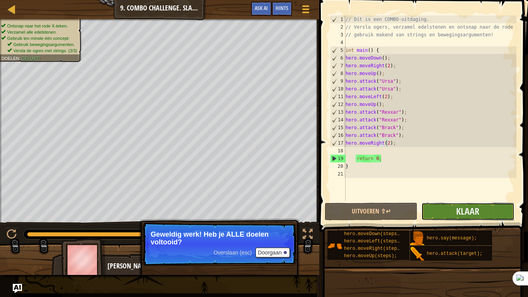
click at [484, 210] on button "Klaar" at bounding box center [468, 212] width 93 height 18
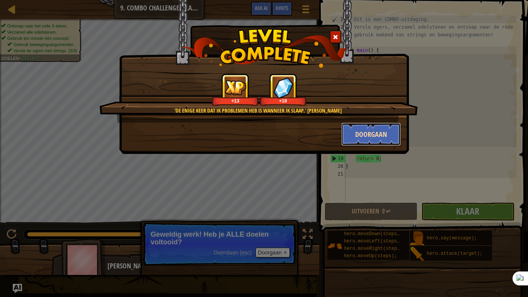
click at [366, 142] on button "Doorgaan" at bounding box center [372, 134] width 60 height 23
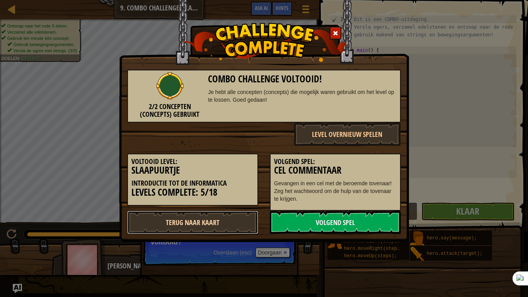
click at [212, 223] on link "Terug naar kaart" at bounding box center [192, 222] width 131 height 23
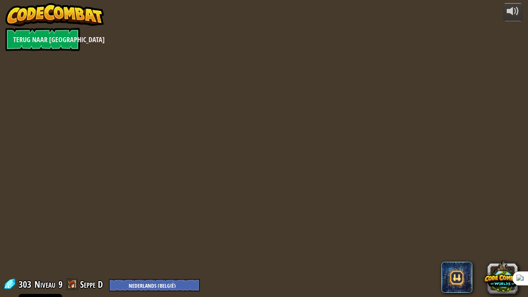
select select "nl-BE"
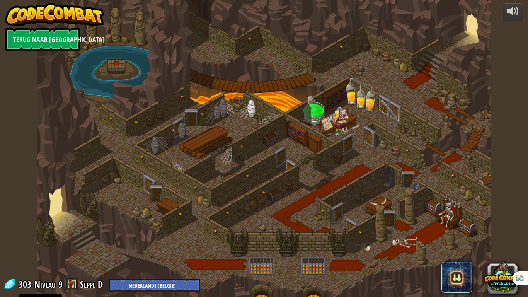
select select "nl-BE"
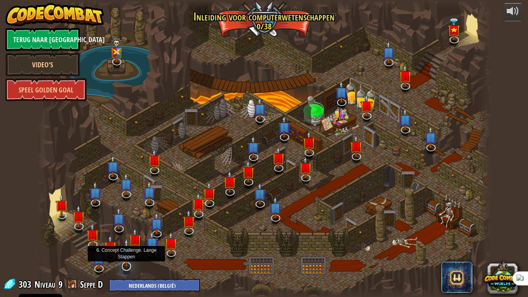
select select "nl-BE"
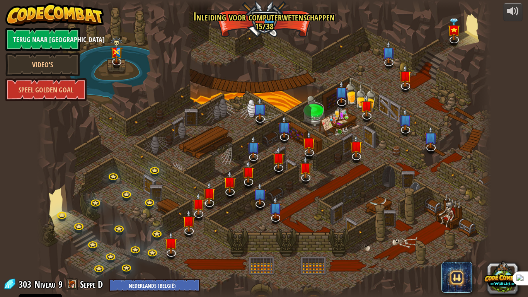
select select "nl-BE"
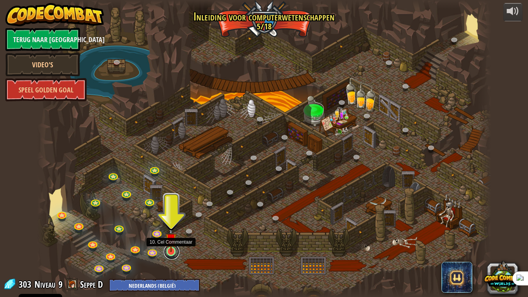
click at [177, 245] on link at bounding box center [171, 251] width 15 height 15
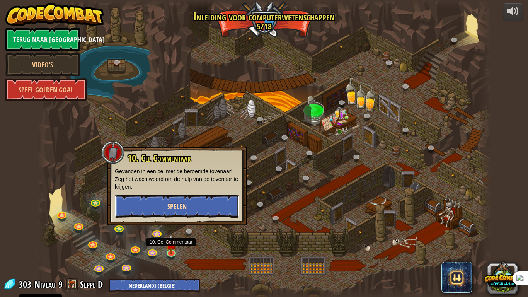
click at [188, 201] on button "Spelen" at bounding box center [177, 206] width 125 height 23
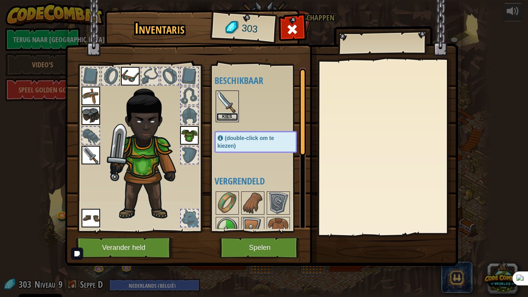
click at [224, 118] on button "Kies" at bounding box center [228, 117] width 22 height 8
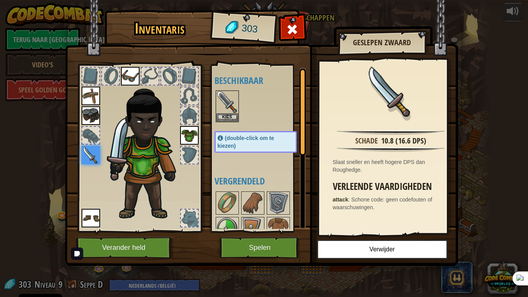
click at [257, 159] on div "Beschikbaar Kies Kies Kies Kies Kies Kies (double-click om te kiezen) Vergrende…" at bounding box center [264, 148] width 98 height 161
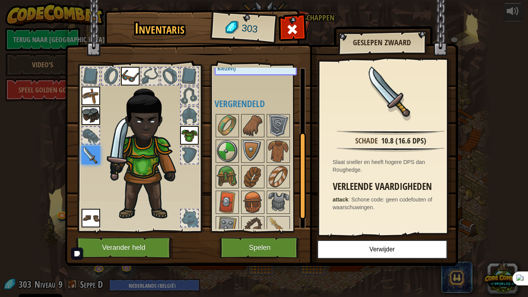
scroll to position [116, 0]
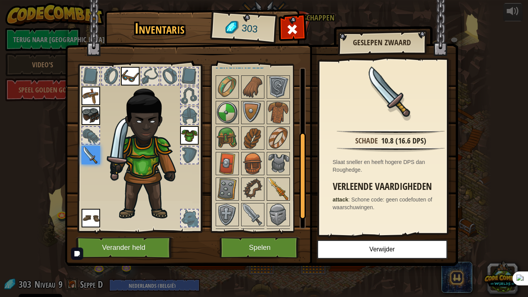
click at [275, 190] on img at bounding box center [279, 189] width 22 height 22
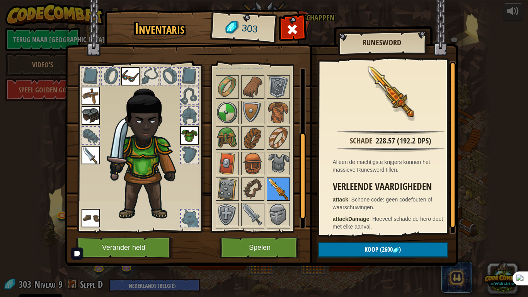
scroll to position [140, 0]
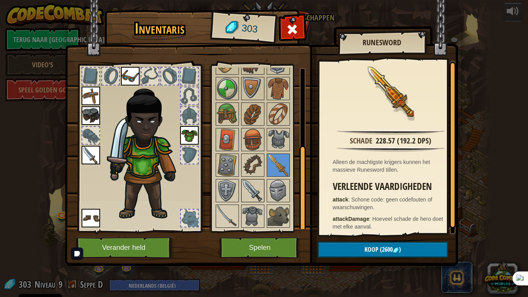
click at [261, 188] on img at bounding box center [253, 191] width 22 height 22
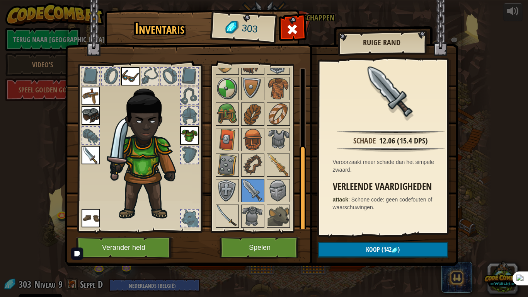
click at [229, 219] on img at bounding box center [228, 216] width 22 height 22
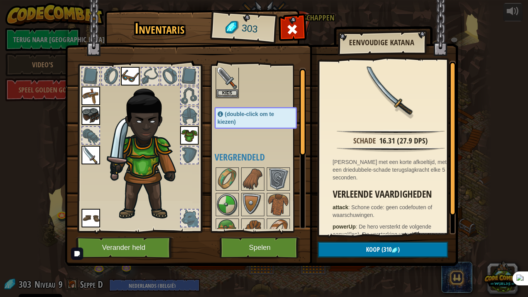
scroll to position [0, 0]
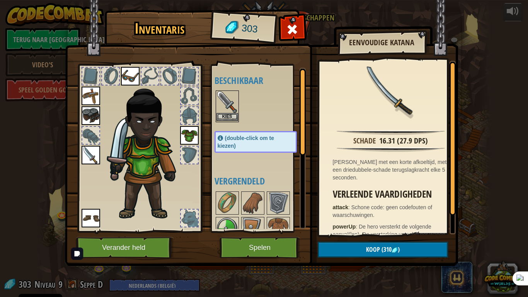
click at [236, 106] on img at bounding box center [228, 102] width 22 height 22
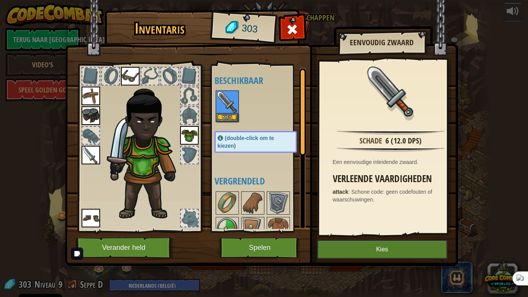
scroll to position [77, 0]
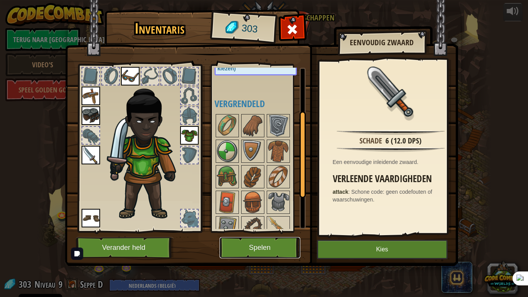
click at [277, 245] on button "Spelen" at bounding box center [260, 247] width 81 height 21
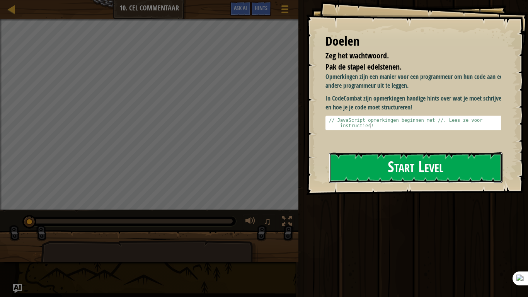
click at [383, 158] on button "Start Level" at bounding box center [416, 167] width 174 height 31
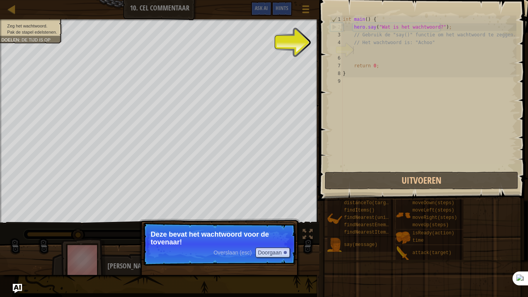
drag, startPoint x: 392, startPoint y: 118, endPoint x: 391, endPoint y: 100, distance: 17.4
click at [392, 116] on div "int main ( ) { hero . say ( " Wat is het wachtwoord? " ) ; // Gebruik de "say()…" at bounding box center [429, 100] width 175 height 170
click at [367, 57] on div "int main ( ) { hero . say ( " Wat is het wachtwoord? " ) ; // Gebruik de "say()…" at bounding box center [429, 100] width 175 height 170
click at [359, 50] on div "int main ( ) { hero . say ( " Wat is het wachtwoord? " ) ; // Gebruik de "say()…" at bounding box center [429, 100] width 175 height 170
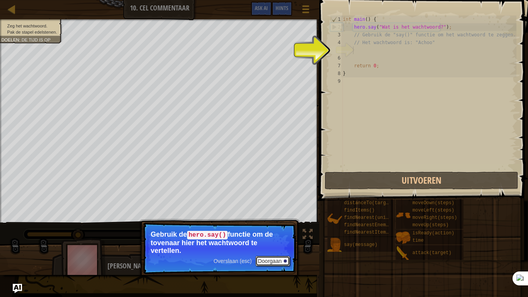
click at [257, 245] on button "Doorgaan" at bounding box center [273, 261] width 34 height 10
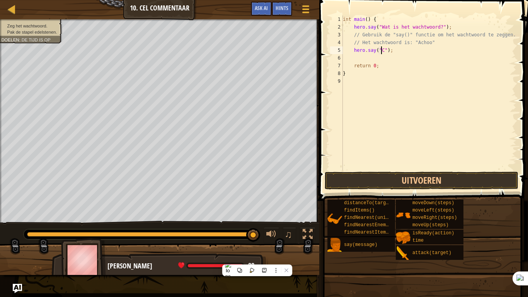
scroll to position [3, 3]
type textarea "hero.say("Achoo");"
click at [404, 56] on div "int main ( ) { hero . say ( " Wat is het wachtwoord? " ) ; // Gebruik de "say()…" at bounding box center [429, 100] width 175 height 170
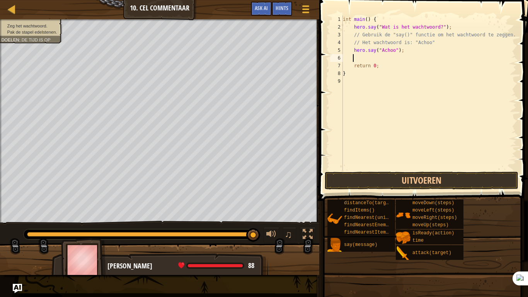
click at [407, 46] on div "int main ( ) { hero . say ( " Wat is het wachtwoord? " ) ; // Gebruik de "say()…" at bounding box center [429, 100] width 175 height 170
type textarea "hero.say("Achoo");"
type textarea "he"
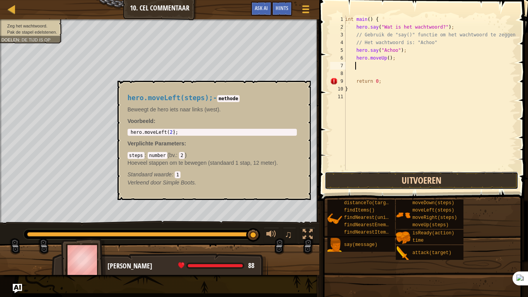
click at [422, 180] on button "Uitvoeren" at bounding box center [422, 181] width 194 height 18
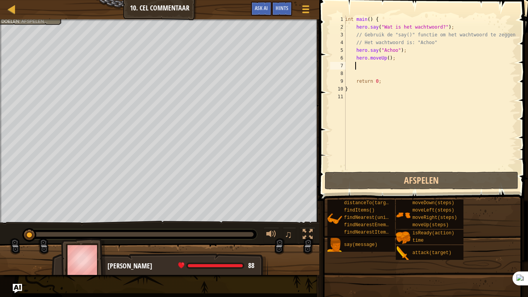
drag, startPoint x: 421, startPoint y: 180, endPoint x: 459, endPoint y: 137, distance: 57.3
click at [459, 137] on div "int main ( ) { hero . say ( " Wat is het wachtwoord? " ) ; // Gebruik de "say()…" at bounding box center [430, 100] width 173 height 170
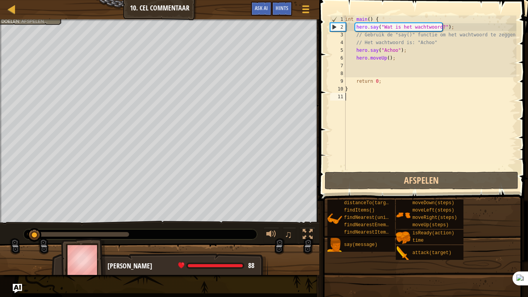
scroll to position [3, 0]
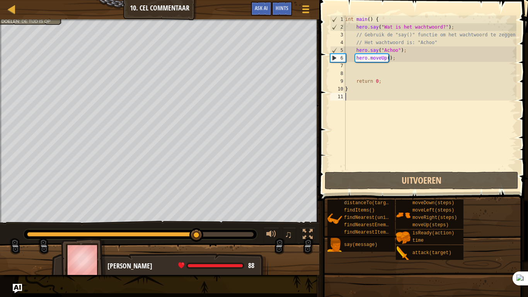
click at [387, 61] on div "int main ( ) { hero . say ( " Wat is het wachtwoord? " ) ; // Gebruik de "say()…" at bounding box center [430, 100] width 173 height 170
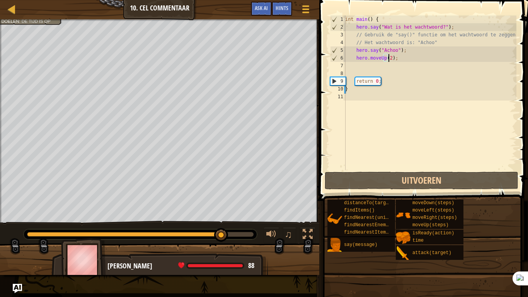
scroll to position [3, 3]
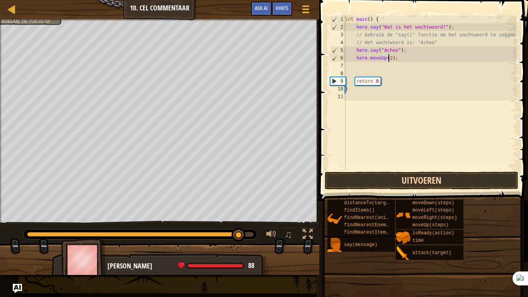
type textarea "hero.moveUp(2);"
click at [428, 184] on button "Uitvoeren" at bounding box center [422, 181] width 194 height 18
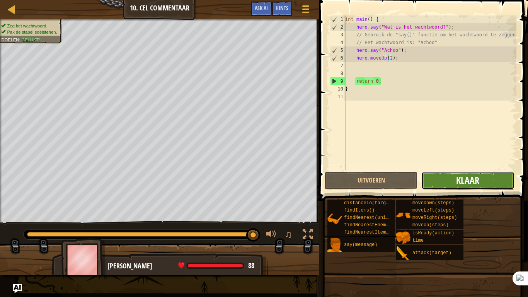
click at [469, 180] on span "Klaar" at bounding box center [468, 180] width 23 height 12
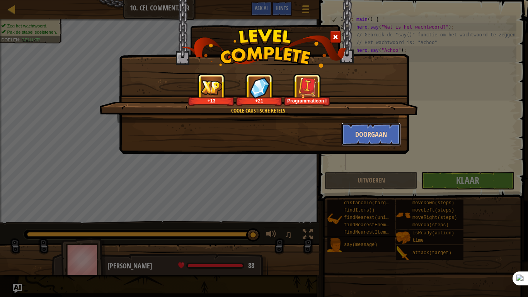
click at [379, 134] on button "Doorgaan" at bounding box center [372, 134] width 60 height 23
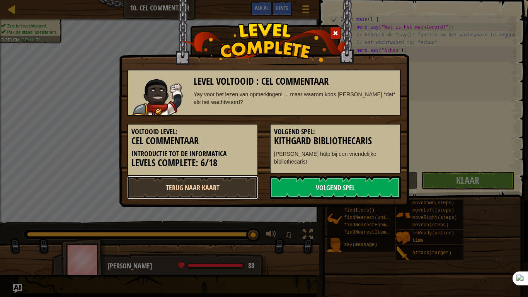
click at [223, 186] on link "Terug naar kaart" at bounding box center [192, 187] width 131 height 23
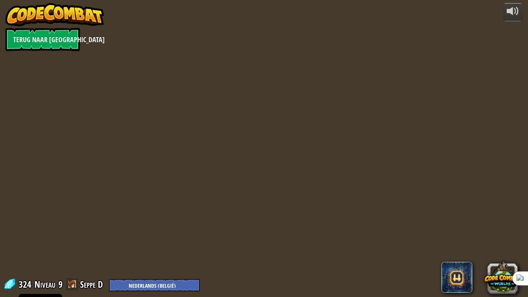
select select "nl-BE"
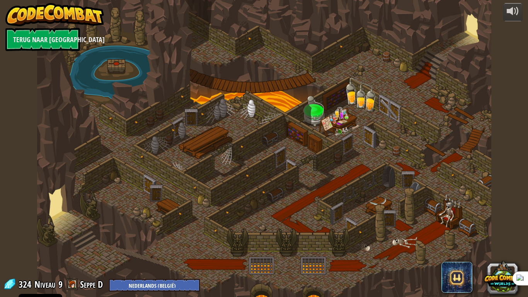
select select "nl-BE"
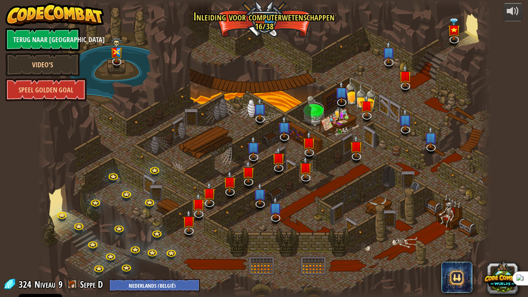
select select "nl-BE"
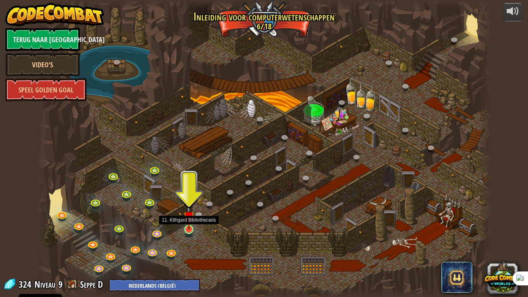
click at [193, 226] on img at bounding box center [189, 217] width 12 height 26
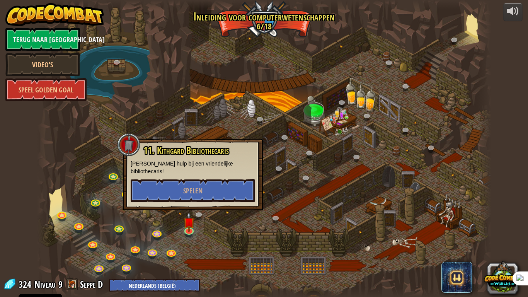
click at [229, 221] on div at bounding box center [264, 148] width 455 height 297
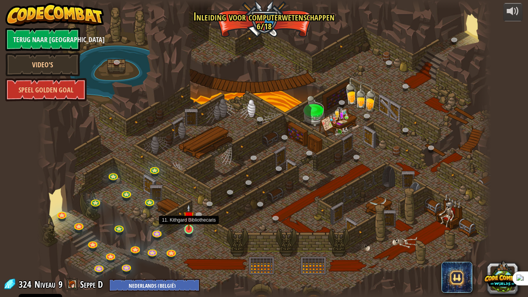
click at [186, 229] on img at bounding box center [189, 217] width 12 height 26
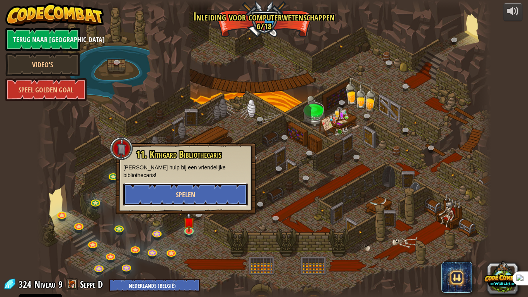
click at [204, 189] on button "Spelen" at bounding box center [185, 194] width 125 height 23
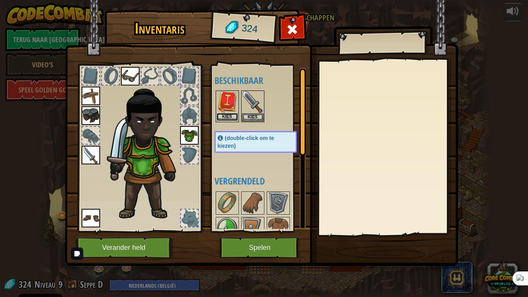
click at [232, 115] on button "Kies" at bounding box center [228, 117] width 22 height 8
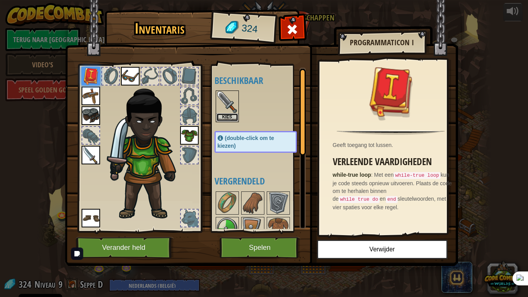
click at [232, 115] on button "Kies" at bounding box center [228, 117] width 22 height 8
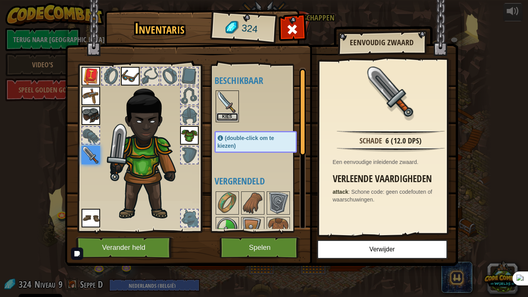
click at [227, 116] on button "Kies" at bounding box center [228, 117] width 22 height 8
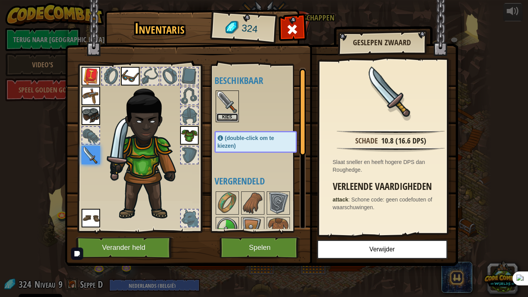
click at [227, 116] on button "Kies" at bounding box center [228, 117] width 22 height 8
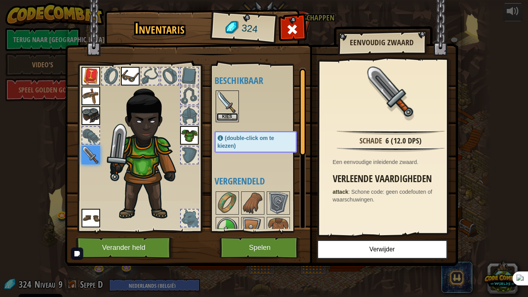
click at [227, 116] on button "Kies" at bounding box center [228, 117] width 22 height 8
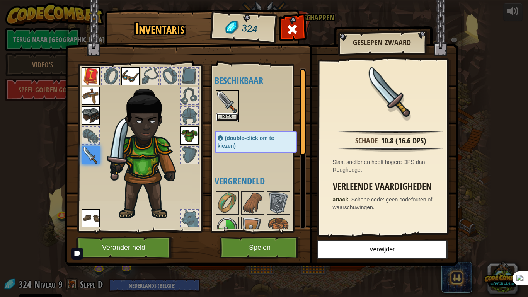
click at [227, 116] on button "Kies" at bounding box center [228, 117] width 22 height 8
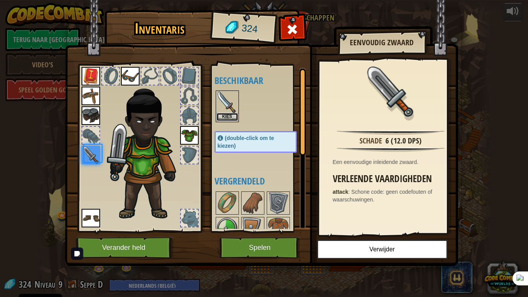
click at [227, 116] on button "Kies" at bounding box center [228, 117] width 22 height 8
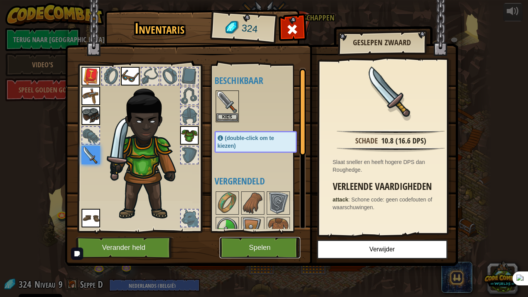
click at [264, 245] on button "Spelen" at bounding box center [260, 247] width 81 height 21
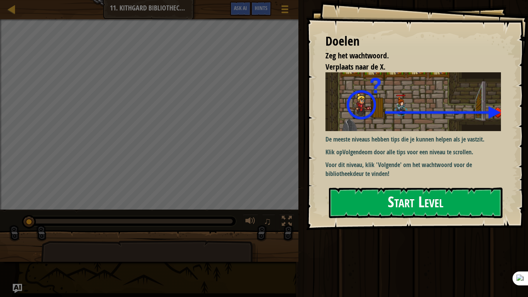
click at [451, 137] on p "De meeste niveaus hebben tips die je kunnen helpen als je vastzit." at bounding box center [417, 139] width 182 height 9
click at [446, 151] on p "Klik op Volgende om door alle tips voor een niveau te scrollen." at bounding box center [417, 152] width 182 height 9
drag, startPoint x: 406, startPoint y: 200, endPoint x: 400, endPoint y: 204, distance: 7.3
click at [403, 201] on button "Start Level" at bounding box center [416, 203] width 174 height 31
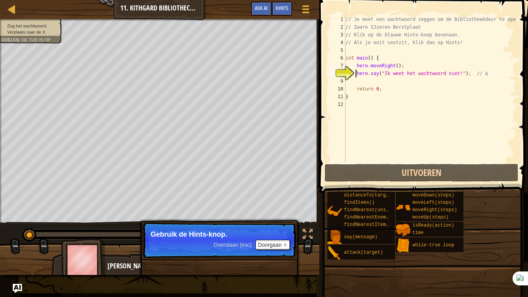
click at [352, 80] on div "// Je moet een wachtwoord zeggen om de Bibliotheekdeur te openen! // Zware IJze…" at bounding box center [430, 96] width 173 height 162
click at [275, 242] on button "Doorgaan" at bounding box center [273, 245] width 34 height 10
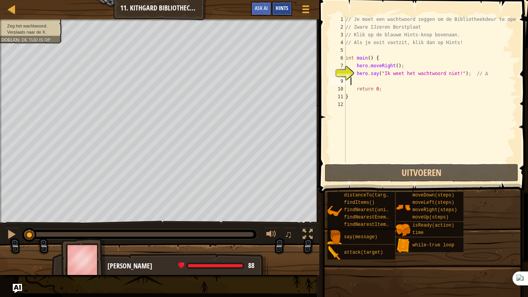
click at [279, 12] on div "Hints" at bounding box center [282, 9] width 21 height 14
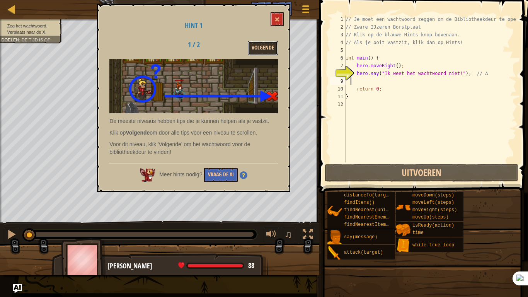
click at [269, 46] on button "Volgende" at bounding box center [263, 48] width 30 height 14
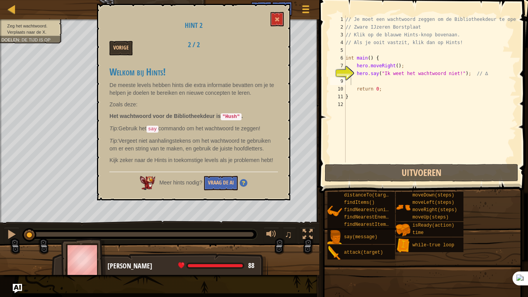
click at [269, 20] on div "Hint 2 Vorige 2 / 2 Welkom bij Hints! De meeste levels hebben hints die extra i…" at bounding box center [193, 102] width 193 height 197
click at [280, 18] on span at bounding box center [277, 19] width 5 height 5
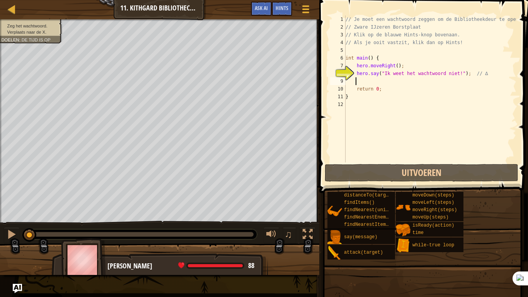
click at [373, 82] on div "// Je moet een wachtwoord zeggen om de Bibliotheekdeur te openen! // Zware IJze…" at bounding box center [430, 96] width 173 height 162
type textarea "e"
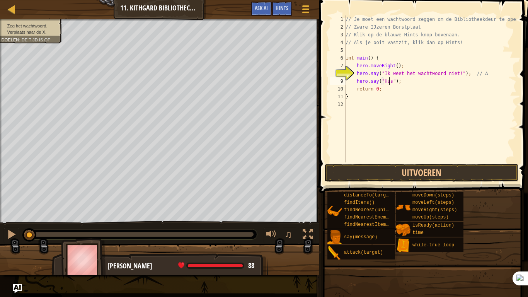
scroll to position [3, 3]
type textarea "hero.say("Hush");"
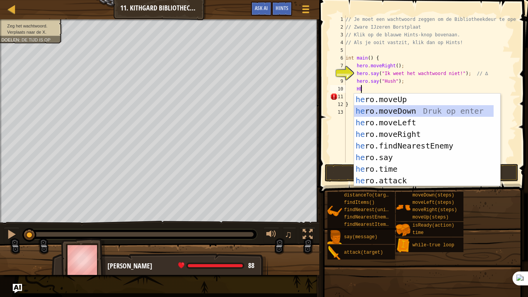
click at [363, 79] on div "// Je moet een wachtwoord zeggen om de Bibliotheekdeur te openen! // Zware IJze…" at bounding box center [430, 96] width 173 height 162
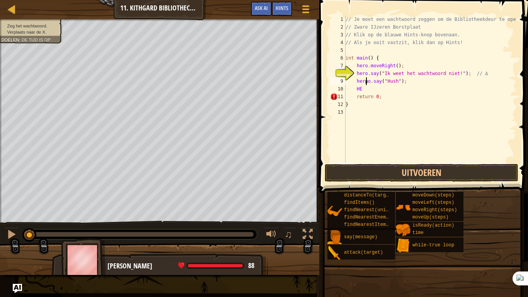
scroll to position [3, 2]
click at [363, 88] on div "// Je moet een wachtwoord zeggen om de Bibliotheekdeur te openen! // Zware IJze…" at bounding box center [430, 96] width 173 height 162
type textarea "H"
click at [389, 90] on div "// Je moet een wachtwoord zeggen om de Bibliotheekdeur te openen! // Zware IJze…" at bounding box center [430, 96] width 173 height 162
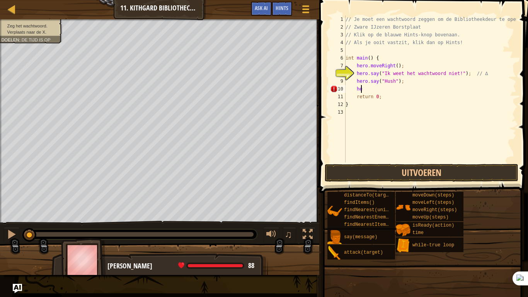
type textarea "h"
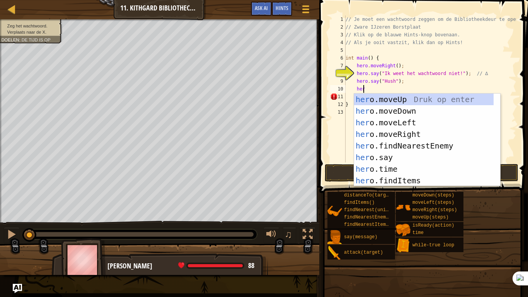
type textarea "hero"
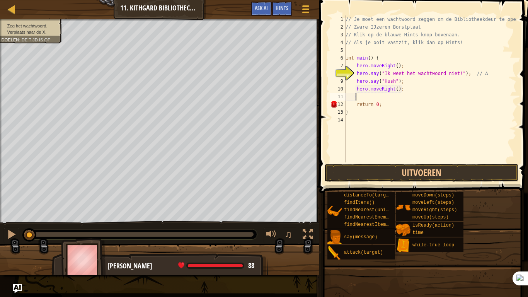
scroll to position [3, 0]
click at [390, 87] on div "// Je moet een wachtwoord zeggen om de Bibliotheekdeur te openen! // Zware IJze…" at bounding box center [430, 96] width 173 height 162
click at [394, 87] on div "// Je moet een wachtwoord zeggen om de Bibliotheekdeur te openen! // Zware IJze…" at bounding box center [430, 96] width 173 height 162
type textarea "hero.moveRight(2);"
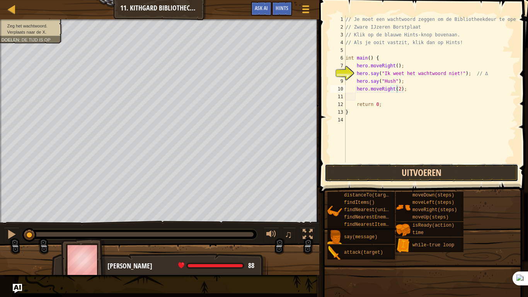
click at [447, 178] on button "Uitvoeren" at bounding box center [422, 173] width 194 height 18
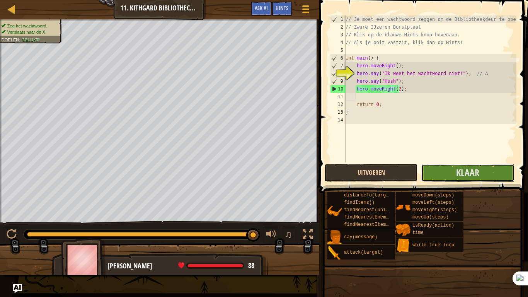
click at [447, 178] on button "Klaar" at bounding box center [468, 173] width 93 height 18
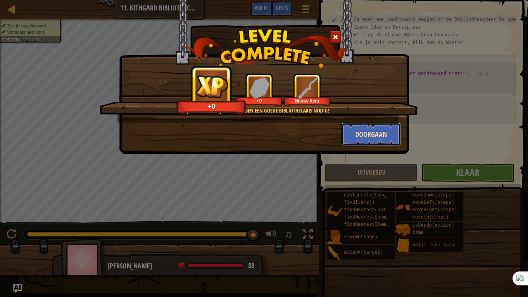
click at [387, 128] on button "Doorgaan" at bounding box center [372, 134] width 60 height 23
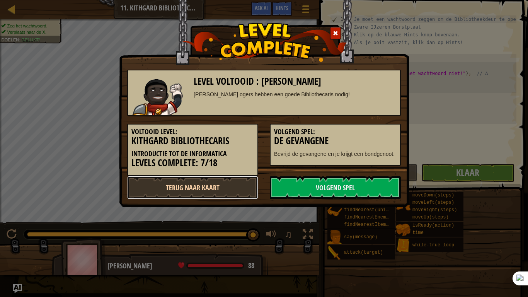
click at [230, 181] on link "Terug naar kaart" at bounding box center [192, 187] width 131 height 23
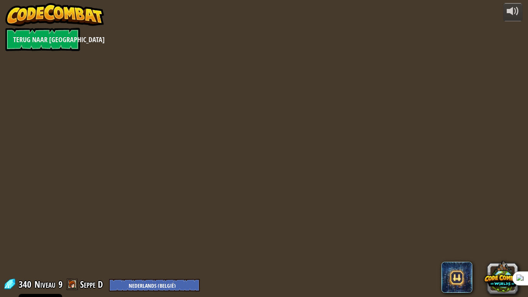
select select "nl-BE"
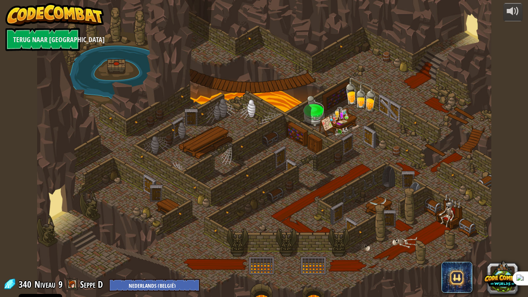
select select "nl-BE"
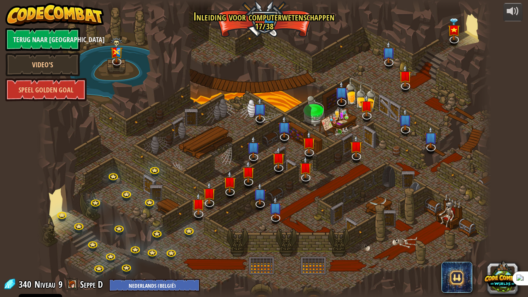
select select "nl-BE"
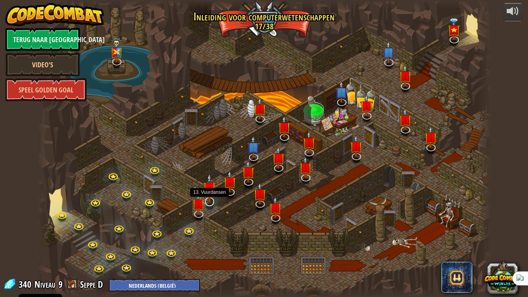
select select "nl-BE"
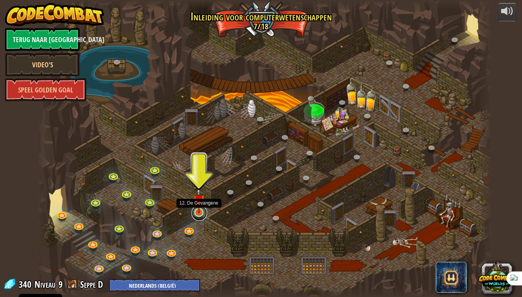
click at [197, 214] on link at bounding box center [199, 212] width 15 height 15
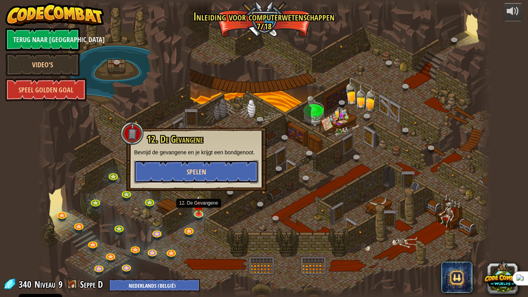
click at [215, 179] on button "Spelen" at bounding box center [196, 171] width 125 height 23
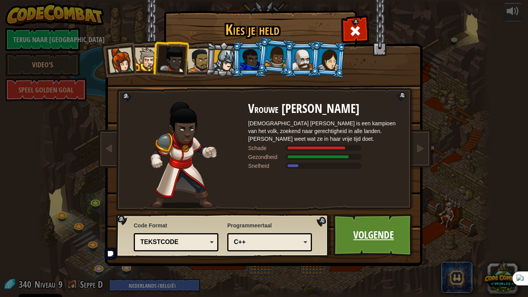
click at [365, 227] on link "Volgende" at bounding box center [374, 235] width 81 height 43
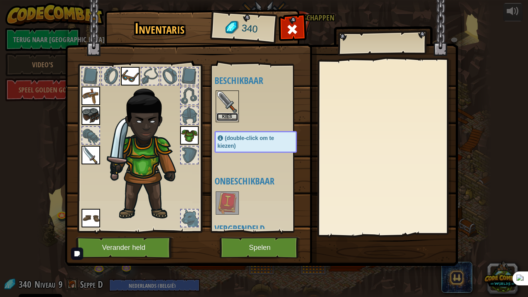
click at [230, 121] on button "Kies" at bounding box center [228, 117] width 22 height 8
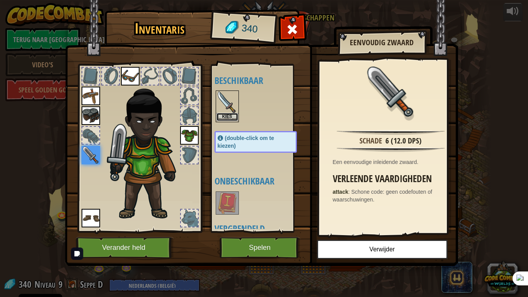
click at [229, 119] on button "Kies" at bounding box center [228, 117] width 22 height 8
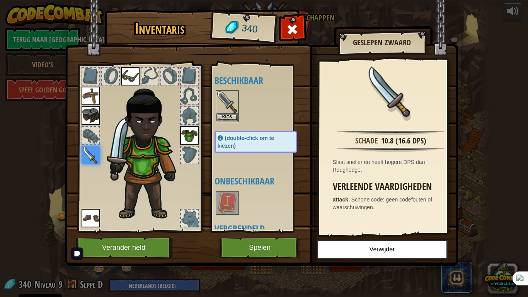
click at [255, 200] on div at bounding box center [264, 203] width 98 height 26
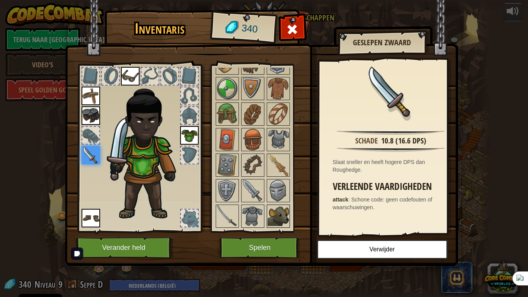
click at [281, 207] on img at bounding box center [279, 216] width 22 height 22
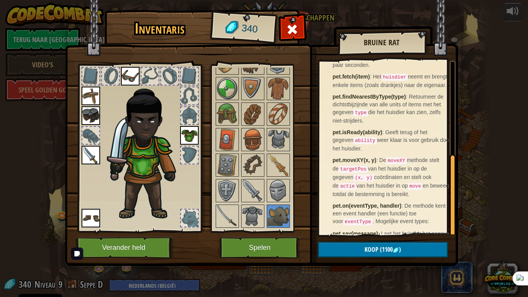
scroll to position [192, 0]
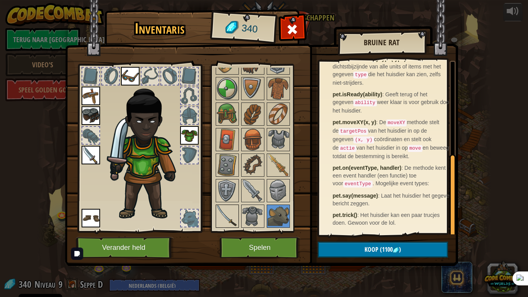
click at [231, 210] on img at bounding box center [228, 216] width 22 height 22
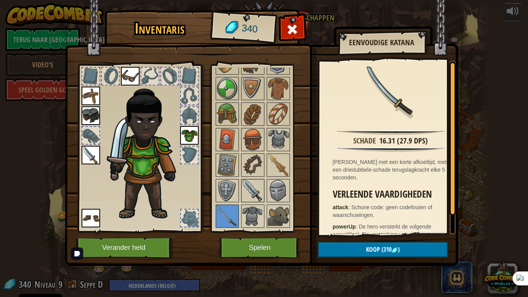
click at [258, 192] on img at bounding box center [253, 191] width 22 height 22
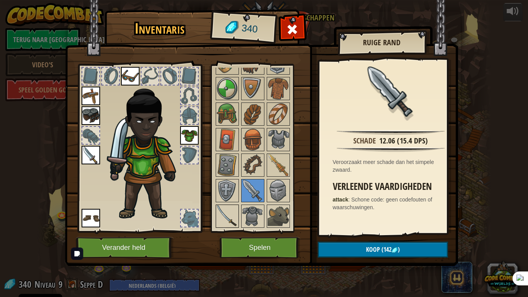
click at [233, 214] on img at bounding box center [228, 216] width 22 height 22
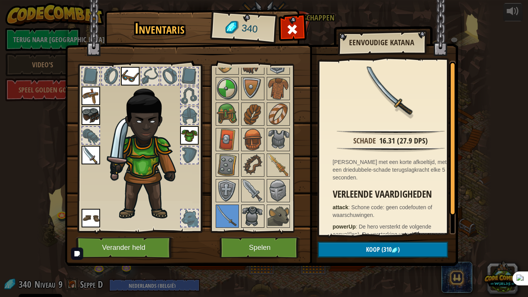
click at [247, 210] on img at bounding box center [253, 216] width 22 height 22
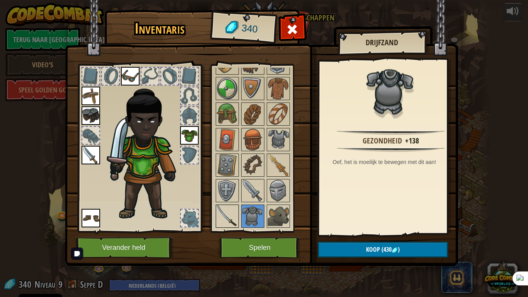
click at [229, 213] on img at bounding box center [228, 216] width 22 height 22
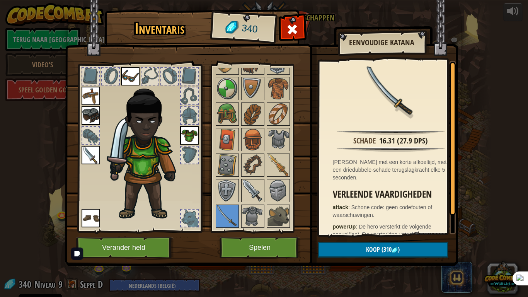
scroll to position [149, 0]
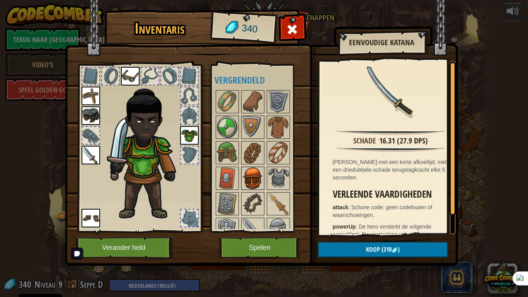
click at [255, 188] on img at bounding box center [253, 179] width 22 height 22
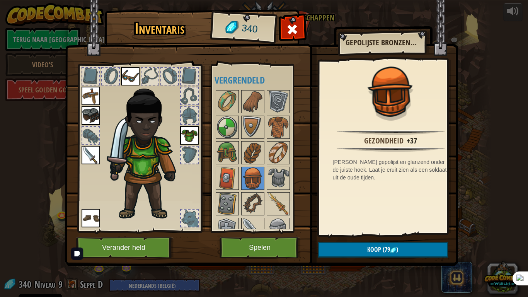
scroll to position [187, 0]
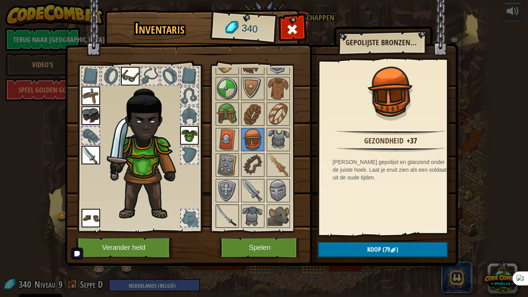
click at [234, 214] on img at bounding box center [228, 216] width 22 height 22
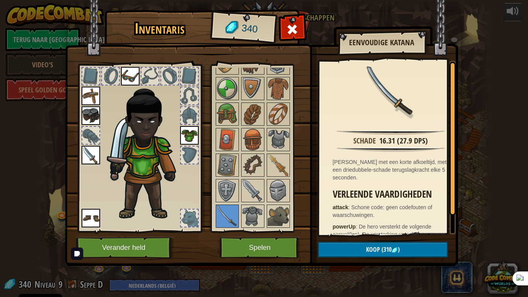
scroll to position [19, 0]
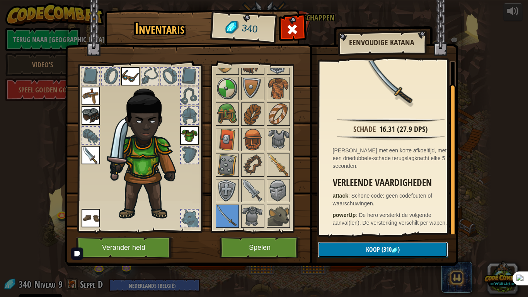
click at [369, 245] on span "Koop" at bounding box center [373, 249] width 14 height 9
click at [369, 245] on button "Bevestigen" at bounding box center [383, 250] width 130 height 16
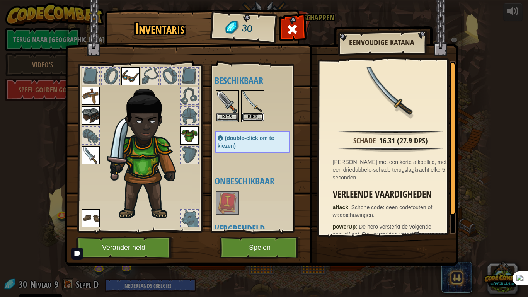
click at [252, 115] on button "Kies" at bounding box center [253, 117] width 22 height 8
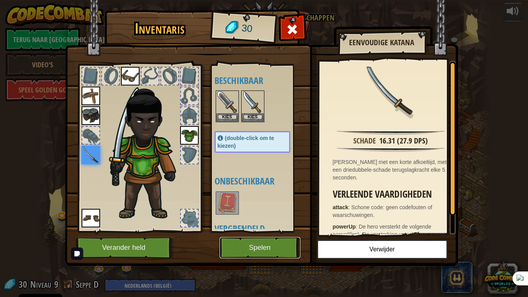
click at [268, 245] on button "Spelen" at bounding box center [260, 247] width 81 height 21
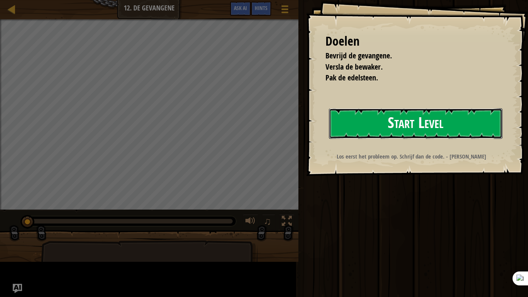
drag, startPoint x: 288, startPoint y: 165, endPoint x: 309, endPoint y: 148, distance: 27.3
click at [329, 139] on button "Start Level" at bounding box center [416, 123] width 174 height 31
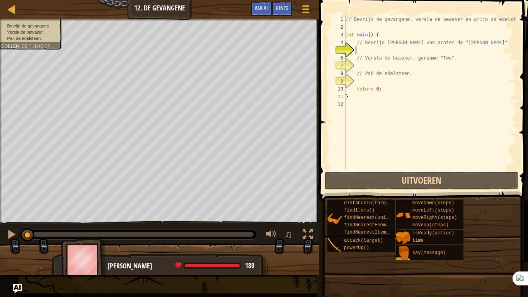
type textarea "he"
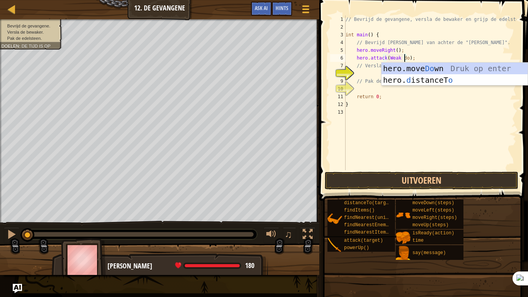
scroll to position [3, 5]
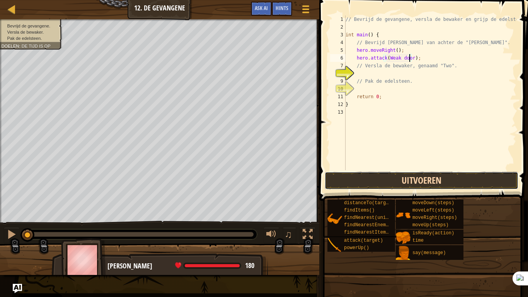
click at [460, 180] on button "Uitvoeren" at bounding box center [422, 181] width 194 height 18
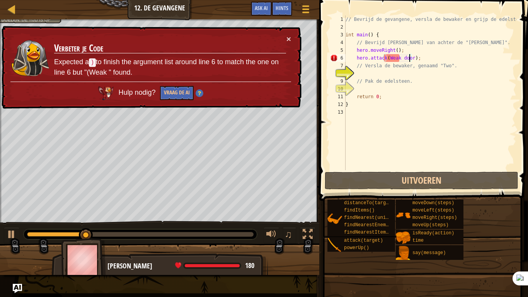
click at [409, 97] on div "// Bevrijd de gevangene, versla de bewaker en grijp de edelsteen. int main ( ) …" at bounding box center [430, 100] width 173 height 170
click at [395, 59] on div "// Bevrijd de gevangene, versla de bewaker en grijp de edelsteen. int main ( ) …" at bounding box center [430, 100] width 173 height 170
click at [409, 59] on div "// Bevrijd de gevangene, versla de bewaker en grijp de edelsteen. int main ( ) …" at bounding box center [430, 100] width 173 height 170
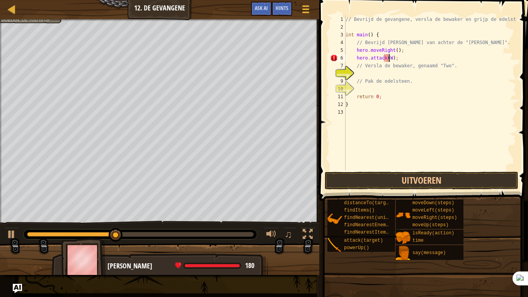
type textarea "hero.attack();"
drag, startPoint x: 410, startPoint y: 56, endPoint x: 352, endPoint y: 58, distance: 58.4
click at [352, 58] on div "// Bevrijd de gevangene, versla de bewaker en grijp de edelsteen. int main ( ) …" at bounding box center [430, 100] width 173 height 170
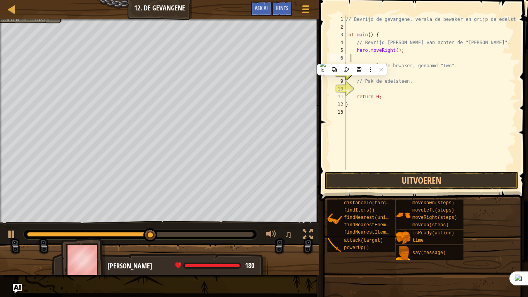
scroll to position [3, 0]
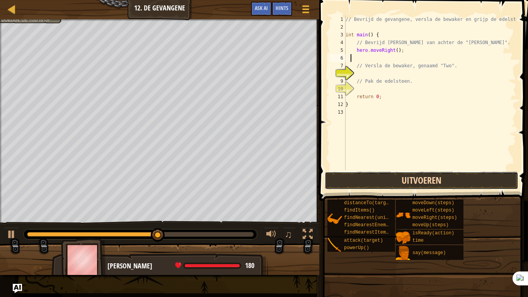
click at [419, 174] on button "Uitvoeren" at bounding box center [422, 181] width 194 height 18
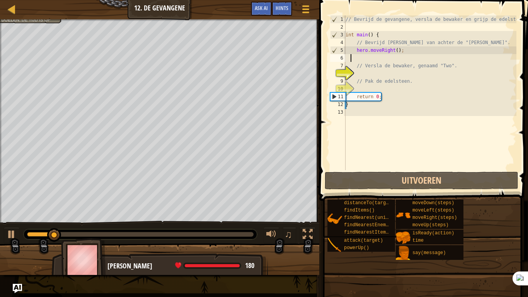
click at [392, 57] on div "// Bevrijd de gevangene, versla de bewaker en grijp de edelsteen. int main ( ) …" at bounding box center [430, 100] width 173 height 170
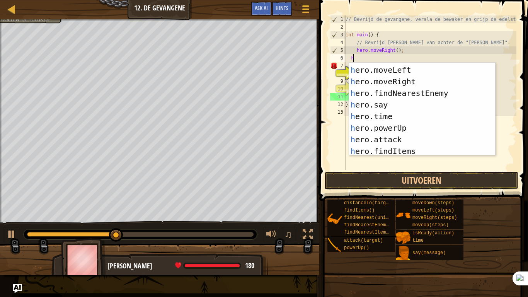
scroll to position [0, 0]
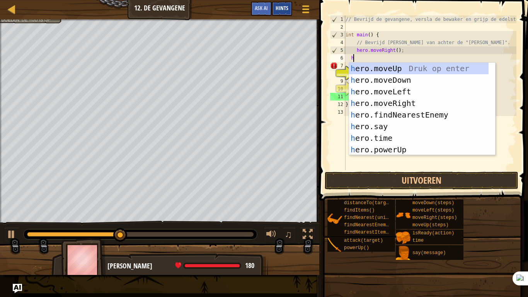
type textarea "h"
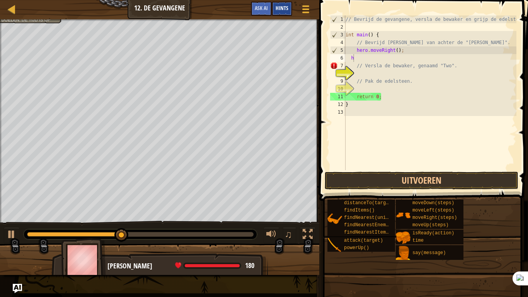
click at [287, 9] on span "Hints" at bounding box center [282, 7] width 13 height 7
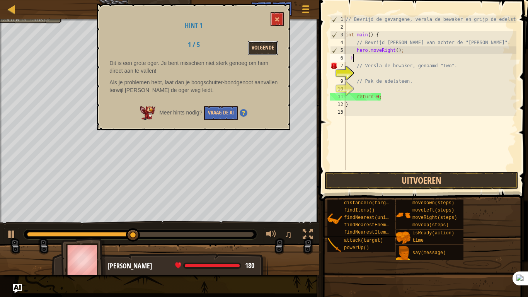
click at [258, 48] on button "Volgende" at bounding box center [263, 48] width 30 height 14
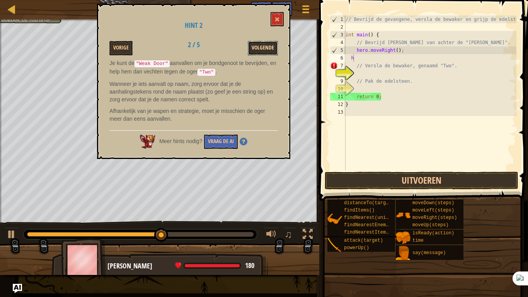
click at [258, 50] on button "Volgende" at bounding box center [263, 48] width 30 height 14
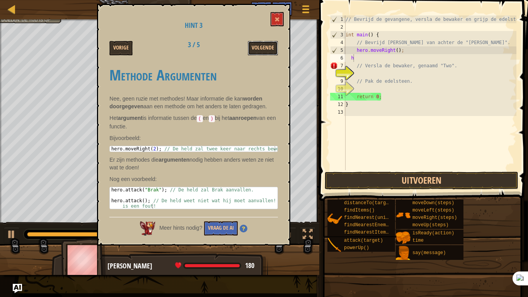
click at [258, 50] on button "Volgende" at bounding box center [263, 48] width 30 height 14
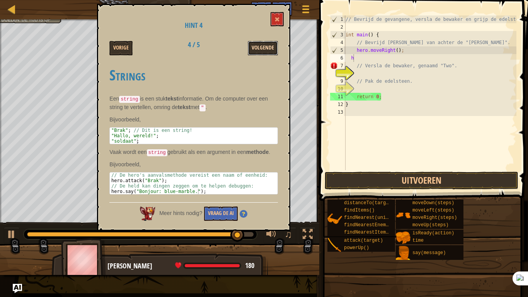
click at [259, 50] on button "Volgende" at bounding box center [263, 48] width 30 height 14
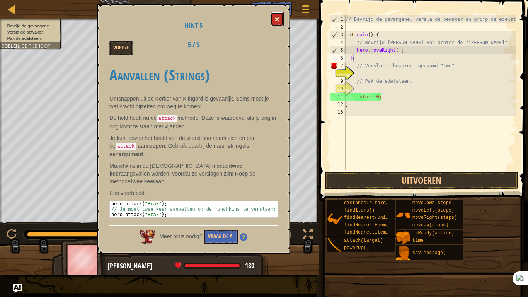
click at [282, 22] on button at bounding box center [277, 19] width 13 height 14
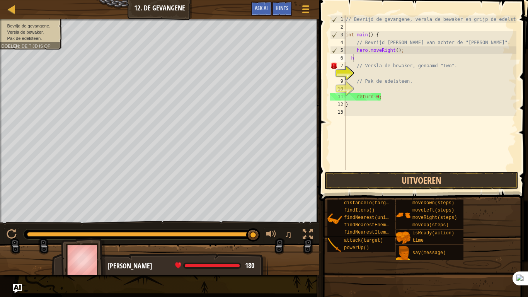
click at [358, 61] on div "// Bevrijd de gevangene, versla de bewaker en grijp de edelsteen. int main ( ) …" at bounding box center [430, 100] width 173 height 170
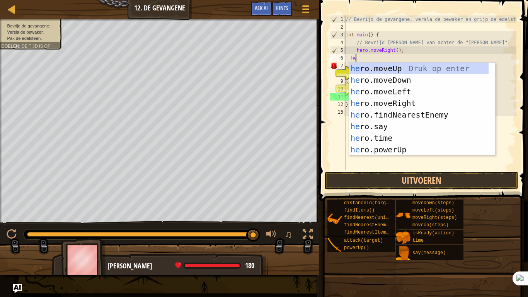
scroll to position [3, 0]
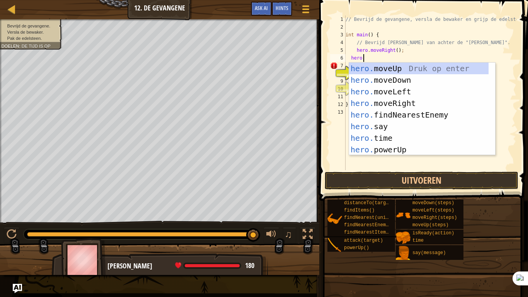
type textarea "hero.a"
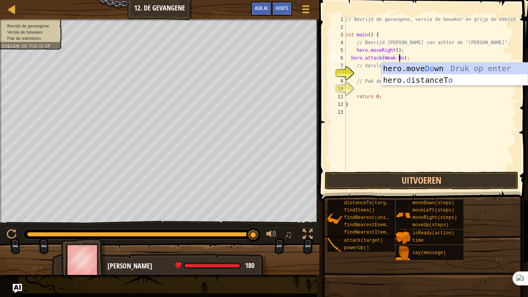
scroll to position [3, 5]
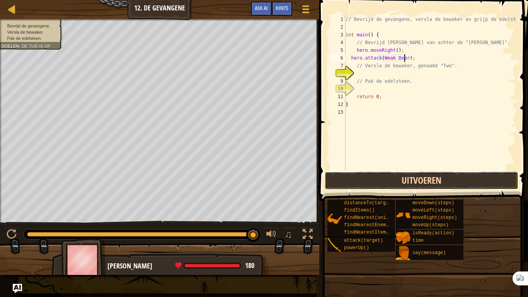
click at [437, 176] on button "Uitvoeren" at bounding box center [422, 181] width 194 height 18
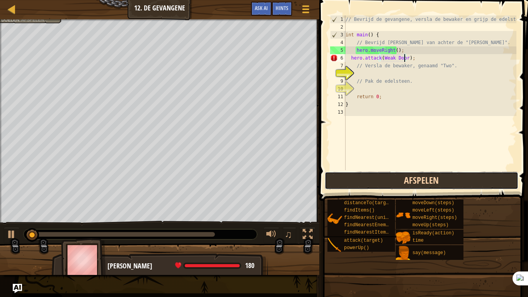
click at [432, 185] on button "Afspelen" at bounding box center [422, 181] width 194 height 18
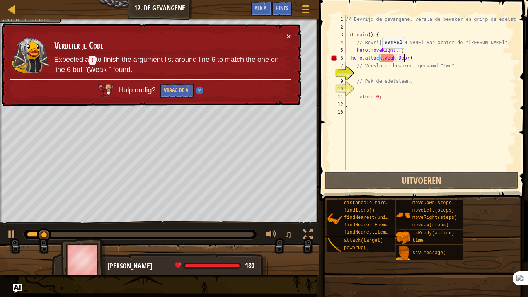
click at [379, 57] on div "// Bevrijd de gevangene, versla de bewaker en grijp de edelsteen. int main ( ) …" at bounding box center [430, 100] width 173 height 170
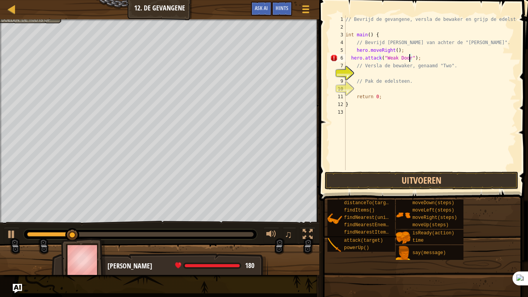
scroll to position [3, 5]
type textarea "hero.attack("Weak Door");"
click at [436, 181] on button "Uitvoeren" at bounding box center [422, 181] width 194 height 18
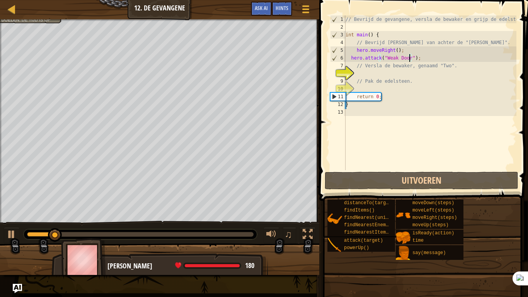
click at [428, 60] on div "// Bevrijd de gevangene, versla de bewaker en grijp de edelsteen. int main ( ) …" at bounding box center [430, 100] width 173 height 170
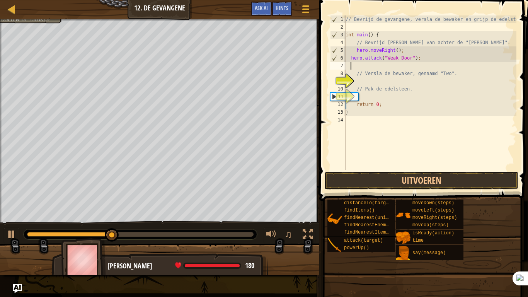
type textarea "he"
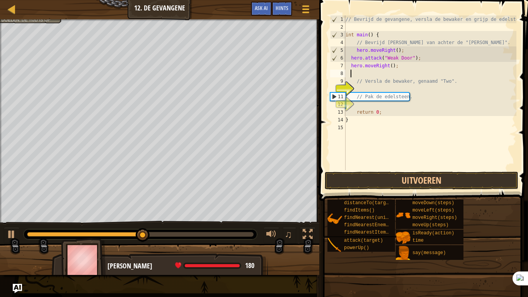
click at [388, 66] on div "// Bevrijd de gevangene, versla de bewaker en grijp de edelsteen. int main ( ) …" at bounding box center [430, 100] width 173 height 170
type textarea "hero.moveRight(2);"
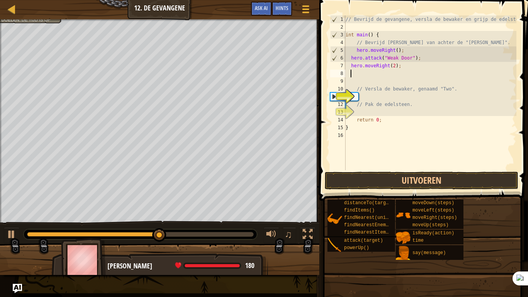
type textarea "he"
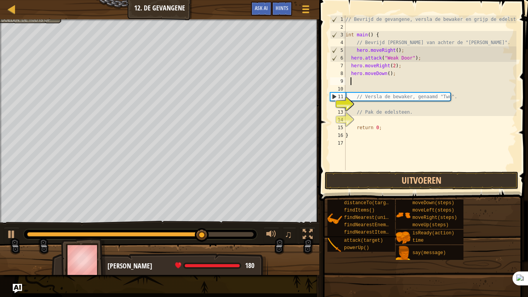
click at [385, 75] on div "// Bevrijd de gevangene, versla de bewaker en grijp de edelsteen. int main ( ) …" at bounding box center [430, 100] width 173 height 170
type textarea "hero.moveDown(2);"
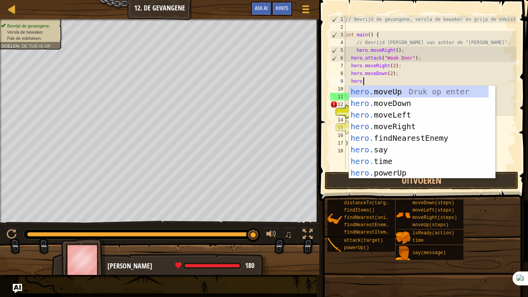
scroll to position [3, 1]
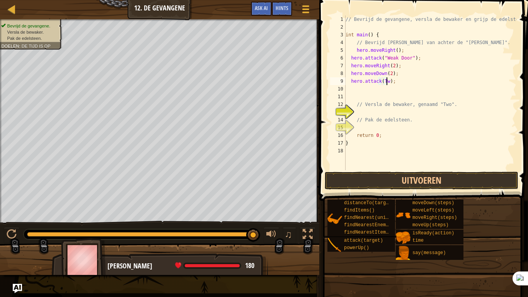
type textarea "hero.attack(Two);"
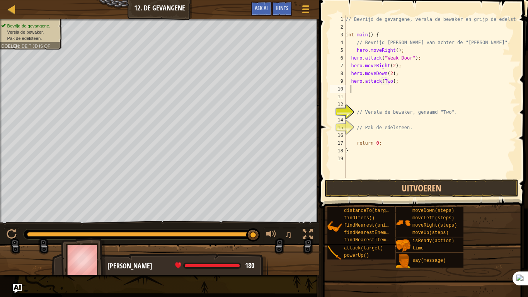
scroll to position [3, 0]
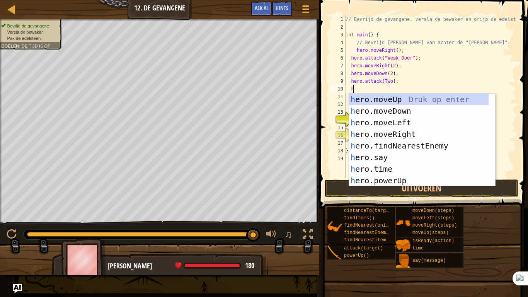
type textarea "he"
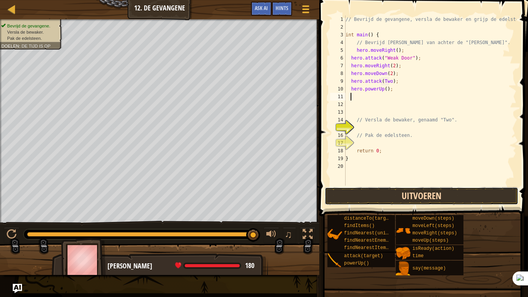
click at [392, 196] on button "Uitvoeren" at bounding box center [422, 196] width 194 height 18
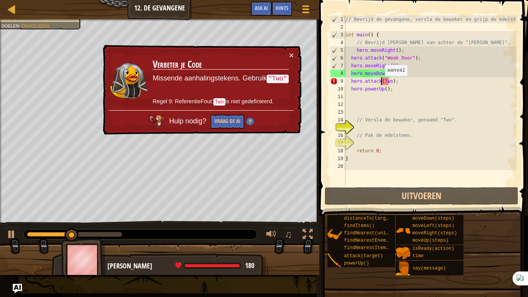
click at [381, 84] on div "// Bevrijd de gevangene, versla de bewaker en grijp de edelsteen. int main ( ) …" at bounding box center [430, 108] width 173 height 186
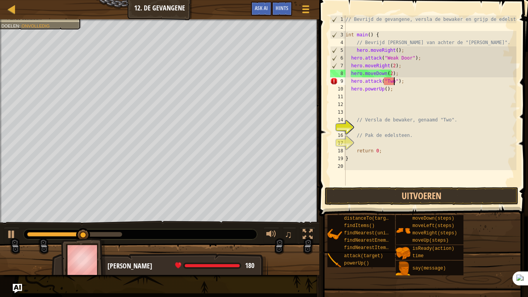
scroll to position [3, 4]
type textarea "hero.attack("Two");"
click at [411, 199] on button "Uitvoeren" at bounding box center [422, 196] width 194 height 18
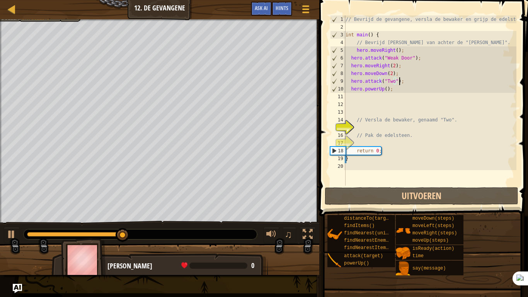
click at [410, 83] on div "// Bevrijd de gevangene, versla de bewaker en grijp de edelsteen. int main ( ) …" at bounding box center [430, 108] width 173 height 186
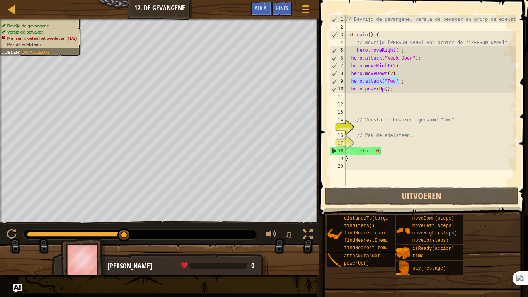
drag, startPoint x: 405, startPoint y: 82, endPoint x: 351, endPoint y: 84, distance: 53.8
click at [351, 84] on div "// Bevrijd de gevangene, versla de bewaker en grijp de edelsteen. int main ( ) …" at bounding box center [430, 108] width 173 height 186
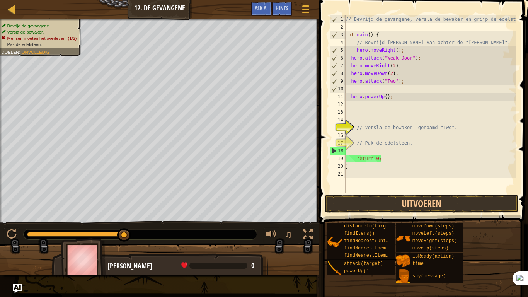
scroll to position [3, 0]
paste textarea "hero.attack("Two");"
type textarea "hero.attack("Two");"
paste textarea "hero.attack("Two");"
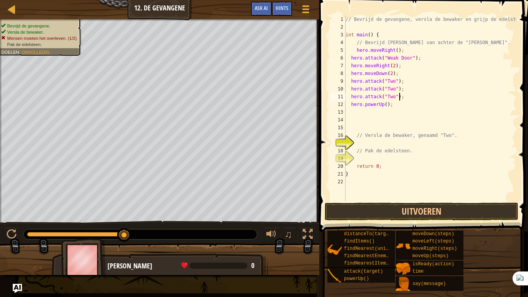
paste textarea "hero.attack("Two");"
click at [425, 205] on button "Uitvoeren" at bounding box center [422, 212] width 194 height 18
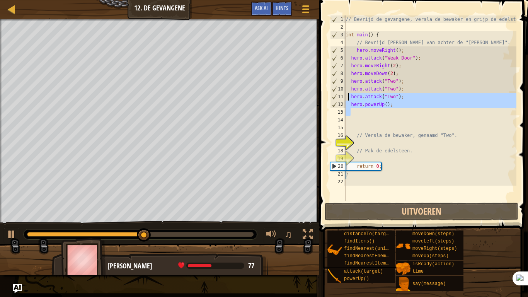
drag, startPoint x: 404, startPoint y: 109, endPoint x: 349, endPoint y: 98, distance: 56.4
click at [349, 98] on div "// Bevrijd de gevangene, versla de bewaker en grijp de edelsteen. int main ( ) …" at bounding box center [430, 115] width 173 height 201
type textarea "hero.attack("Two"); hero.powerUp();"
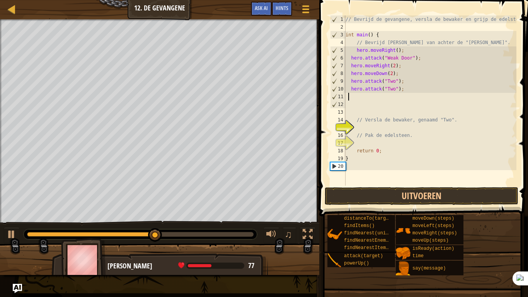
type textarea "he"
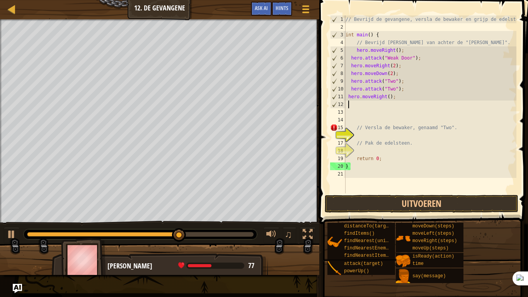
type textarea "he"
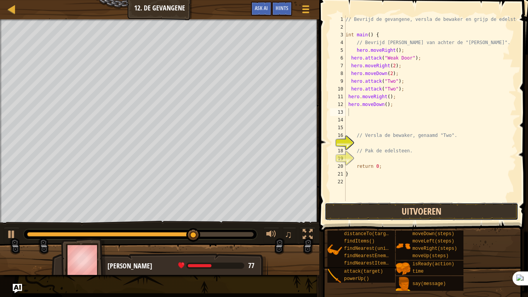
click at [400, 212] on button "Uitvoeren" at bounding box center [422, 212] width 194 height 18
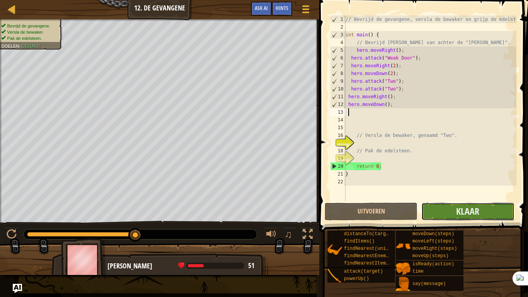
click at [484, 210] on button "Klaar" at bounding box center [468, 212] width 93 height 18
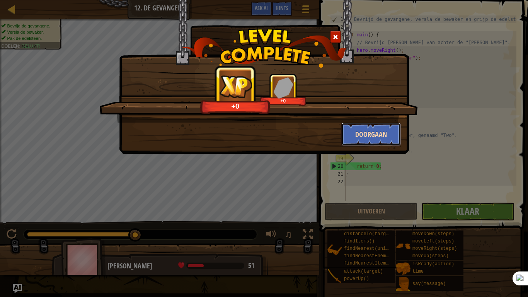
click at [382, 138] on button "Doorgaan" at bounding box center [372, 134] width 60 height 23
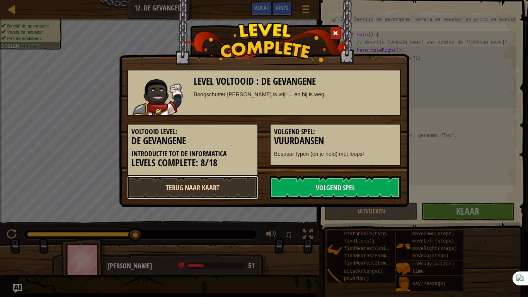
click at [203, 196] on link "Terug naar kaart" at bounding box center [192, 187] width 131 height 23
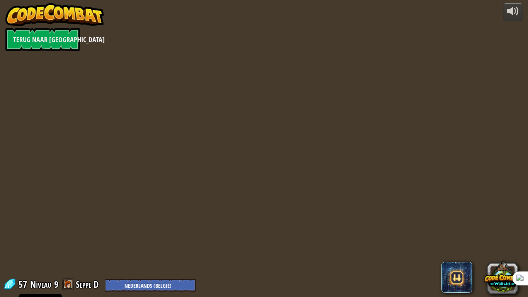
select select "nl-BE"
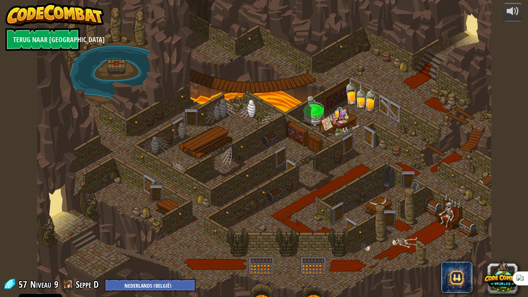
select select "nl-BE"
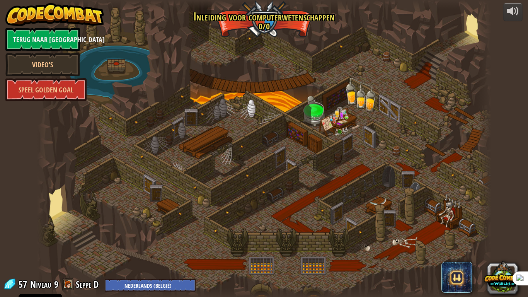
select select "nl-BE"
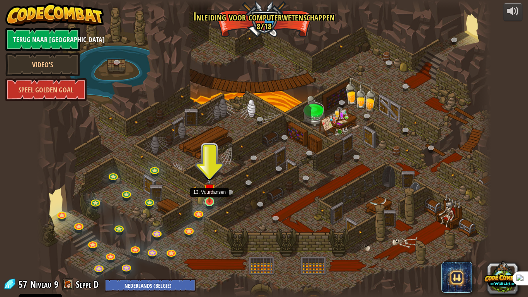
click at [211, 198] on img at bounding box center [210, 189] width 12 height 26
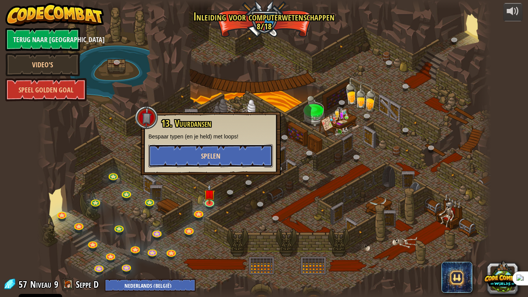
click at [220, 155] on span "Spelen" at bounding box center [210, 156] width 19 height 10
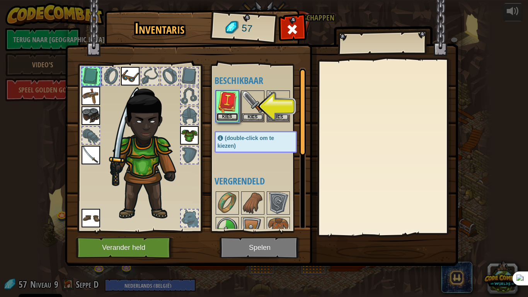
click at [234, 117] on button "Kies" at bounding box center [228, 117] width 22 height 8
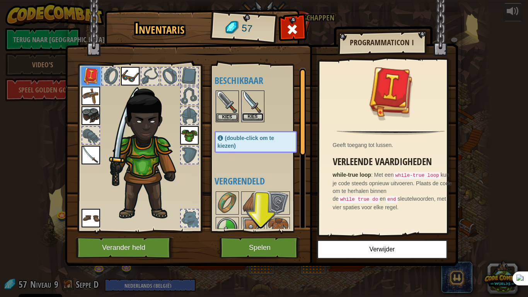
click at [257, 117] on button "Kies" at bounding box center [253, 117] width 22 height 8
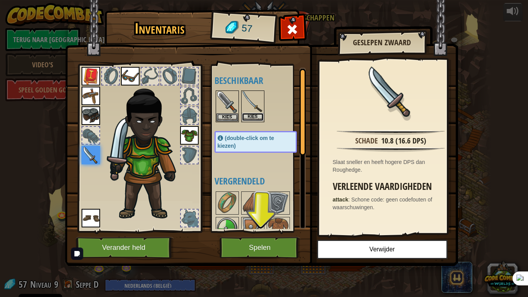
click at [250, 118] on button "Kies" at bounding box center [253, 117] width 22 height 8
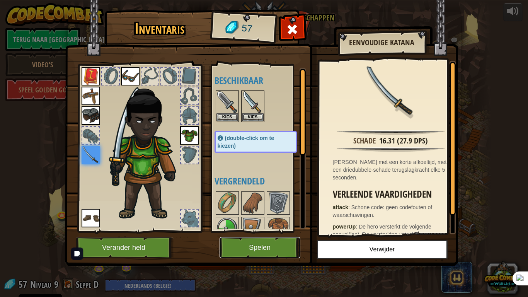
click at [270, 249] on button "Spelen" at bounding box center [260, 247] width 81 height 21
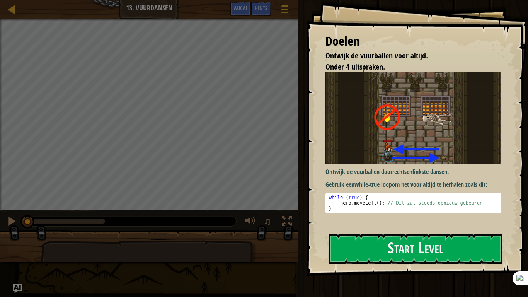
click at [428, 219] on div "Ontwijk de vuurballen door rechts en links te dansen. Gebruik een while-true lo…" at bounding box center [417, 149] width 182 height 154
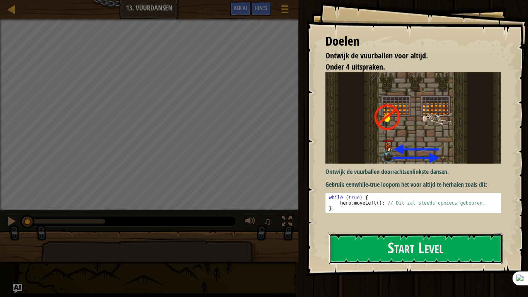
click at [428, 243] on button "Start Level" at bounding box center [416, 249] width 174 height 31
click at [422, 250] on button "Start Level" at bounding box center [416, 249] width 174 height 31
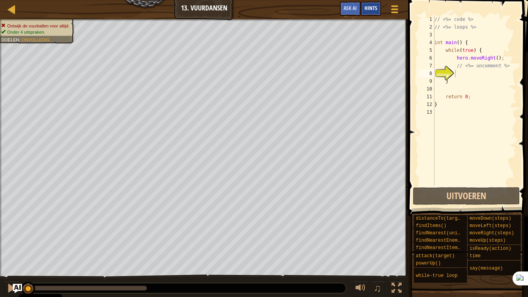
click at [381, 10] on div "Hints" at bounding box center [371, 9] width 21 height 14
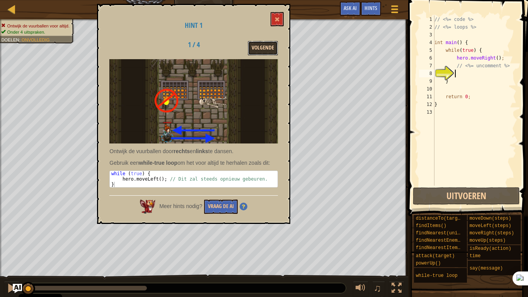
click at [266, 46] on button "Volgende" at bounding box center [263, 48] width 30 height 14
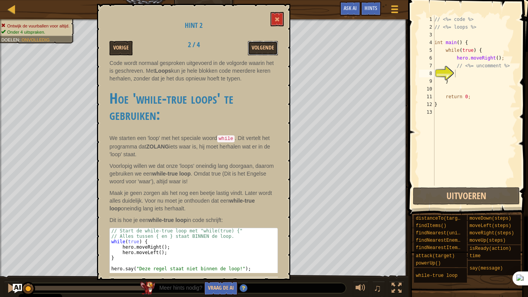
click at [266, 46] on button "Volgende" at bounding box center [263, 48] width 30 height 14
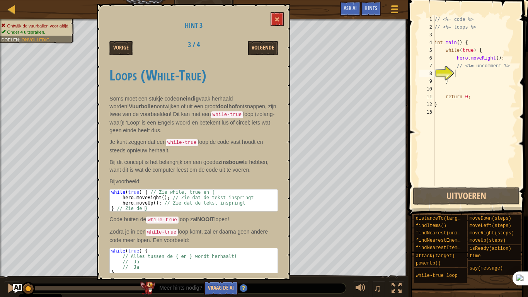
click at [266, 46] on button "Volgende" at bounding box center [263, 48] width 30 height 14
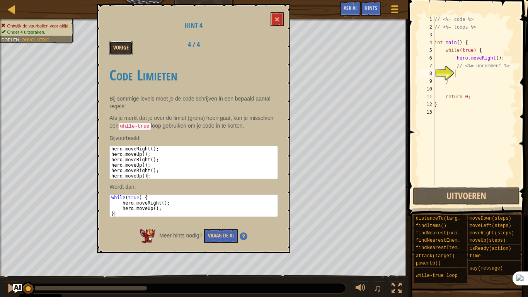
click at [125, 52] on button "Vorige" at bounding box center [120, 48] width 23 height 14
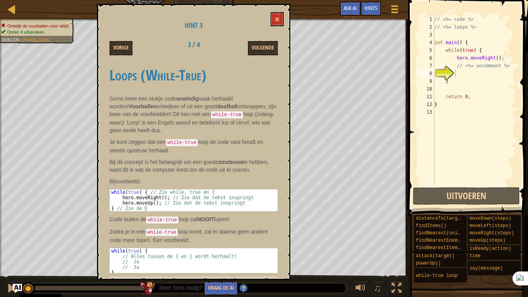
scroll to position [22, 0]
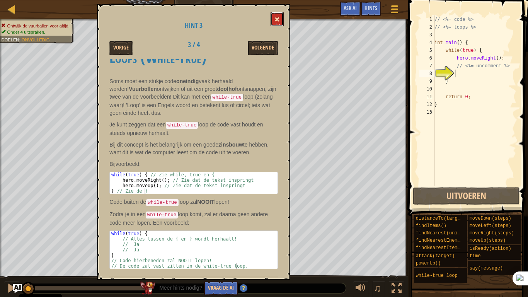
click at [280, 19] on button at bounding box center [277, 19] width 13 height 14
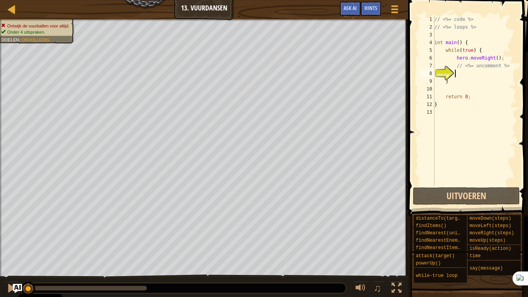
click at [458, 75] on div "// <%= code %> // <%= loops %> int main ( ) { while ( true ) { hero . moveRight…" at bounding box center [475, 108] width 84 height 186
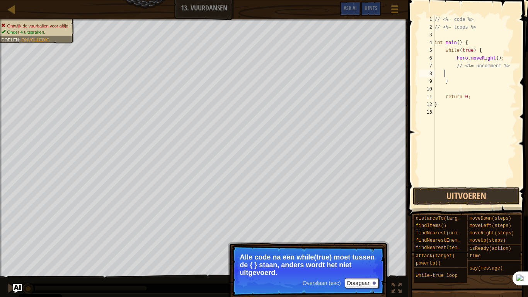
type textarea "s"
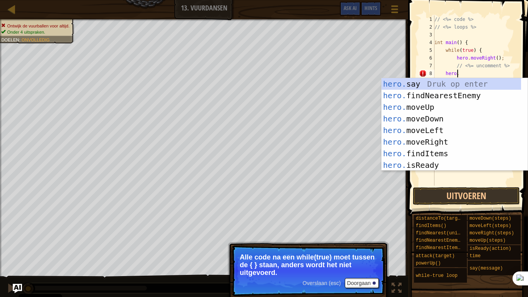
scroll to position [3, 2]
click at [462, 73] on div "// <%= code %> // <%= loops %> int main ( ) { while ( true ) { hero . moveRight…" at bounding box center [475, 108] width 84 height 186
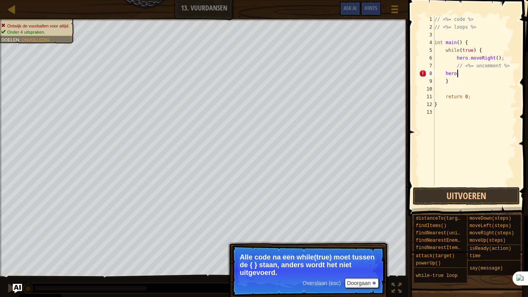
click at [462, 73] on div "// <%= code %> // <%= loops %> int main ( ) { while ( true ) { hero . moveRight…" at bounding box center [475, 108] width 84 height 186
type textarea "h"
click at [461, 193] on button "Uitvoeren" at bounding box center [466, 196] width 107 height 18
click at [461, 193] on button "Afspelen" at bounding box center [466, 196] width 107 height 18
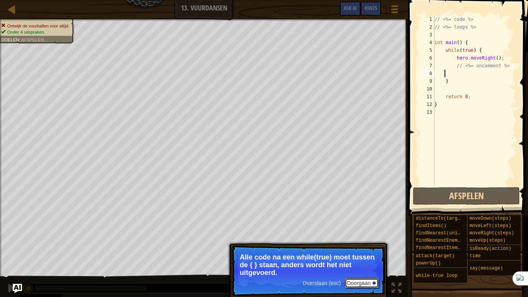
click at [370, 283] on button "Doorgaan" at bounding box center [362, 283] width 34 height 10
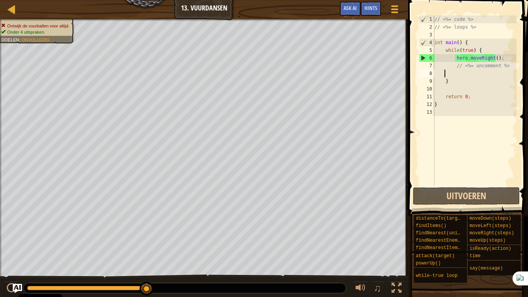
click at [503, 60] on div "// <%= code %> // <%= loops %> int main ( ) { while ( true ) { hero . moveRight…" at bounding box center [475, 108] width 84 height 186
type textarea "hero.moveRight();"
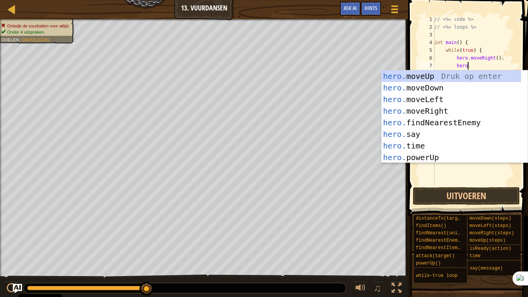
scroll to position [3, 3]
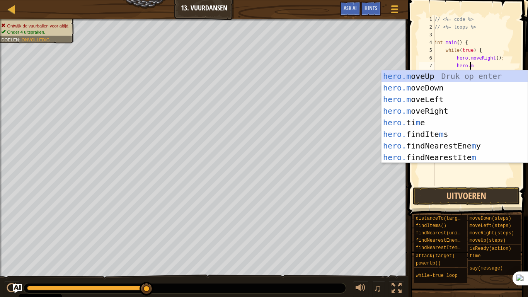
type textarea "[DOMAIN_NAME]"
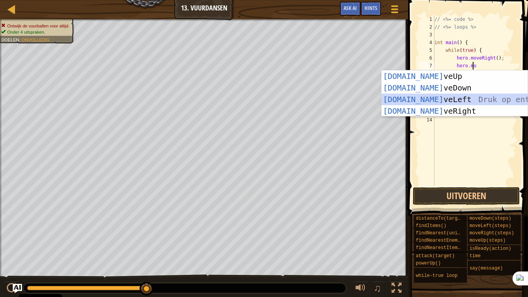
scroll to position [3, 1]
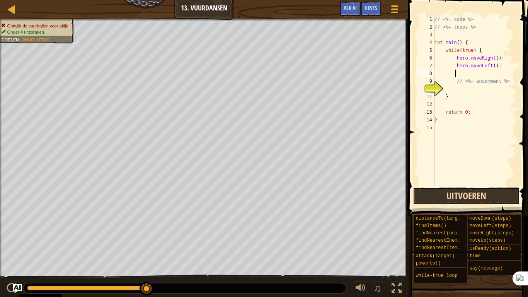
click at [482, 189] on button "Uitvoeren" at bounding box center [466, 196] width 107 height 18
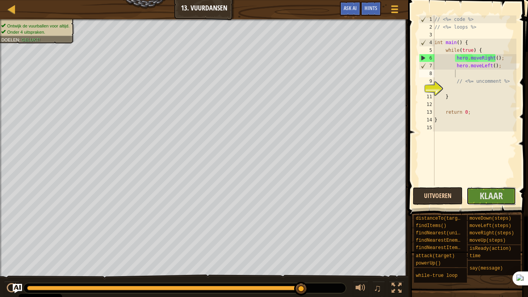
click at [482, 189] on button "Klaar" at bounding box center [492, 196] width 50 height 18
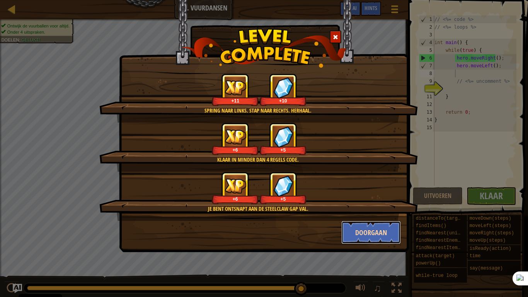
click at [362, 233] on button "Doorgaan" at bounding box center [372, 232] width 60 height 23
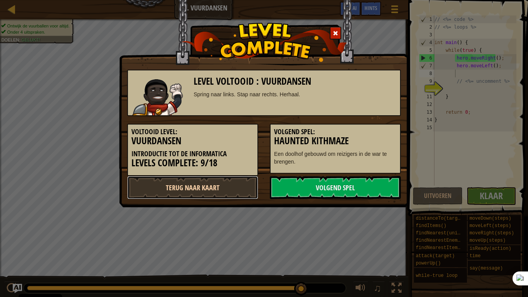
click at [231, 185] on link "Terug naar kaart" at bounding box center [192, 187] width 131 height 23
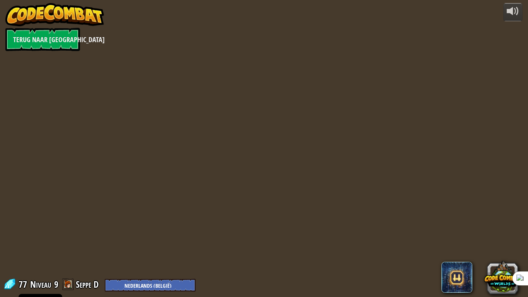
select select "nl-BE"
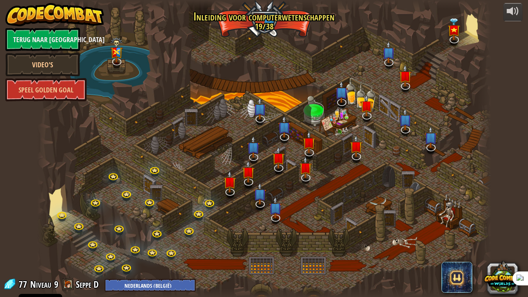
select select "nl-BE"
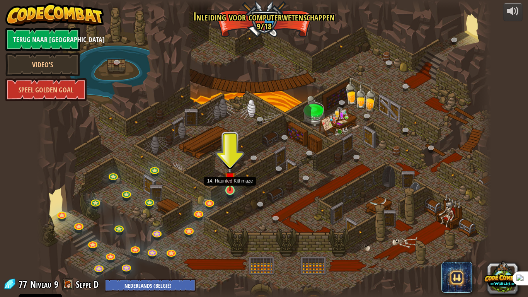
click at [232, 191] on img at bounding box center [230, 178] width 12 height 26
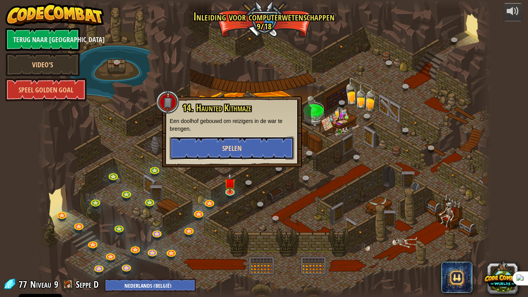
click at [262, 153] on button "Spelen" at bounding box center [232, 148] width 125 height 23
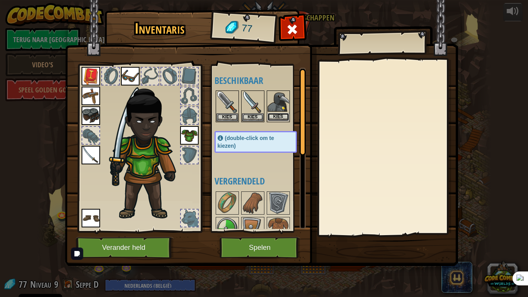
click at [281, 121] on button "Kies" at bounding box center [279, 117] width 22 height 8
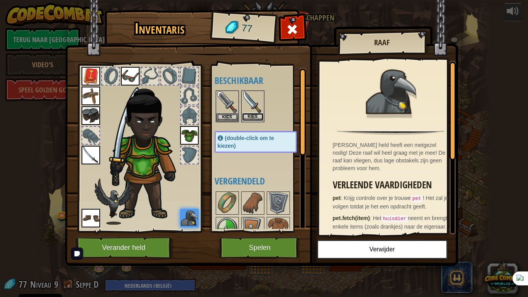
click at [255, 118] on button "Kies" at bounding box center [253, 117] width 22 height 8
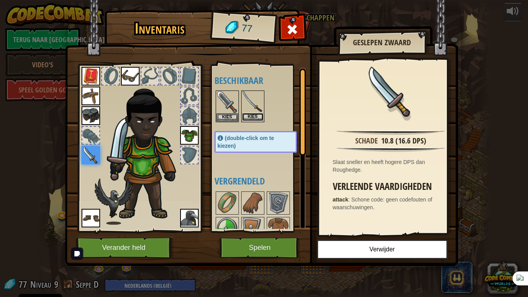
click at [250, 116] on button "Kies" at bounding box center [253, 117] width 22 height 8
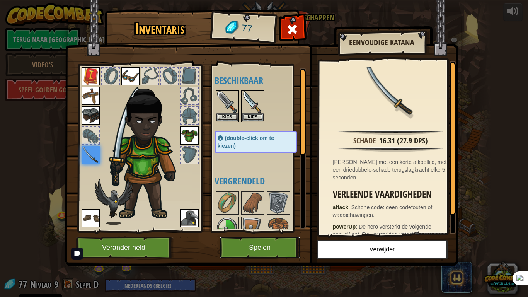
click at [267, 249] on button "Spelen" at bounding box center [260, 247] width 81 height 21
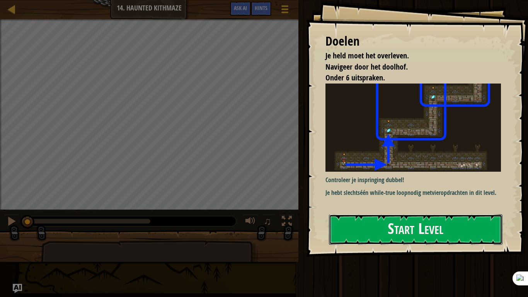
click at [411, 214] on button "Start Level" at bounding box center [416, 229] width 174 height 31
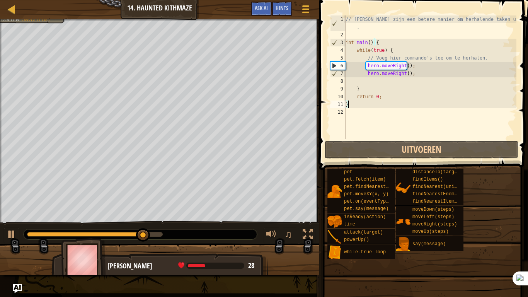
click at [417, 76] on div "// Lussen zijn een betere manier om herhalende taken uit te voeren . int main (…" at bounding box center [430, 88] width 173 height 147
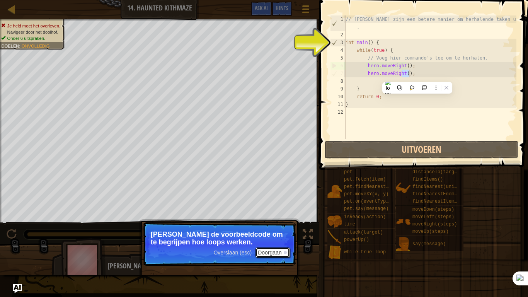
click at [274, 249] on button "Doorgaan" at bounding box center [273, 253] width 34 height 10
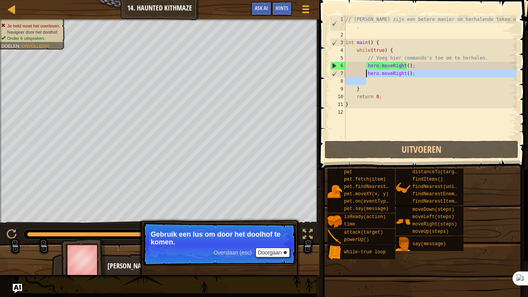
drag, startPoint x: 424, startPoint y: 77, endPoint x: 366, endPoint y: 77, distance: 58.8
click at [366, 77] on div "// Lussen zijn een betere manier om herhalende taken uit te voeren . int main (…" at bounding box center [430, 88] width 173 height 147
type textarea "hero.moveRight();"
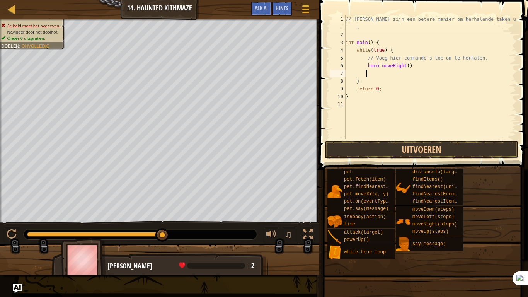
type textarea "he"
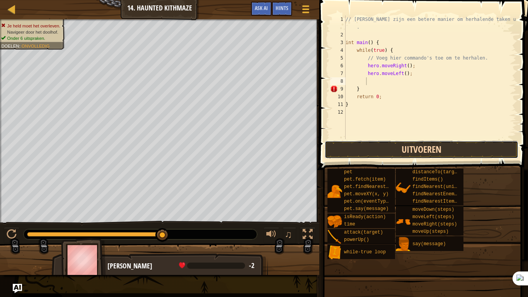
click at [451, 145] on button "Uitvoeren" at bounding box center [422, 150] width 194 height 18
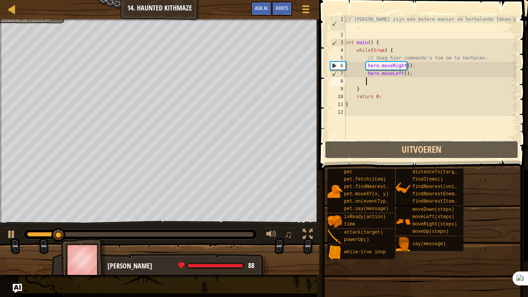
drag, startPoint x: 389, startPoint y: 151, endPoint x: 399, endPoint y: 138, distance: 16.0
click at [389, 151] on button "Uitvoeren" at bounding box center [422, 150] width 194 height 18
click at [419, 71] on div "// Lussen zijn een betere manier om herhalende taken uit te voeren . int main (…" at bounding box center [430, 88] width 173 height 147
type textarea "hero.moveRight();"
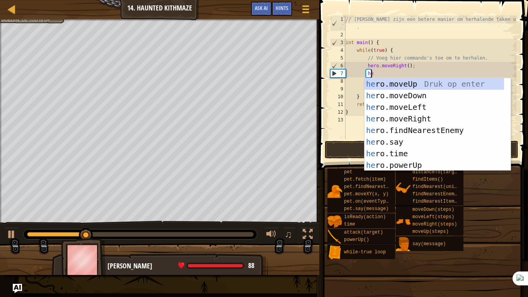
scroll to position [3, 2]
type textarea "h"
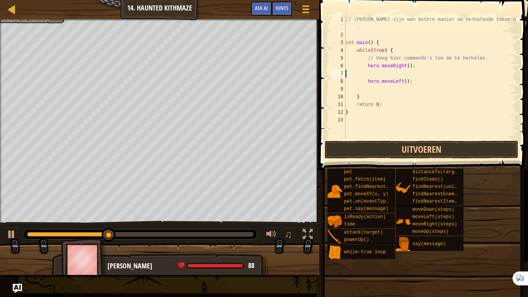
scroll to position [3, 0]
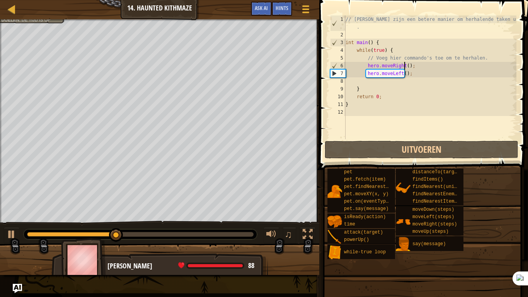
click at [405, 65] on div "// Lussen zijn een betere manier om herhalende taken uit te voeren . int main (…" at bounding box center [430, 88] width 173 height 147
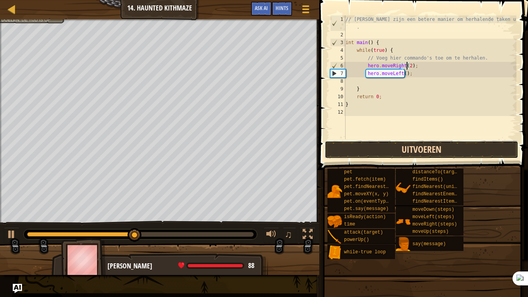
click at [438, 147] on button "Uitvoeren" at bounding box center [422, 150] width 194 height 18
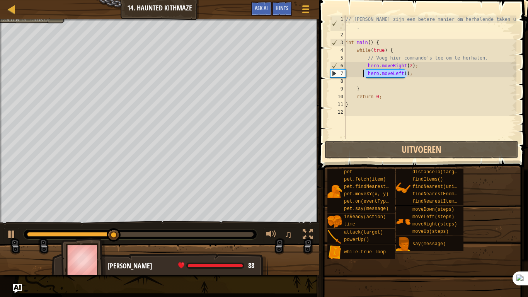
drag, startPoint x: 407, startPoint y: 74, endPoint x: 365, endPoint y: 75, distance: 41.8
click at [365, 75] on div "// Lussen zijn een betere manier om herhalende taken uit te voeren . int main (…" at bounding box center [430, 88] width 173 height 147
type textarea "hero.moveLeft();"
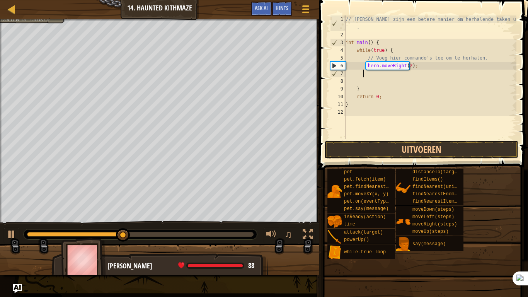
type textarea "he"
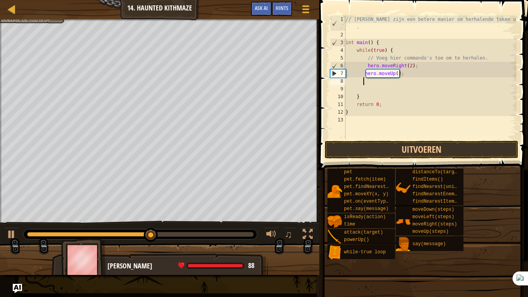
drag, startPoint x: 393, startPoint y: 77, endPoint x: 400, endPoint y: 74, distance: 7.5
click at [393, 75] on div "// Lussen zijn een betere manier om herhalende taken uit te voeren . int main (…" at bounding box center [430, 88] width 173 height 147
click at [395, 74] on div "// Lussen zijn een betere manier om herhalende taken uit te voeren . int main (…" at bounding box center [430, 77] width 173 height 124
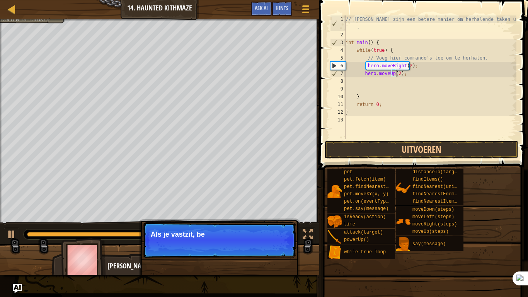
scroll to position [3, 4]
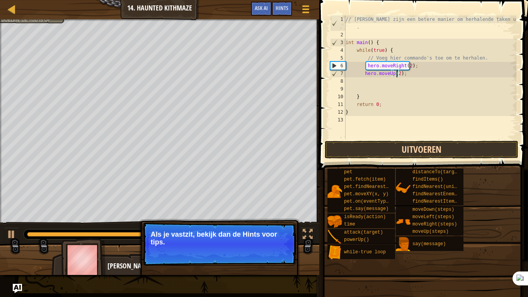
type textarea "hero.moveUp(2);"
click at [430, 150] on button "Uitvoeren" at bounding box center [422, 150] width 194 height 18
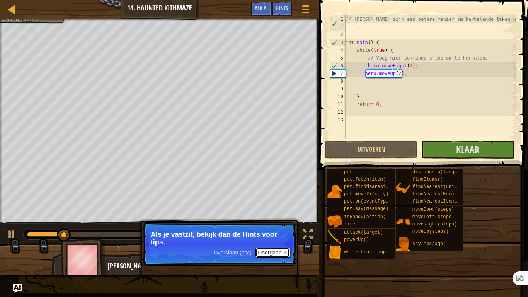
click at [268, 252] on button "Doorgaan" at bounding box center [273, 253] width 34 height 10
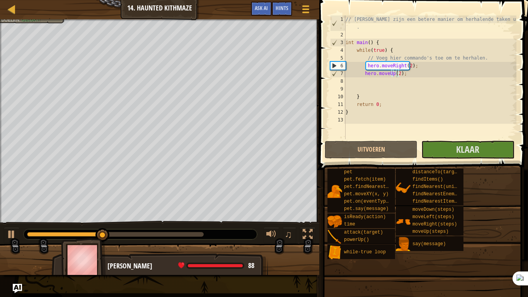
click at [153, 229] on div "♫" at bounding box center [160, 232] width 320 height 23
click at [158, 235] on div at bounding box center [115, 234] width 177 height 5
click at [12, 235] on div at bounding box center [12, 234] width 10 height 10
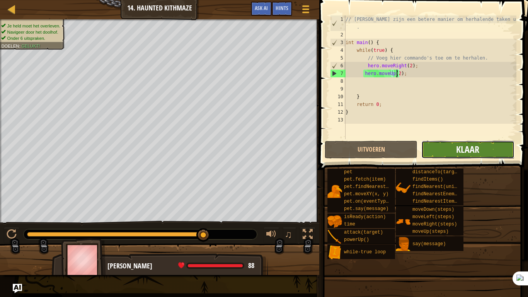
click at [474, 147] on span "Klaar" at bounding box center [468, 149] width 23 height 12
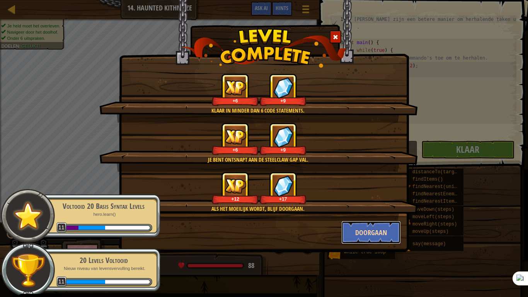
click at [374, 229] on button "Doorgaan" at bounding box center [372, 232] width 60 height 23
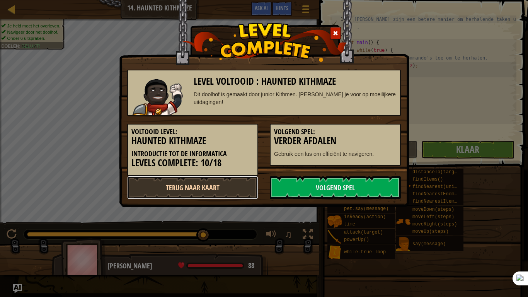
click at [166, 188] on link "Terug naar kaart" at bounding box center [192, 187] width 131 height 23
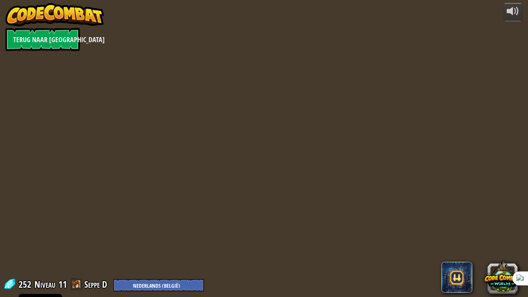
select select "nl-BE"
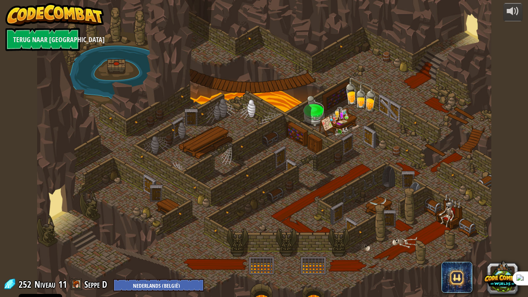
select select "nl-BE"
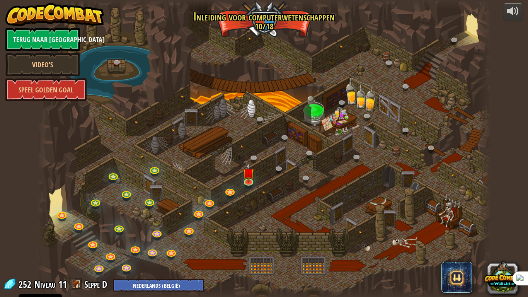
select select "nl-BE"
click at [252, 180] on img at bounding box center [249, 168] width 12 height 26
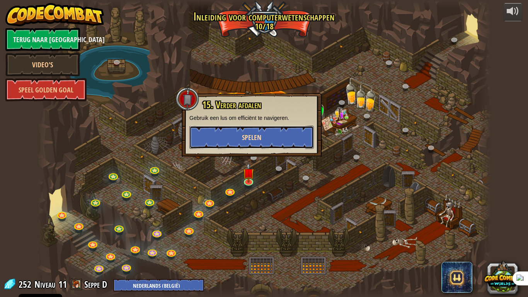
click at [259, 129] on button "Spelen" at bounding box center [252, 137] width 125 height 23
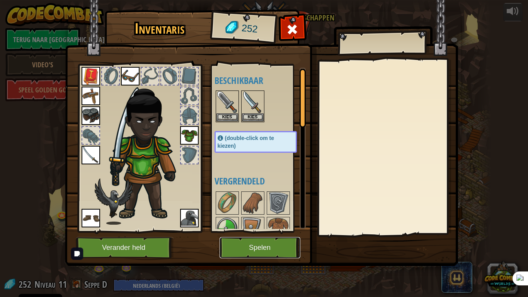
click at [257, 248] on button "Spelen" at bounding box center [260, 247] width 81 height 21
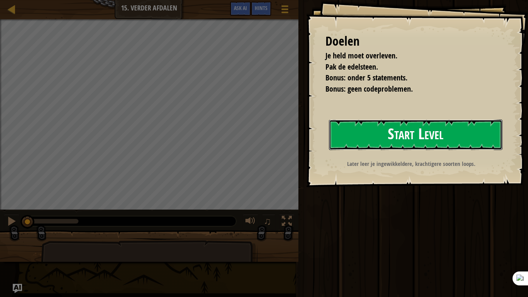
click at [363, 150] on button "Start Level" at bounding box center [416, 135] width 174 height 31
click at [374, 143] on button "Start Level" at bounding box center [416, 135] width 174 height 31
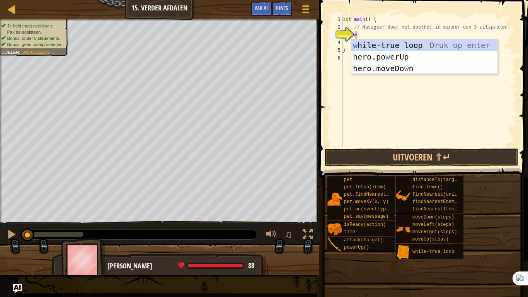
scroll to position [3, 1]
type textarea "whe"
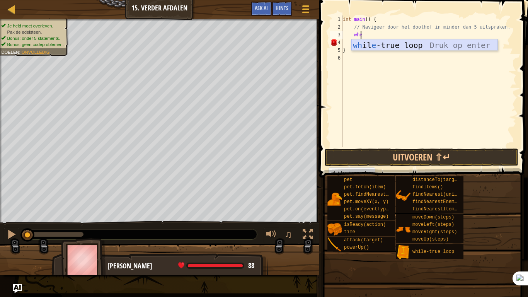
click at [419, 46] on div "wh il e -true loop Druk op enter" at bounding box center [425, 56] width 146 height 35
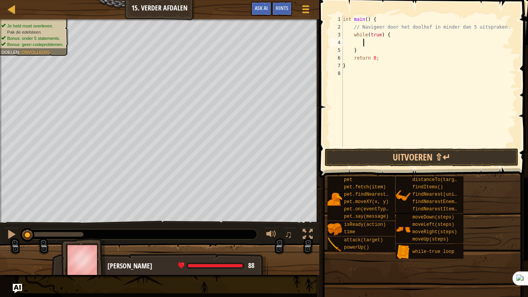
type textarea "m"
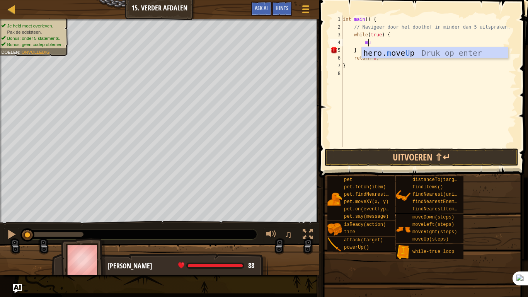
scroll to position [3, 2]
type textarea "m"
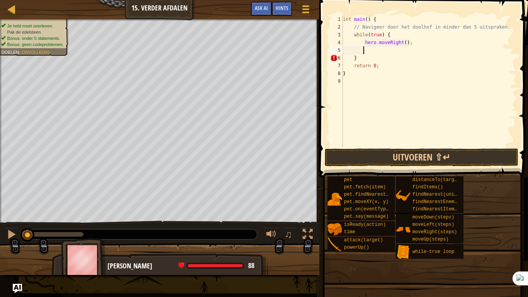
scroll to position [3, 1]
type textarea "m"
drag, startPoint x: 405, startPoint y: 44, endPoint x: 429, endPoint y: 38, distance: 24.3
click at [405, 44] on div "int main ( ) { // Navigeer door het doolhof in minder dan 5 uitspraken. while (…" at bounding box center [430, 88] width 173 height 147
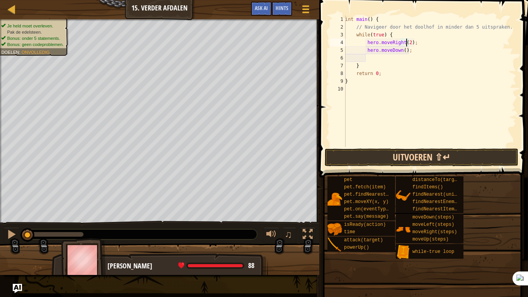
type textarea "hero.moveRight(2);"
click at [410, 149] on button "Uitvoeren ⇧↵" at bounding box center [422, 158] width 194 height 18
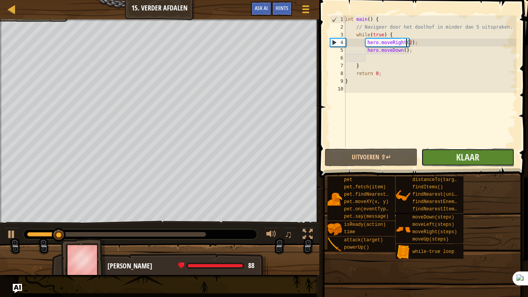
click at [441, 162] on button "Klaar" at bounding box center [468, 158] width 93 height 18
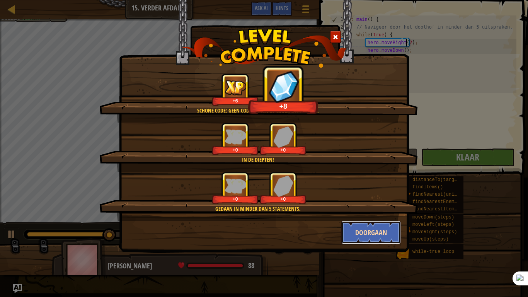
click at [373, 232] on button "Doorgaan" at bounding box center [372, 232] width 60 height 23
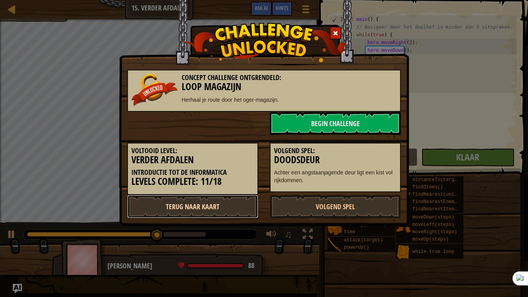
click at [209, 203] on link "Terug naar kaart" at bounding box center [192, 206] width 131 height 23
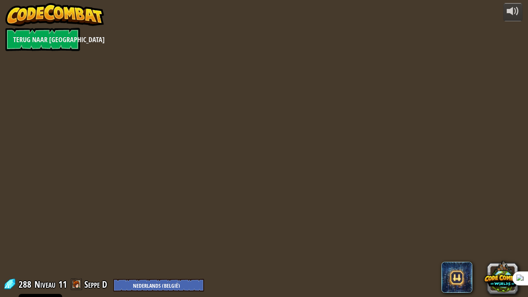
select select "nl-BE"
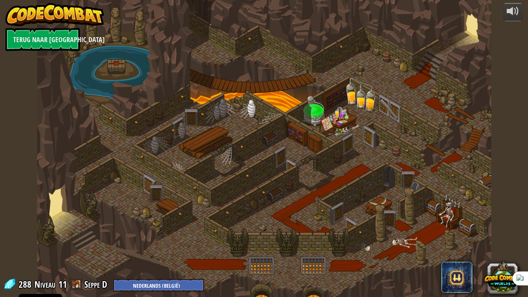
select select "nl-BE"
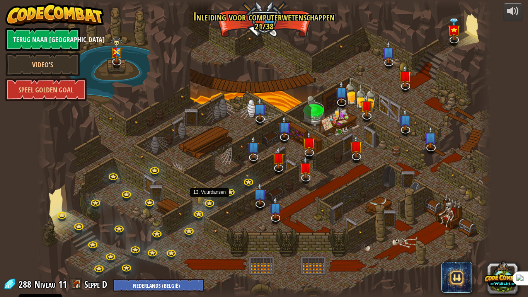
select select "nl-BE"
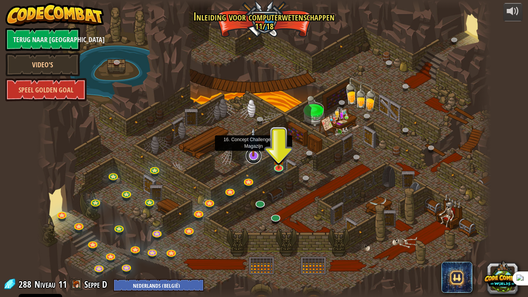
click at [256, 159] on link at bounding box center [253, 155] width 15 height 15
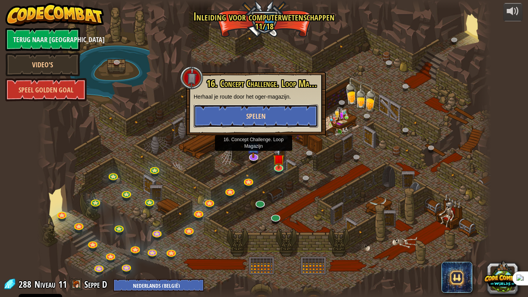
click at [264, 123] on button "Spelen" at bounding box center [256, 115] width 125 height 23
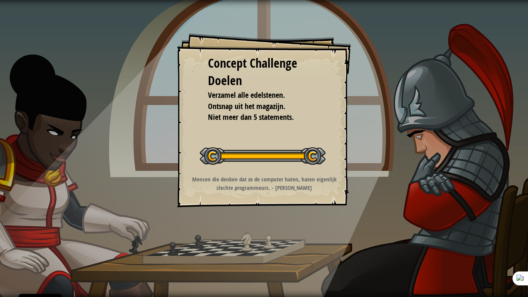
click at [0, 0] on button "Start Concept Uitdaging" at bounding box center [0, 0] width 0 height 0
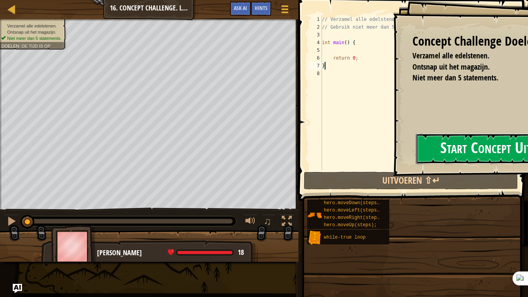
click at [458, 148] on button "Start Concept Uitdaging" at bounding box center [503, 148] width 174 height 31
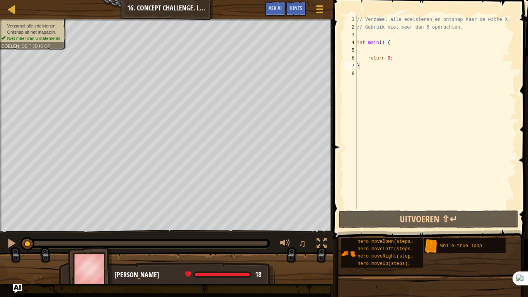
click at [404, 40] on div "// Verzamel alle edelstenen en ontsnap naar de witte X. // Gebruik niet meer da…" at bounding box center [436, 119] width 161 height 209
type textarea "int main() {"
click at [400, 53] on div "// Verzamel alle edelstenen en ontsnap naar de witte X. // Gebruik niet meer da…" at bounding box center [436, 119] width 161 height 209
click at [463, 90] on div "// Verzamel alle edelstenen en ontsnap naar de witte X. // Gebruik niet meer da…" at bounding box center [436, 119] width 161 height 209
